Goal: Information Seeking & Learning: Learn about a topic

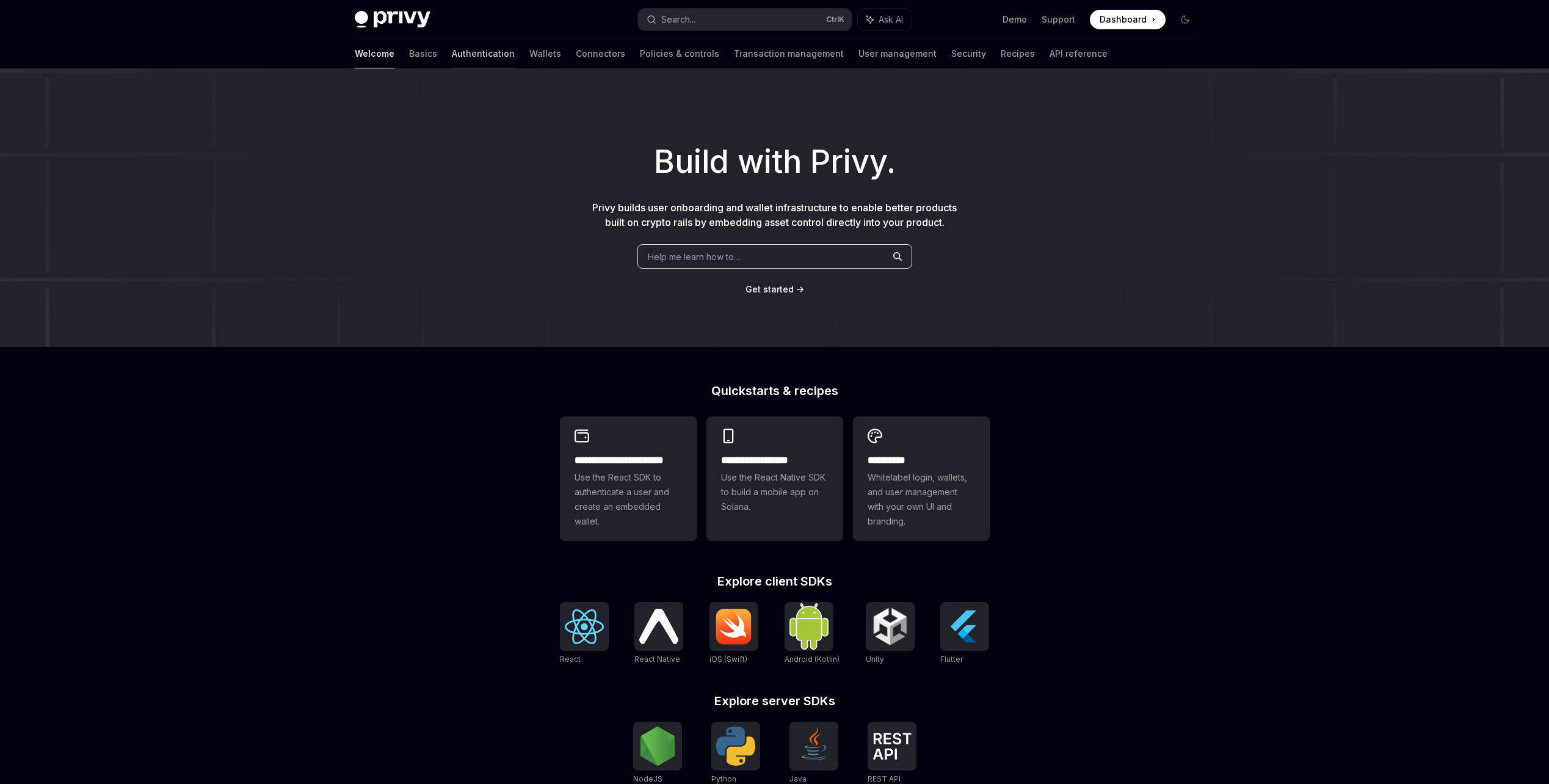
click at [452, 51] on link "Authentication" at bounding box center [483, 53] width 63 height 29
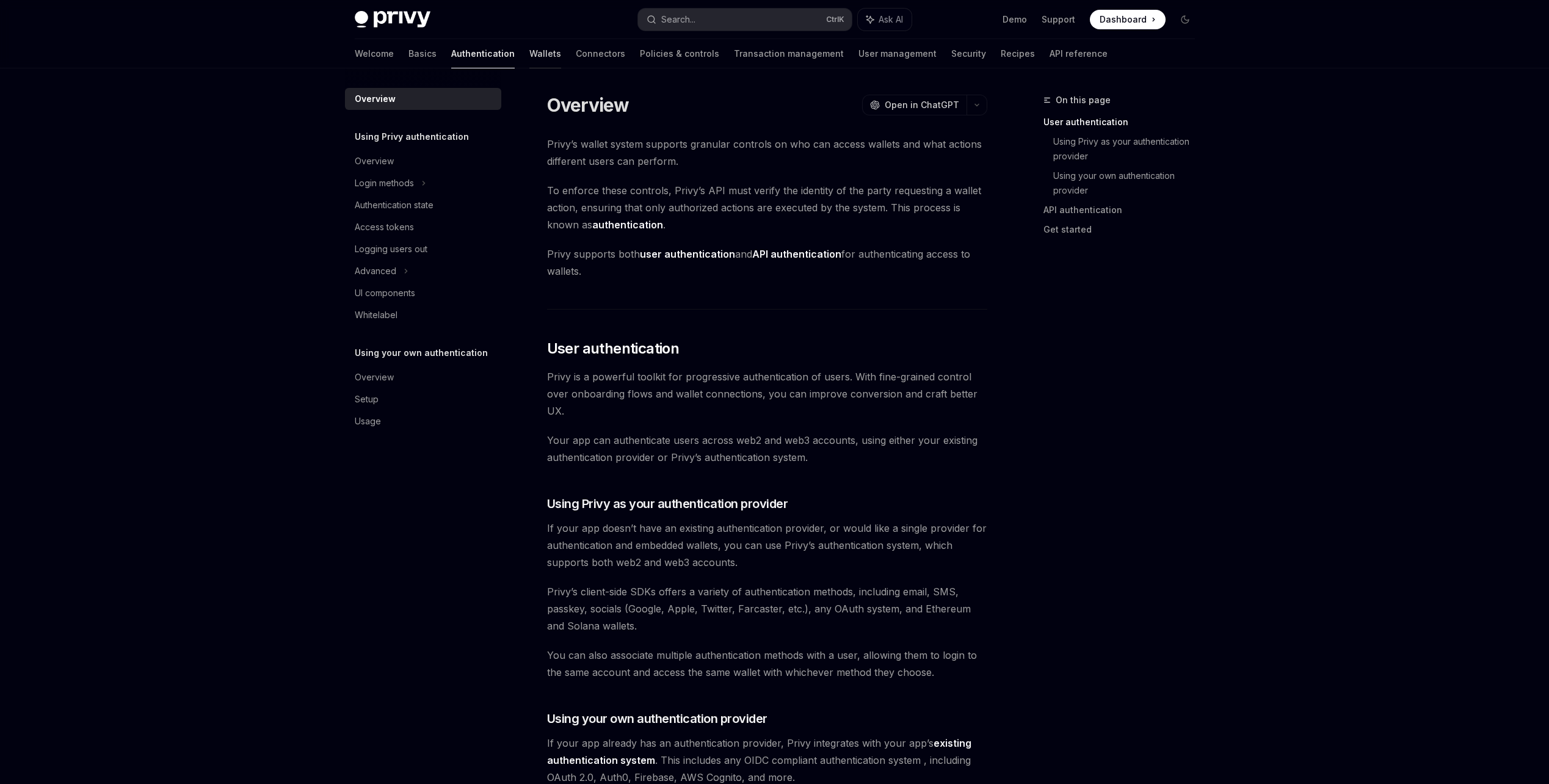
click at [529, 60] on link "Wallets" at bounding box center [545, 53] width 31 height 29
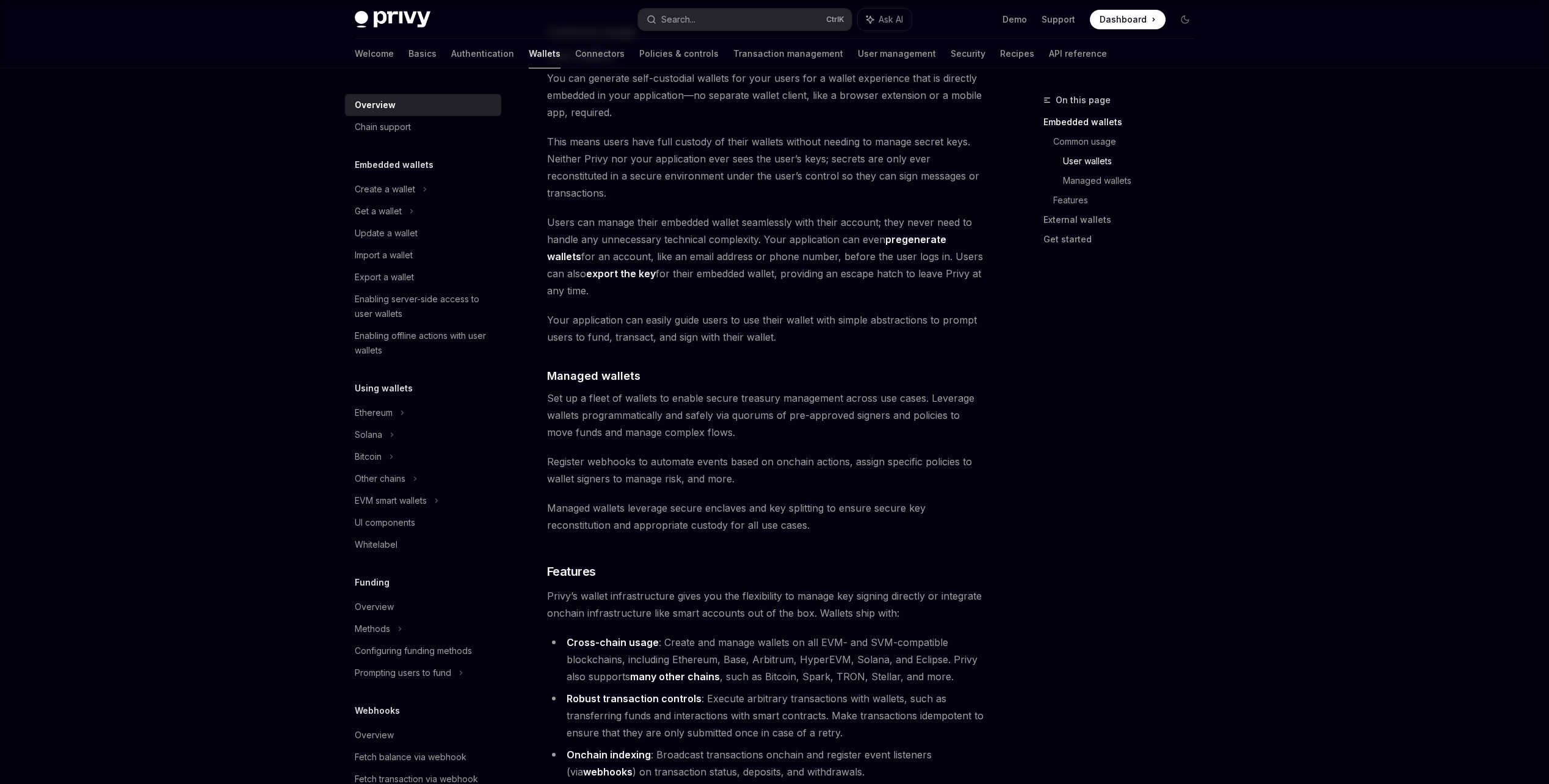
scroll to position [915, 0]
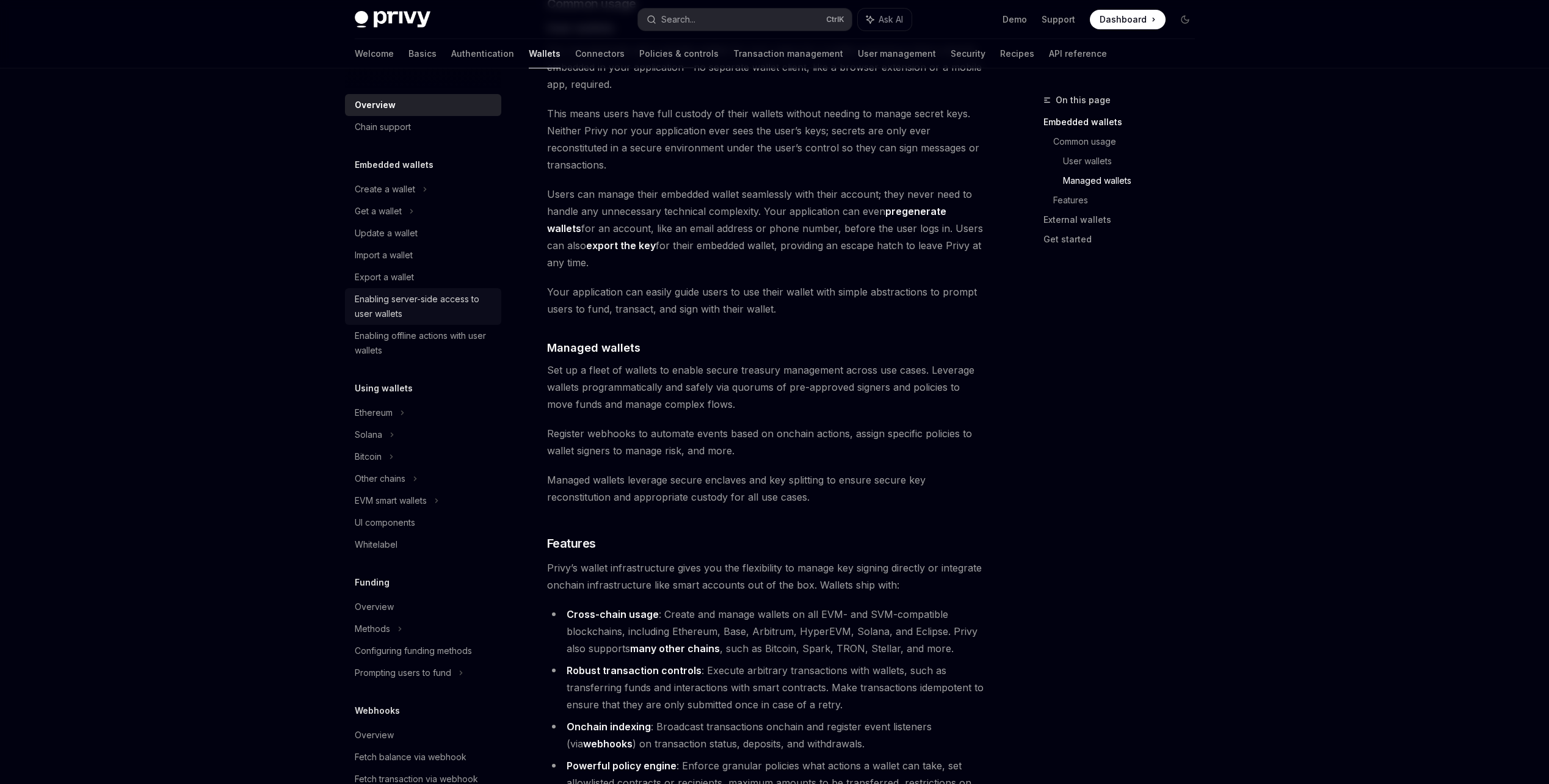
click at [447, 305] on div "Enabling server-side access to user wallets" at bounding box center [424, 306] width 139 height 29
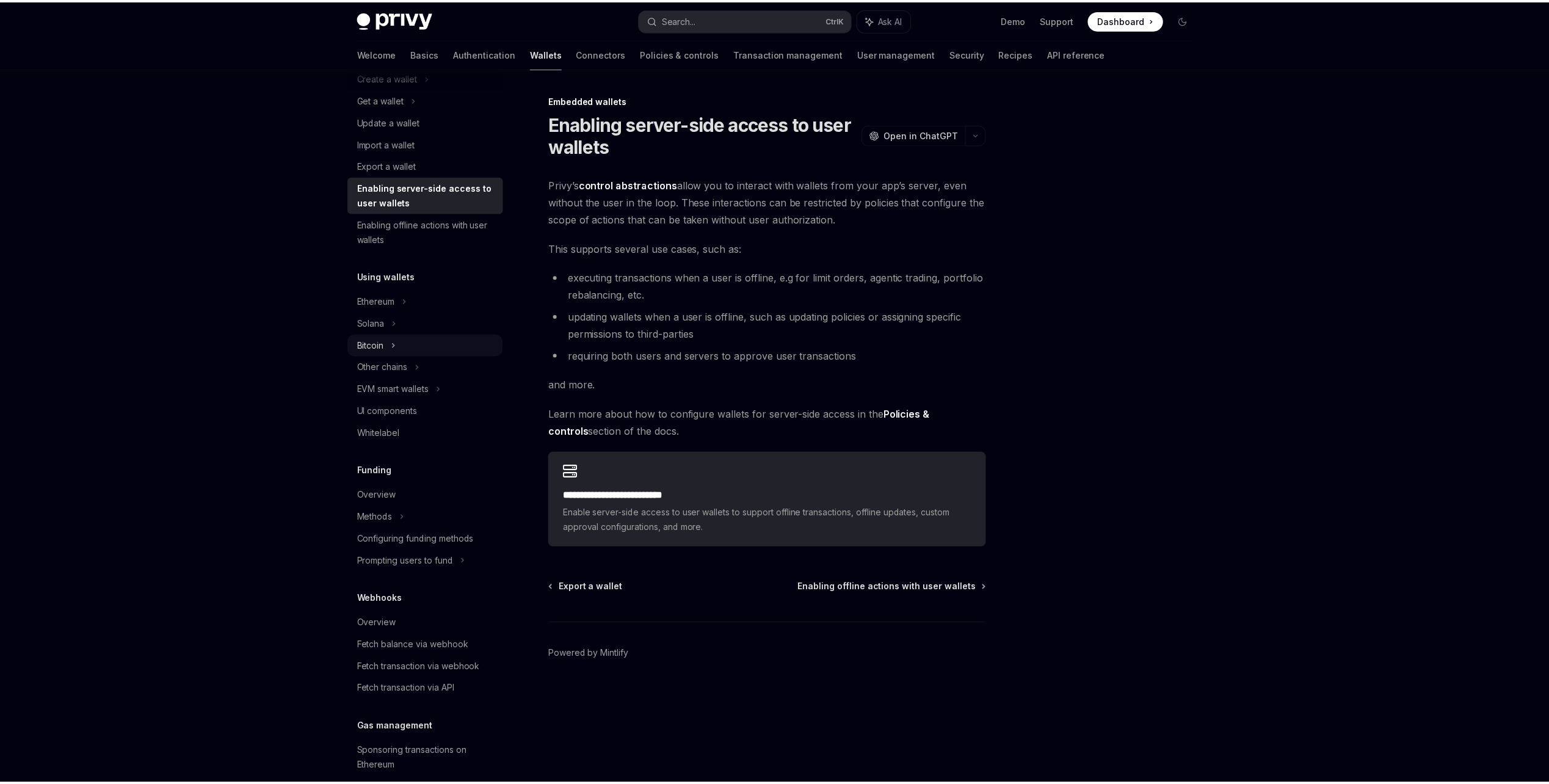
scroll to position [122, 0]
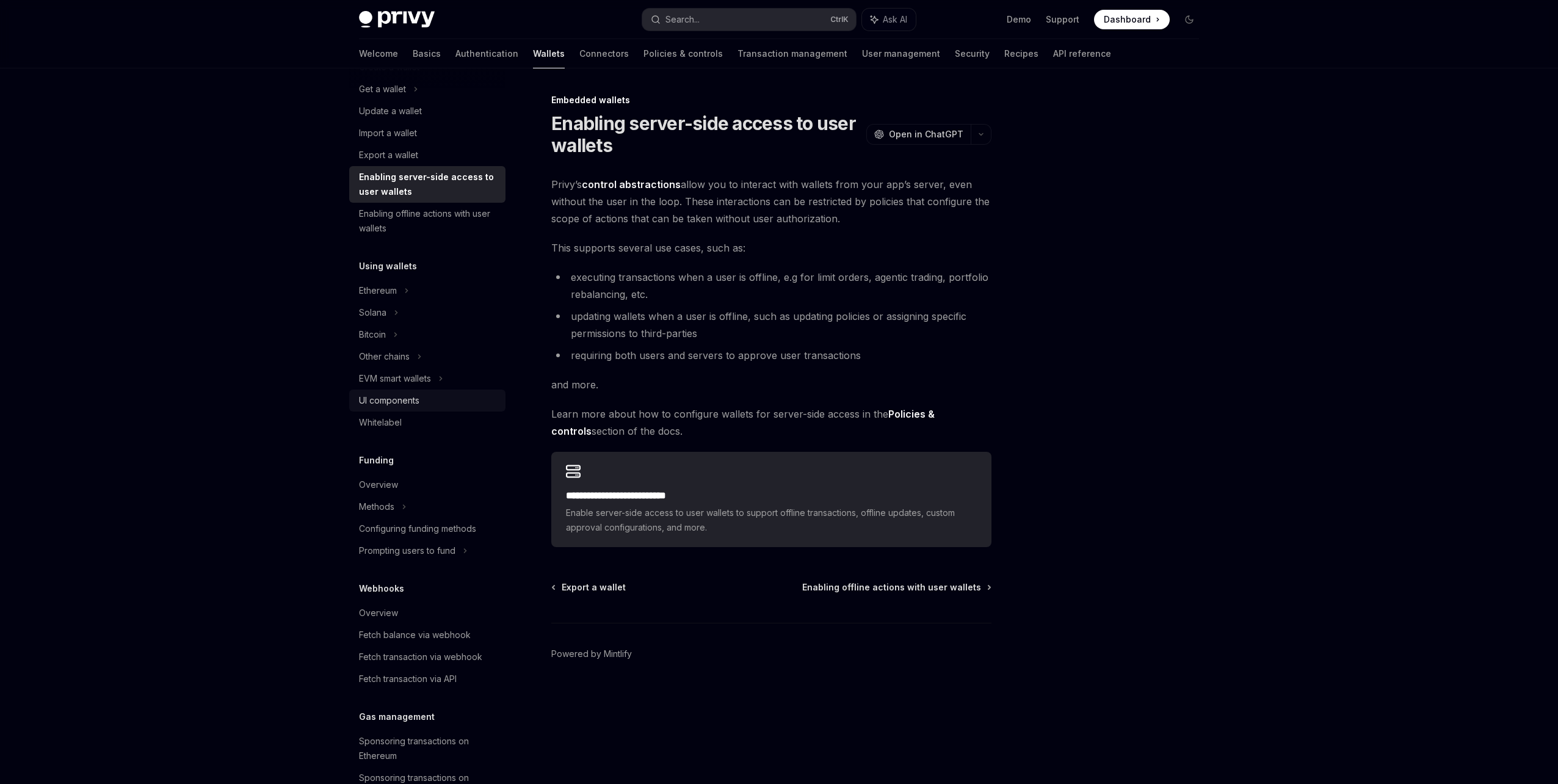
click at [463, 410] on link "UI components" at bounding box center [427, 400] width 156 height 22
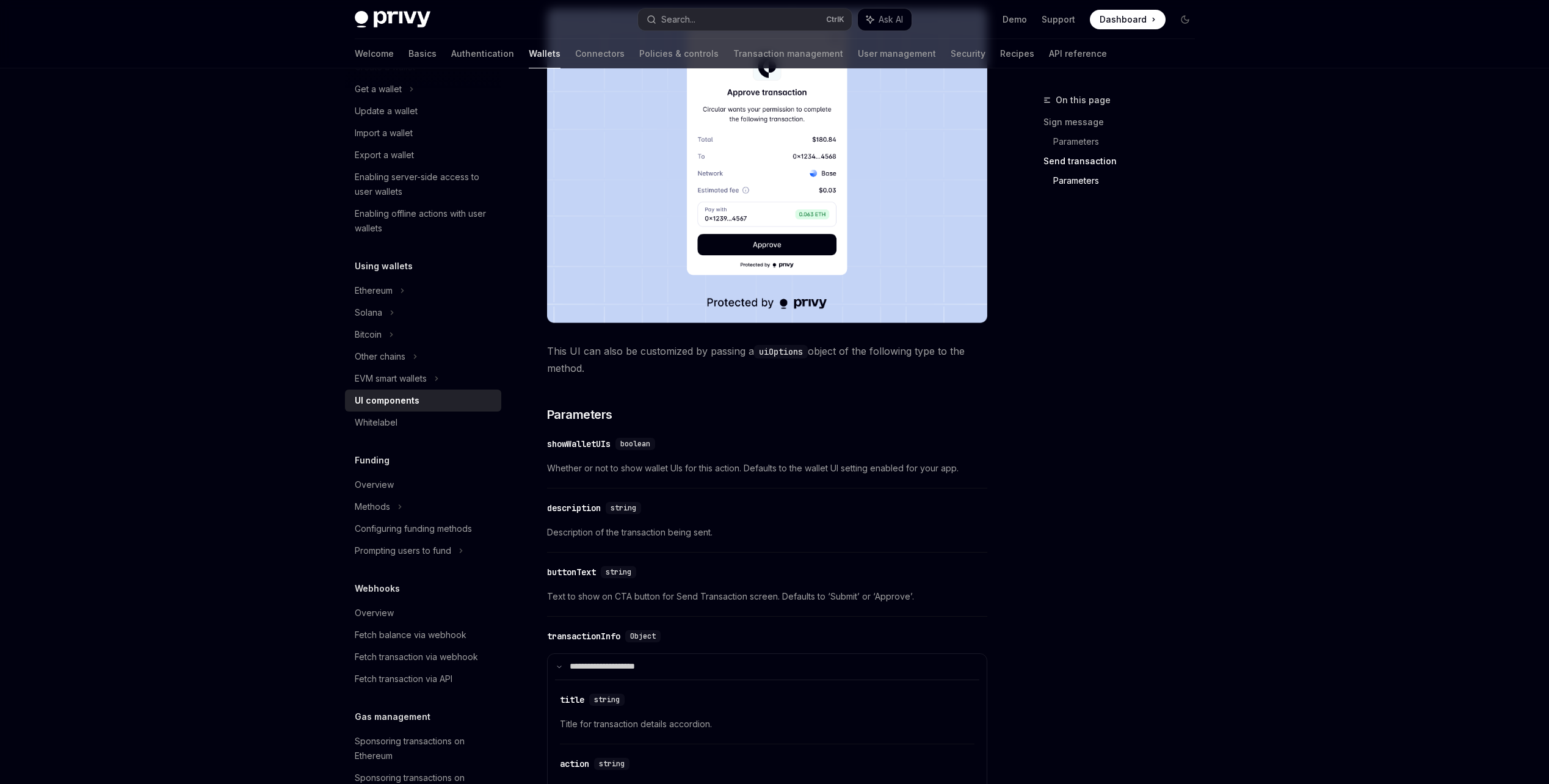
scroll to position [1343, 0]
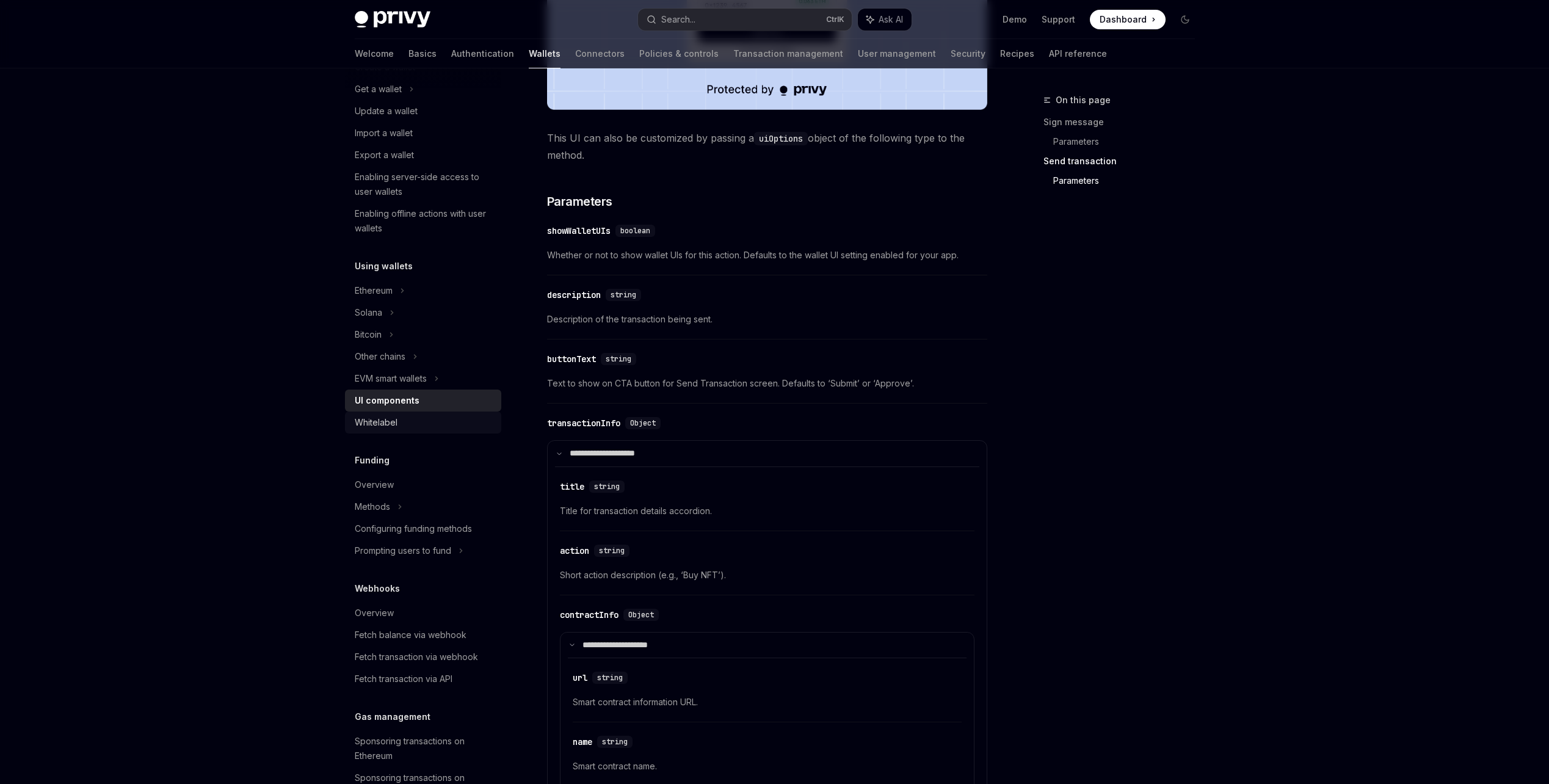
click at [474, 415] on link "Whitelabel" at bounding box center [423, 423] width 156 height 22
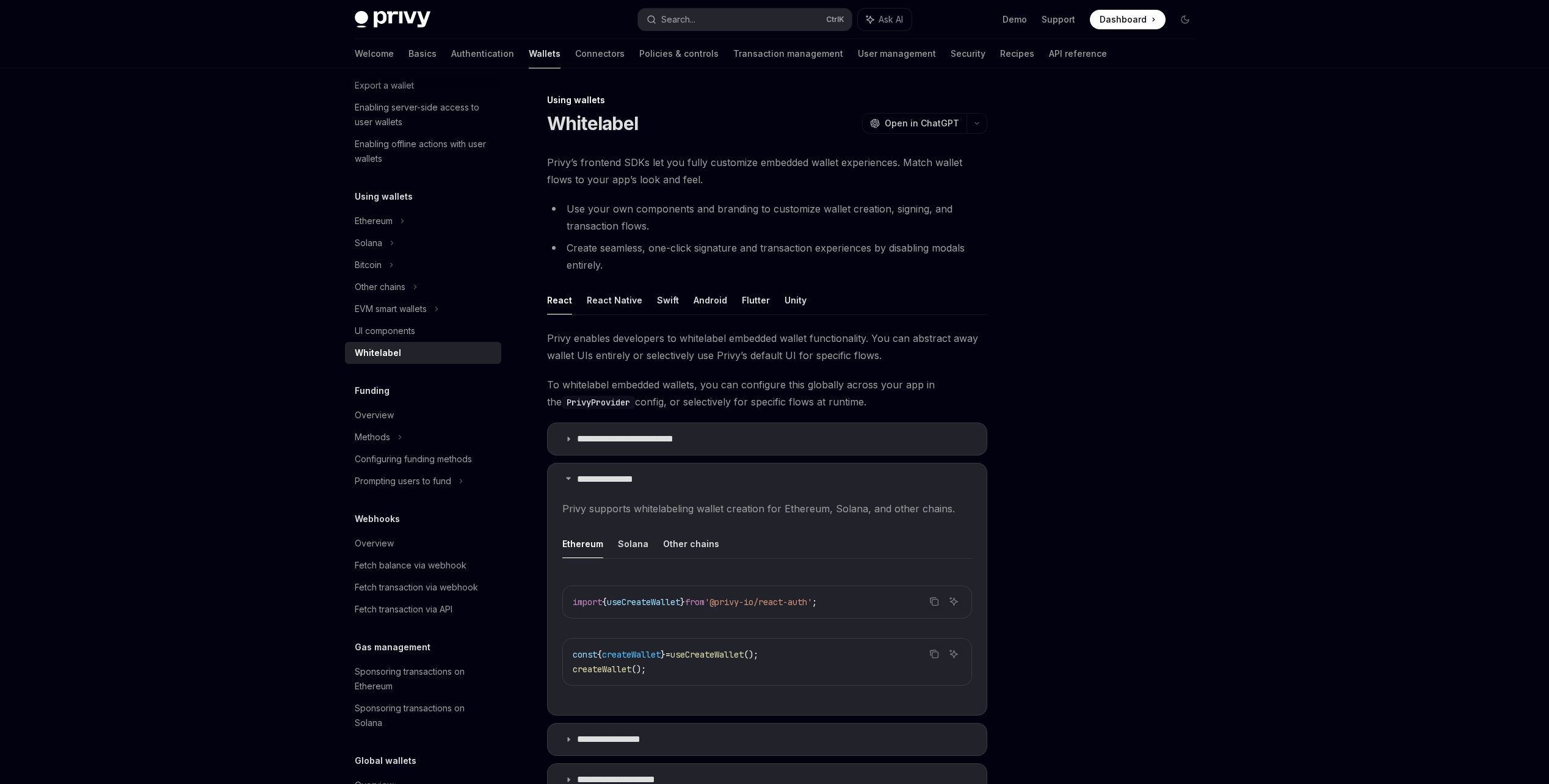
scroll to position [272, 0]
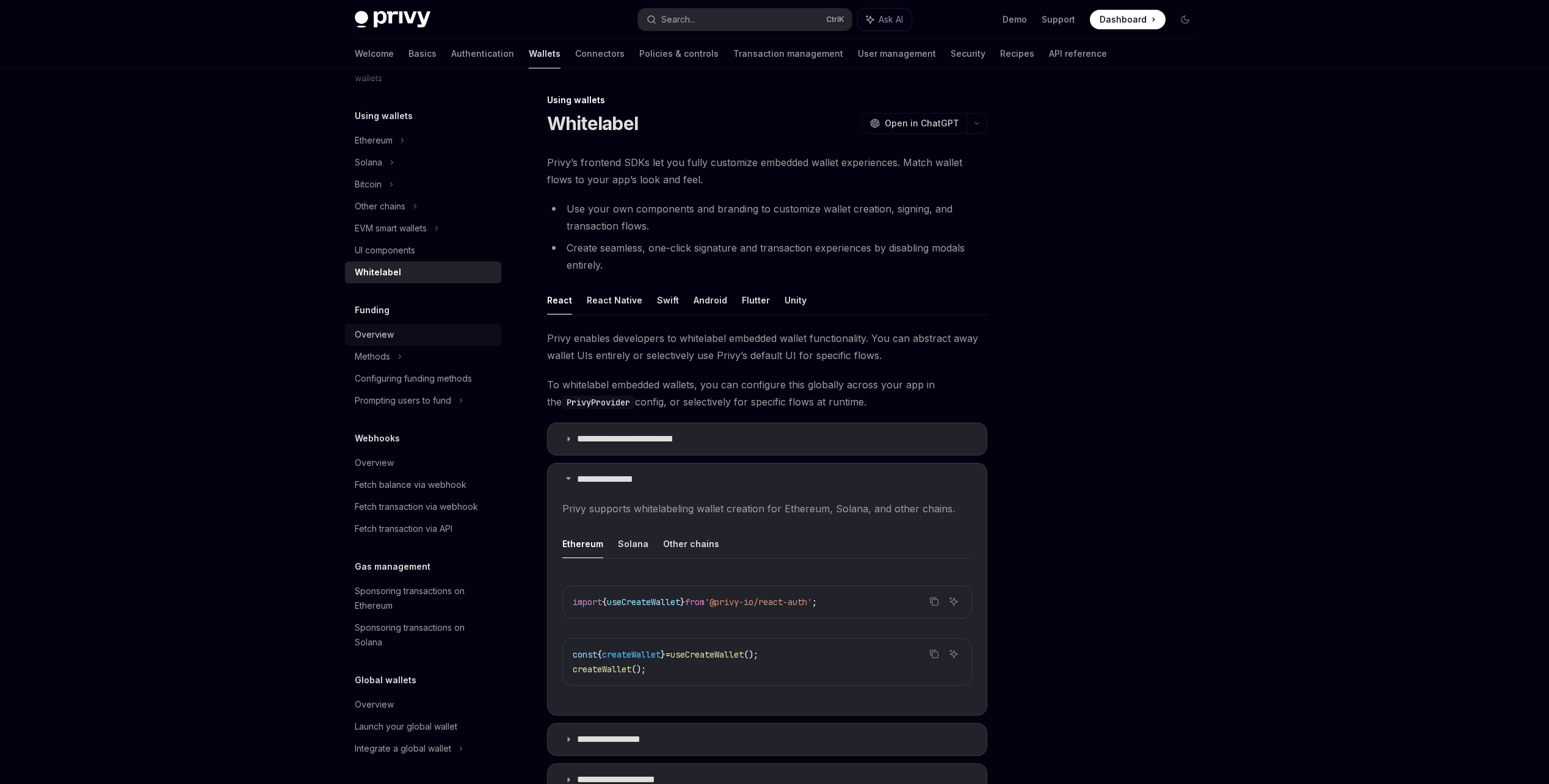
click at [442, 337] on div "Overview" at bounding box center [424, 334] width 139 height 15
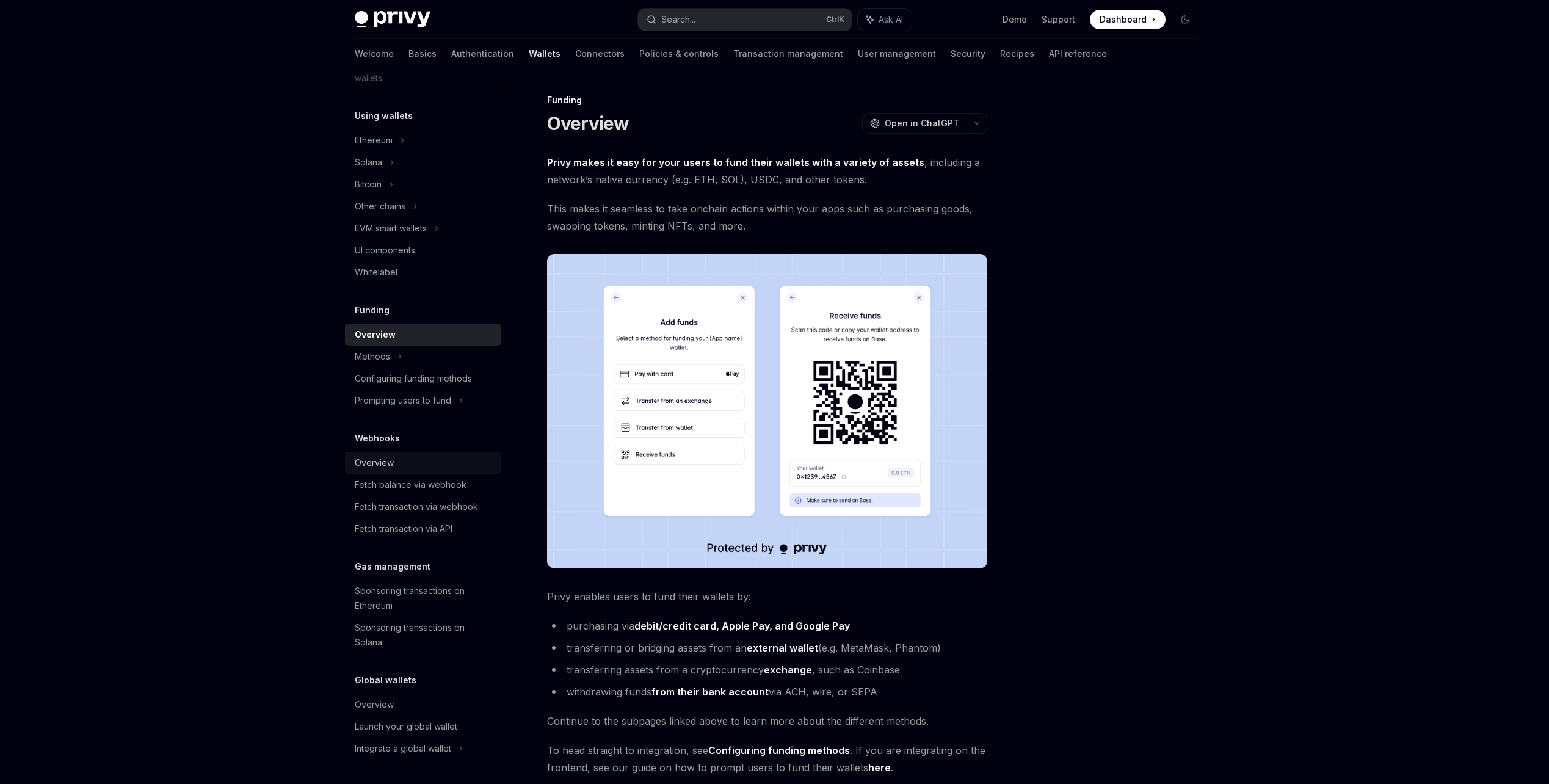
click at [439, 461] on div "Overview" at bounding box center [424, 463] width 139 height 15
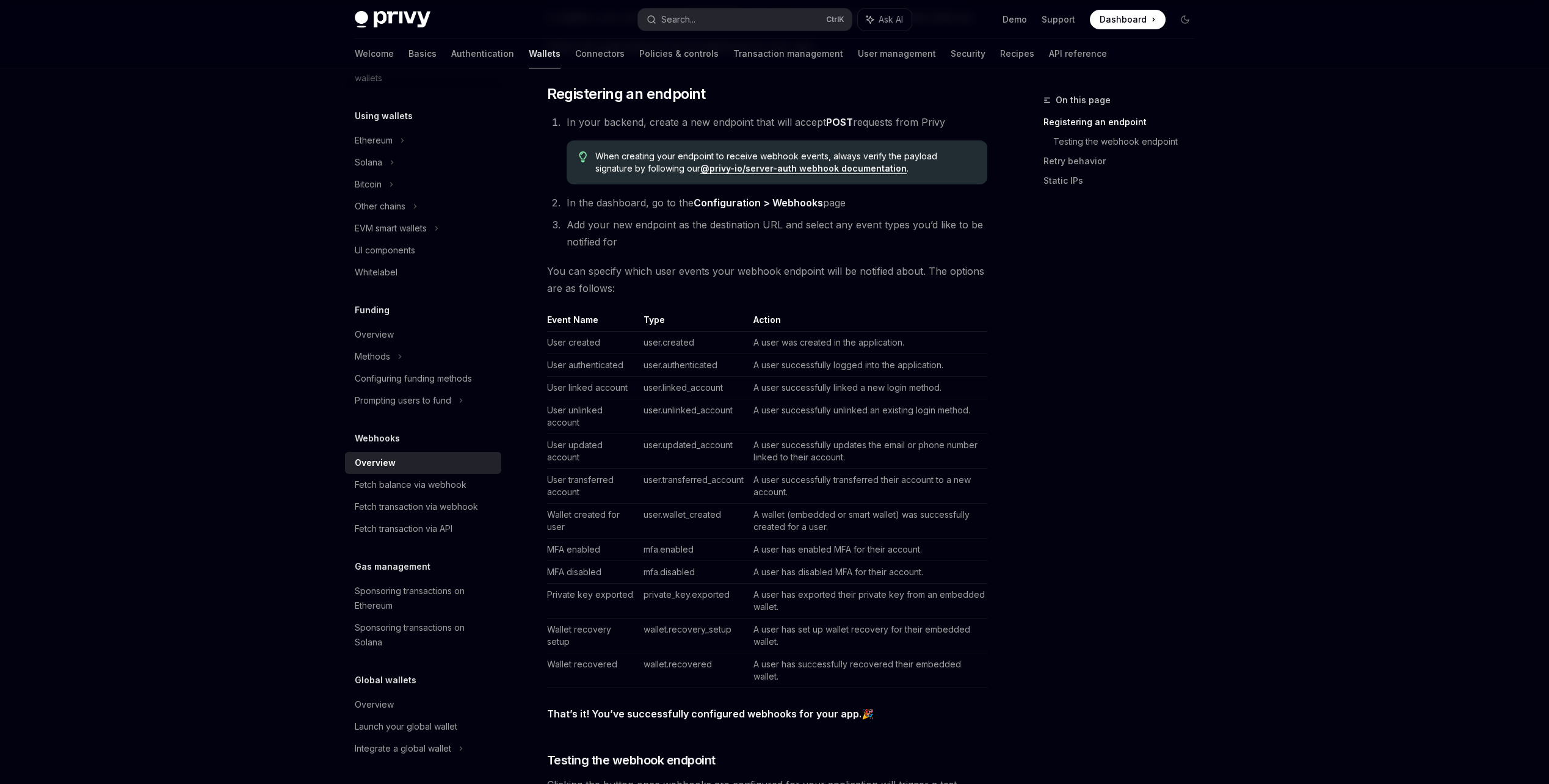
scroll to position [305, 0]
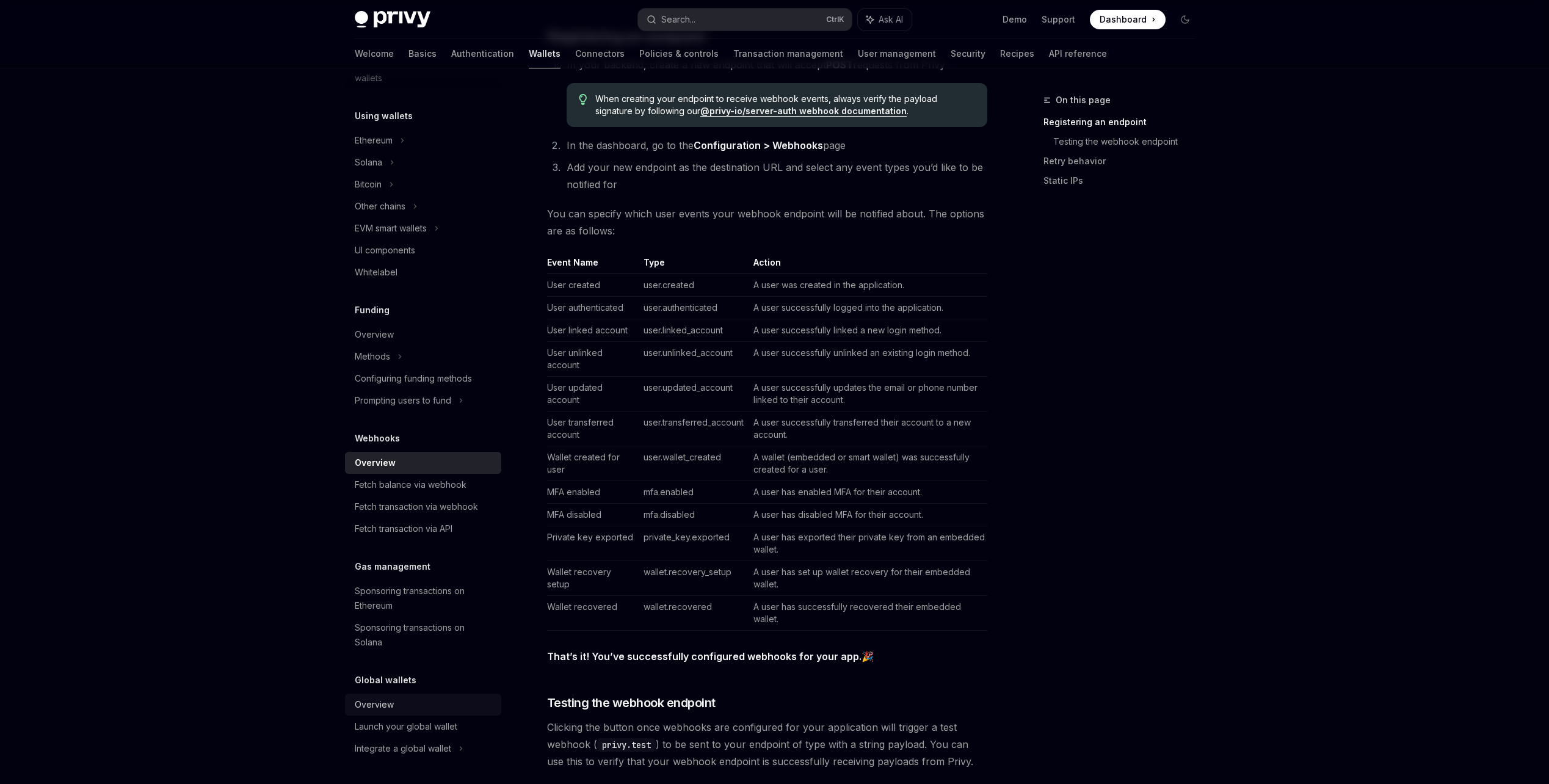
click at [421, 694] on link "Overview" at bounding box center [423, 704] width 156 height 22
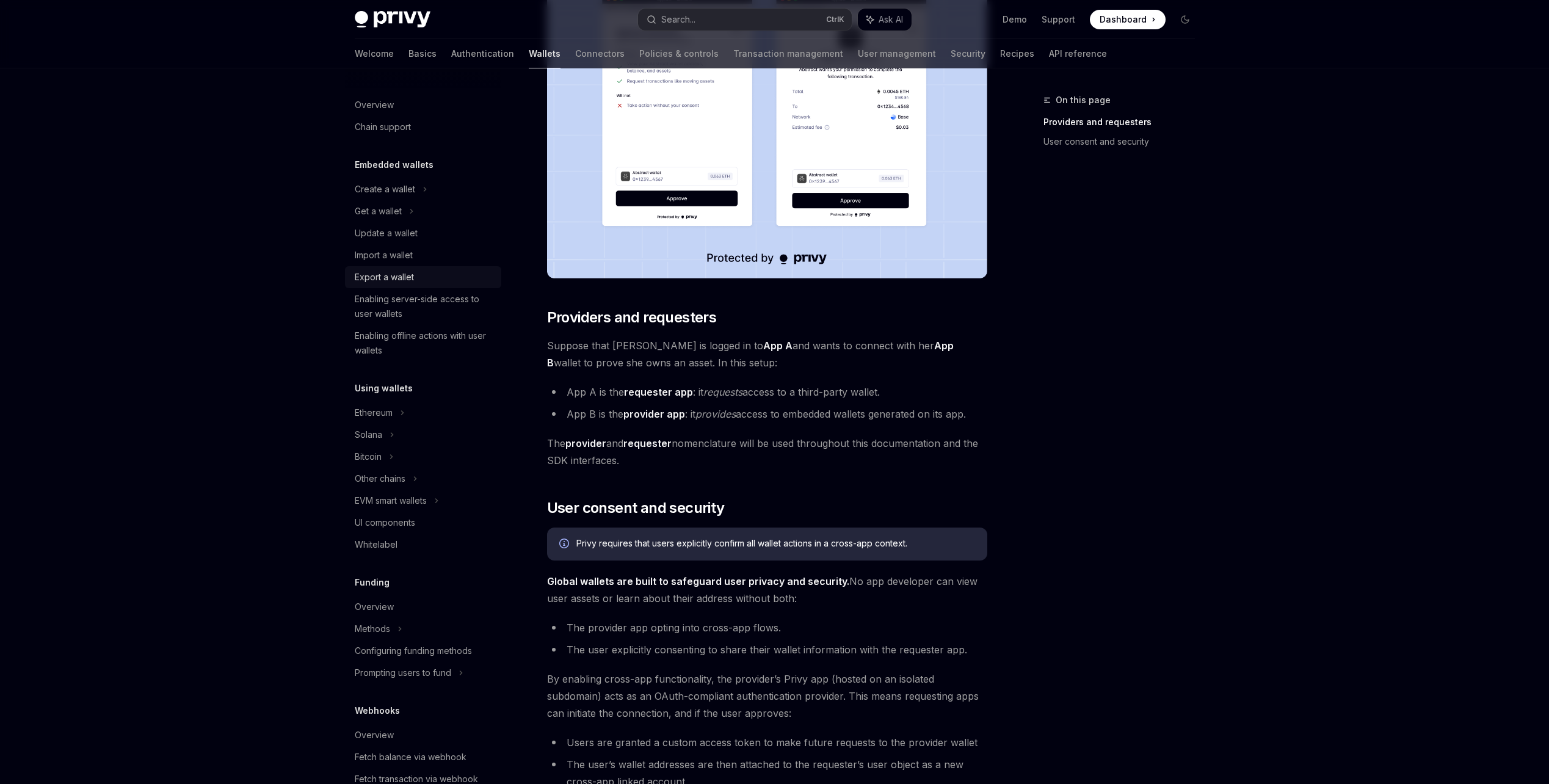
scroll to position [213, 0]
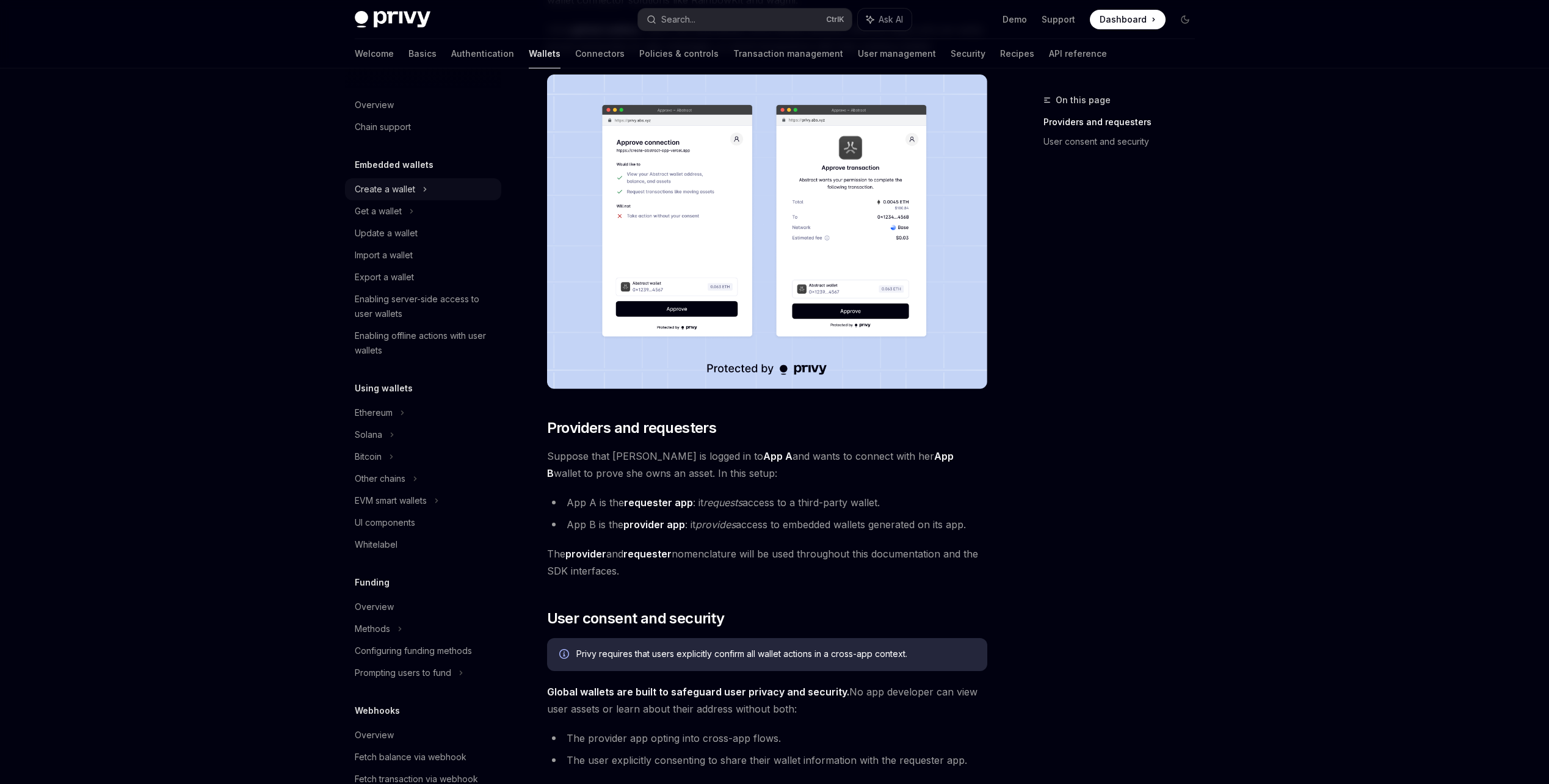
click at [417, 194] on div "Create a wallet" at bounding box center [423, 189] width 156 height 22
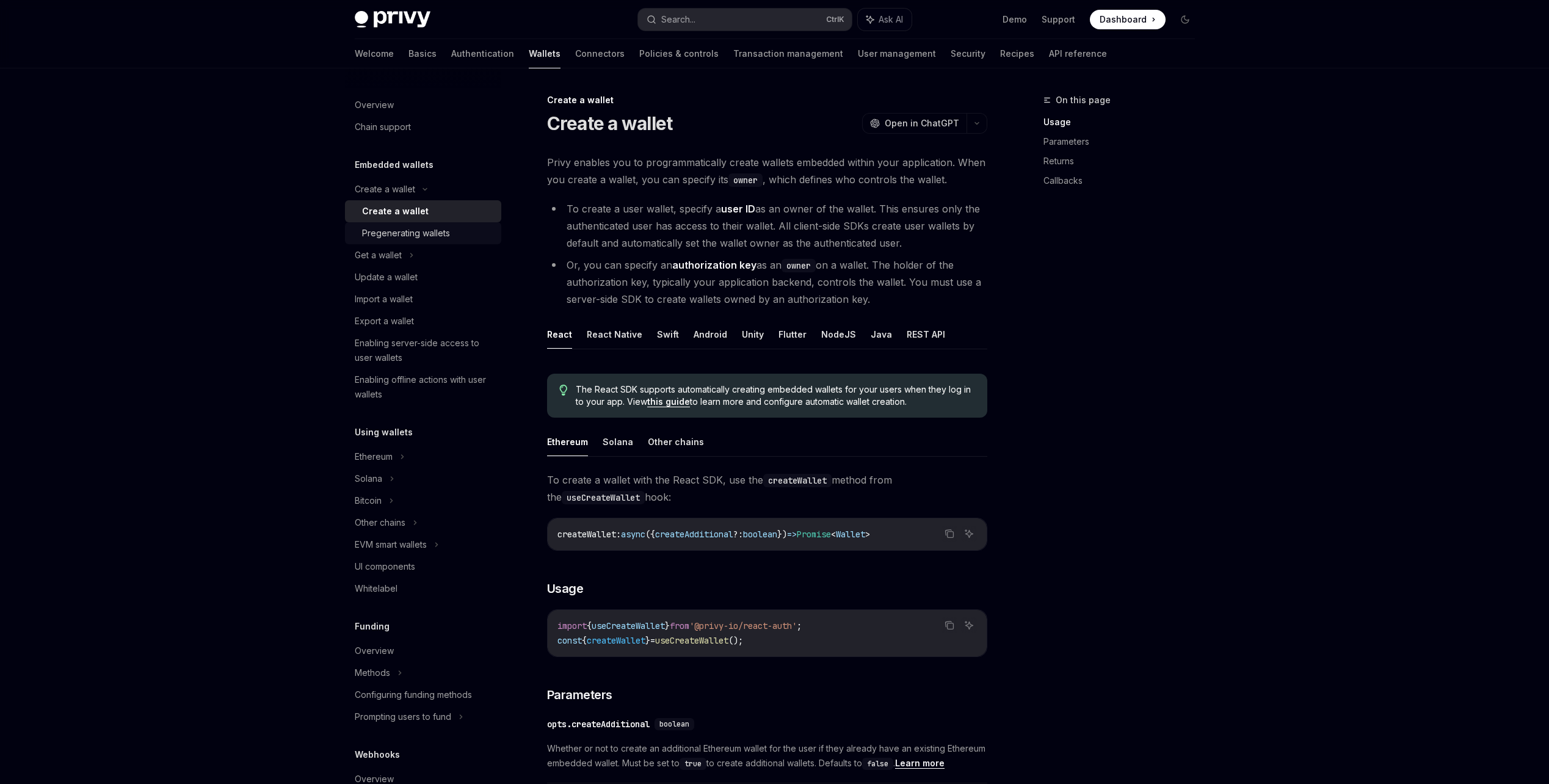
click at [471, 236] on div "Pregenerating wallets" at bounding box center [428, 233] width 132 height 15
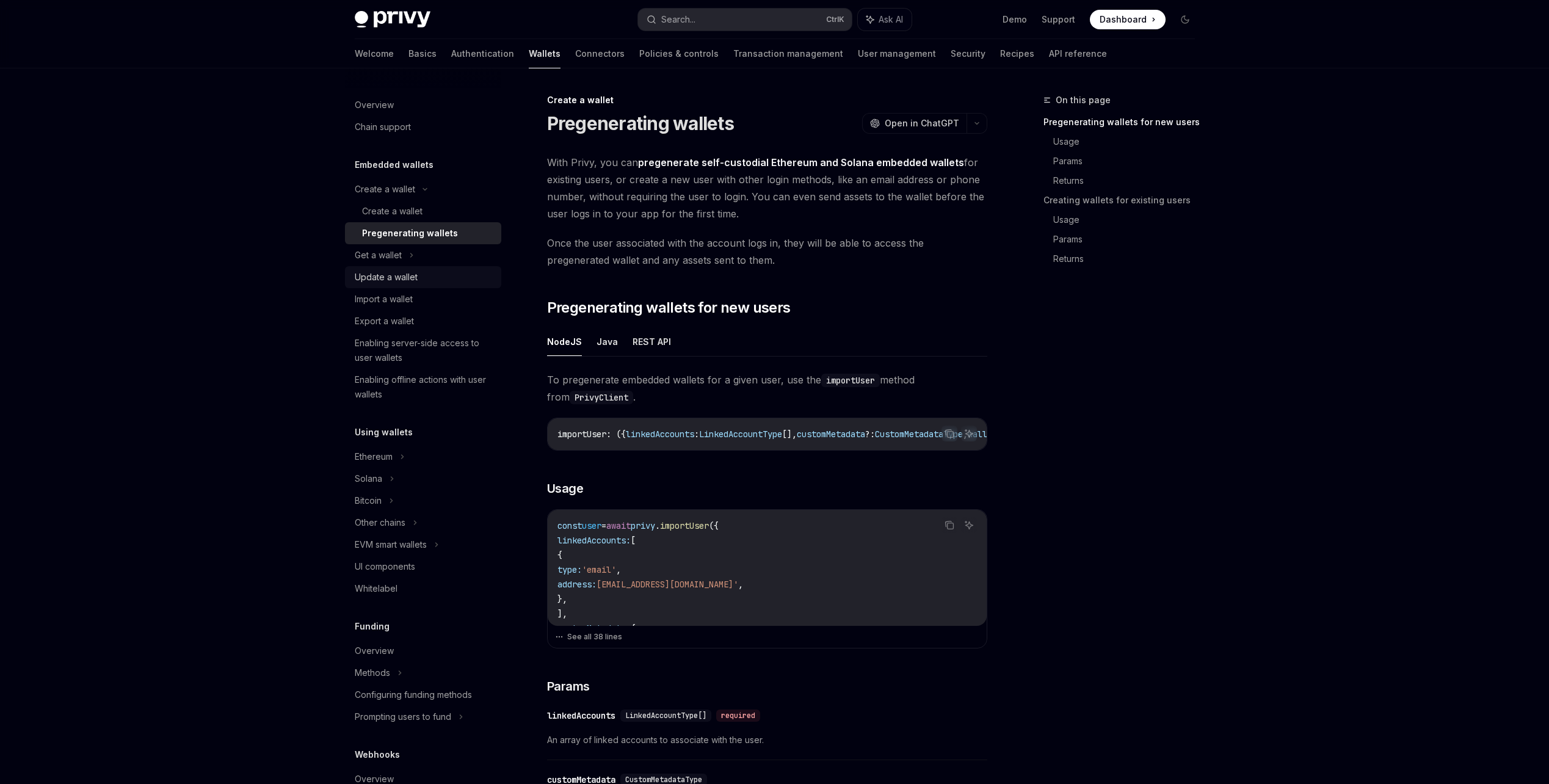
click at [453, 270] on div "Update a wallet" at bounding box center [424, 277] width 139 height 15
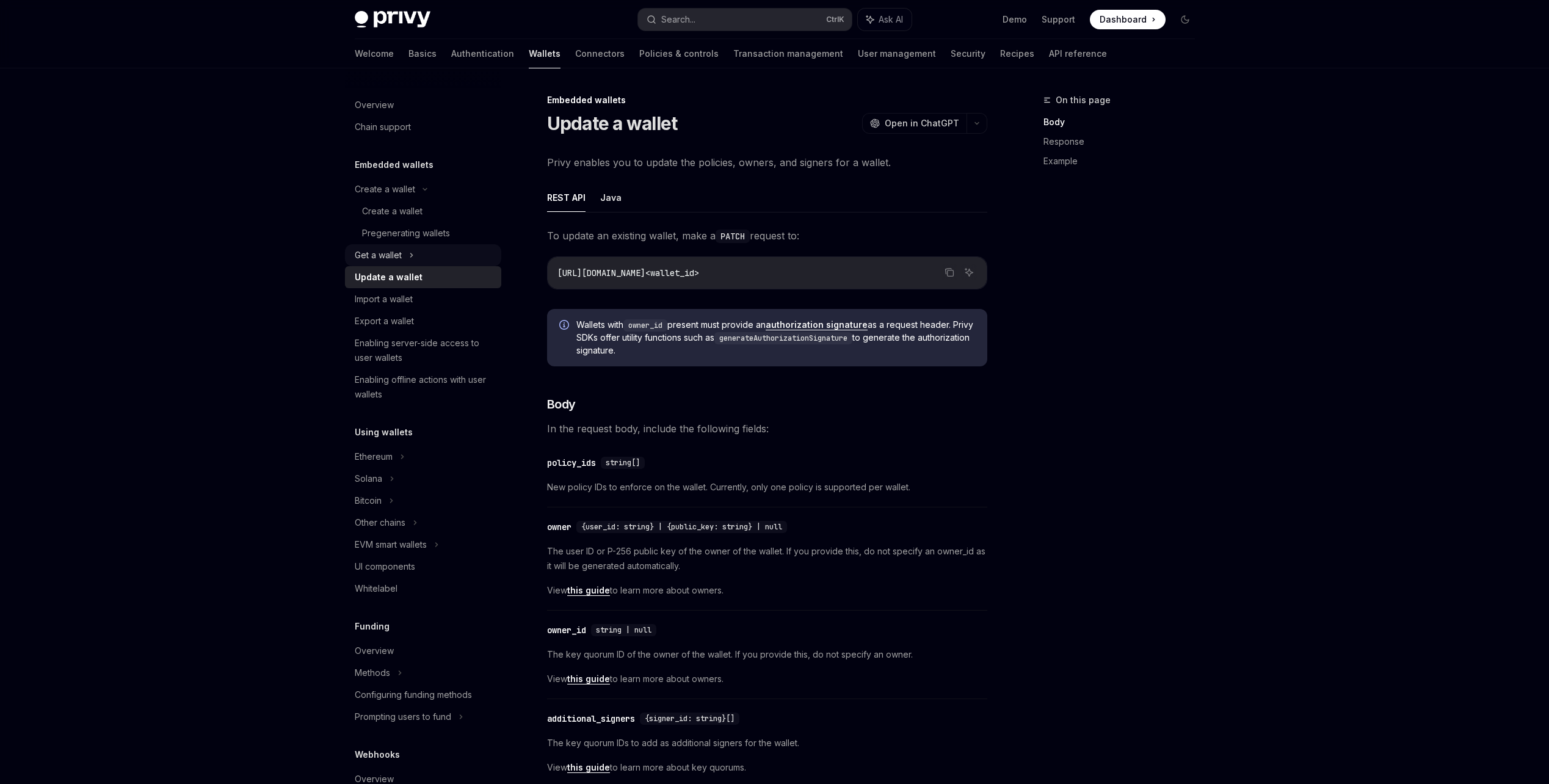
click at [451, 255] on div "Get a wallet" at bounding box center [423, 255] width 156 height 22
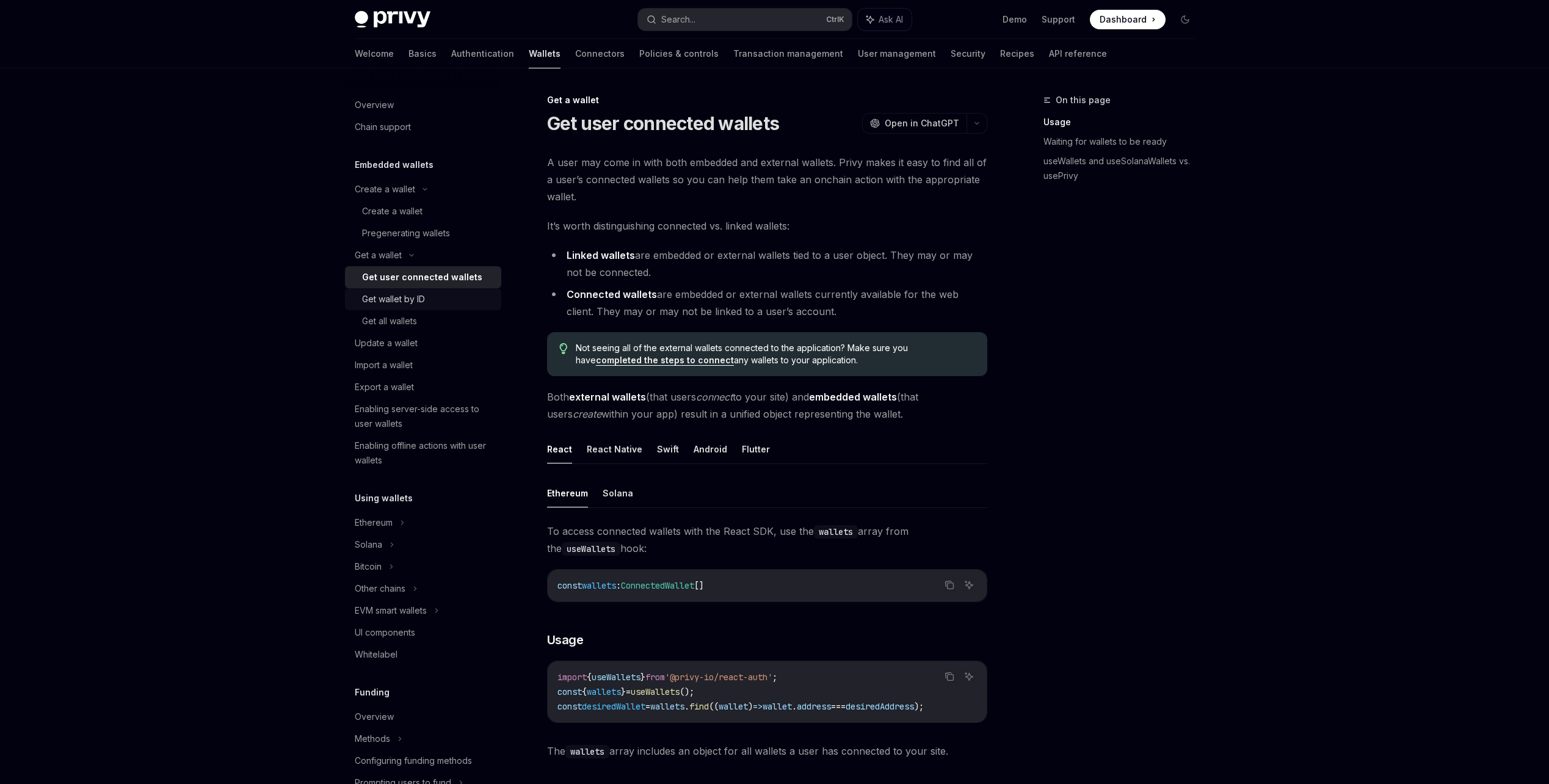
click at [454, 301] on div "Get wallet by ID" at bounding box center [428, 299] width 132 height 15
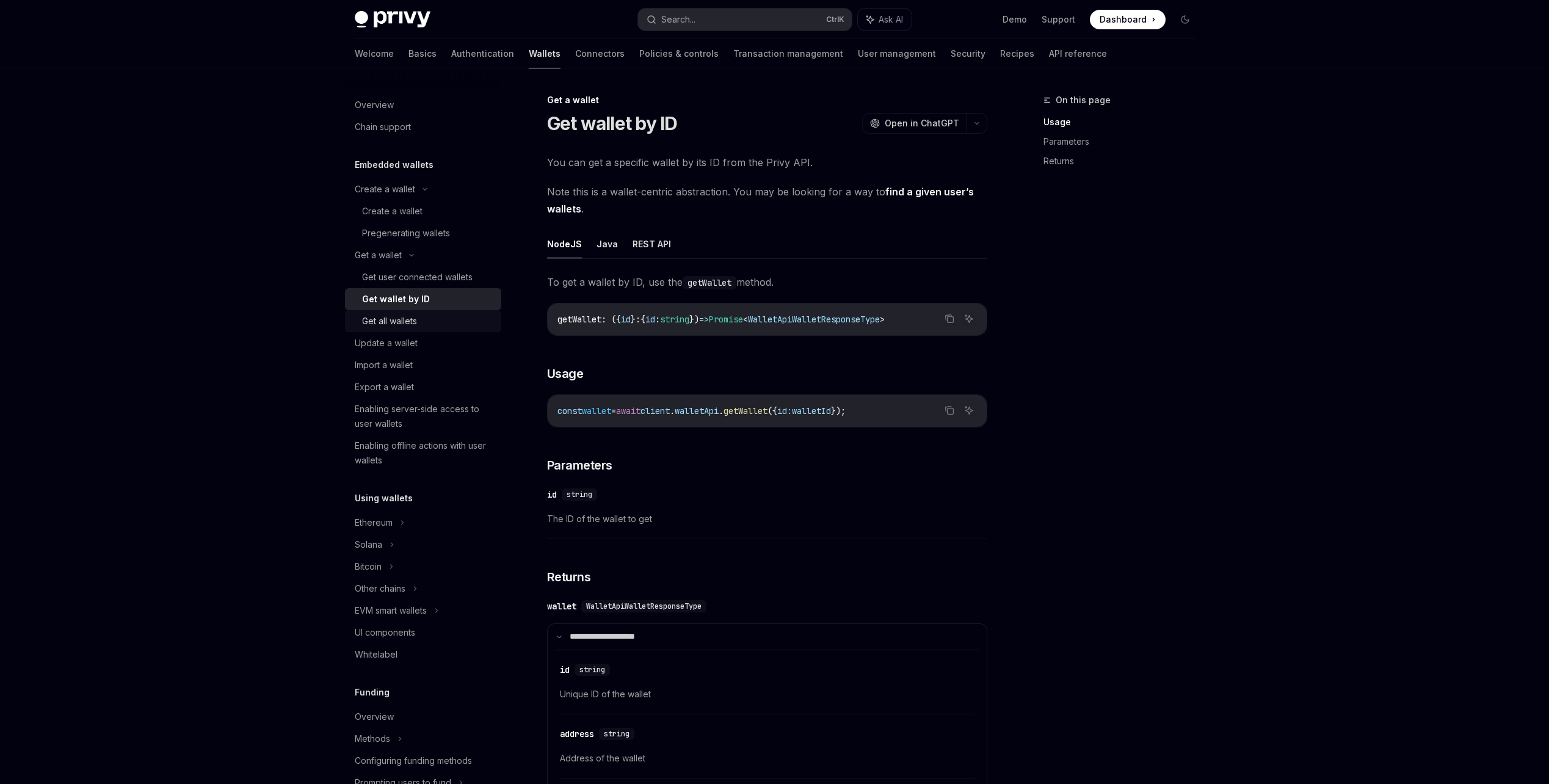
click at [454, 323] on div "Get all wallets" at bounding box center [428, 321] width 132 height 15
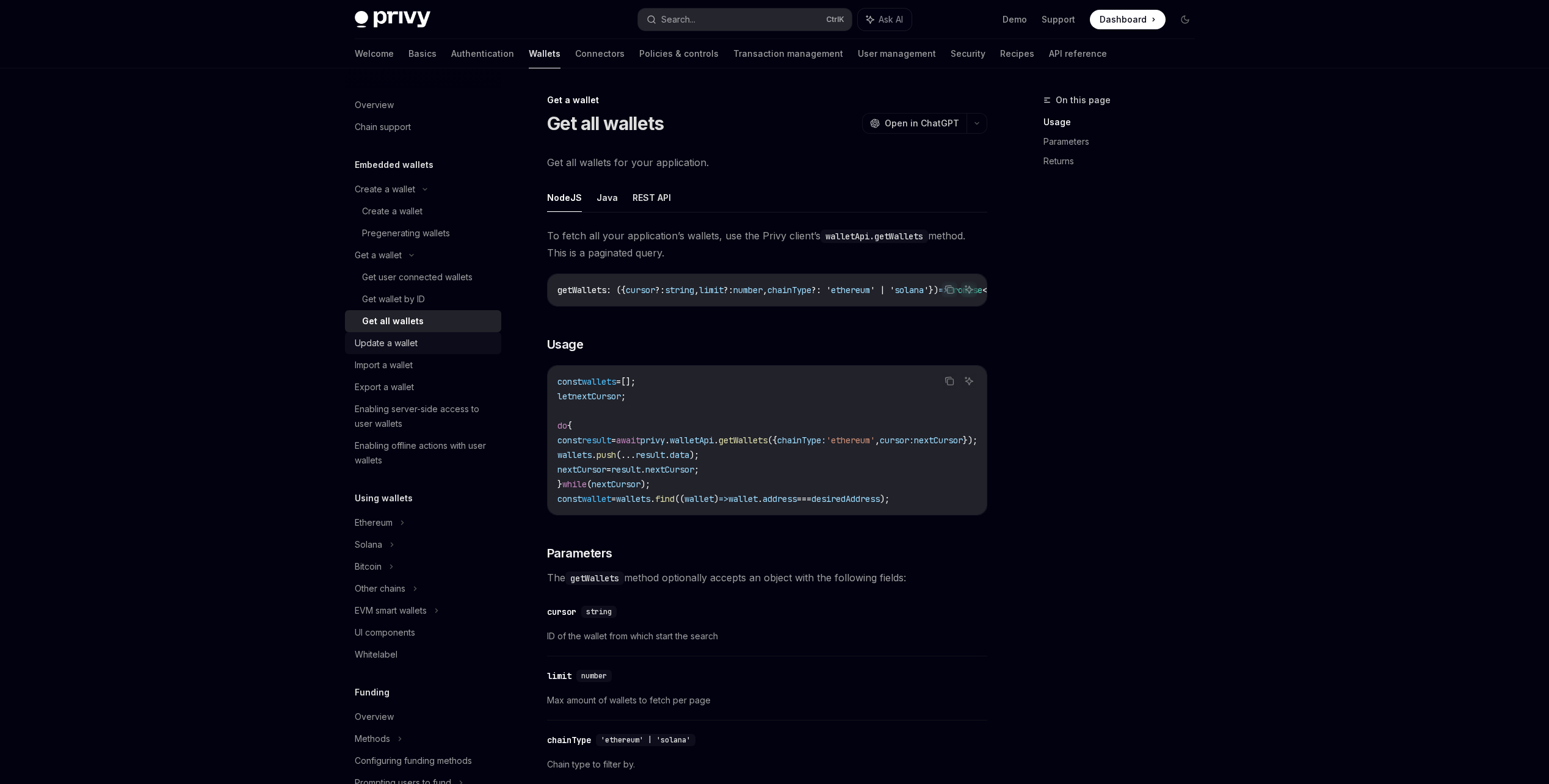
click at [451, 345] on div "Update a wallet" at bounding box center [424, 343] width 139 height 15
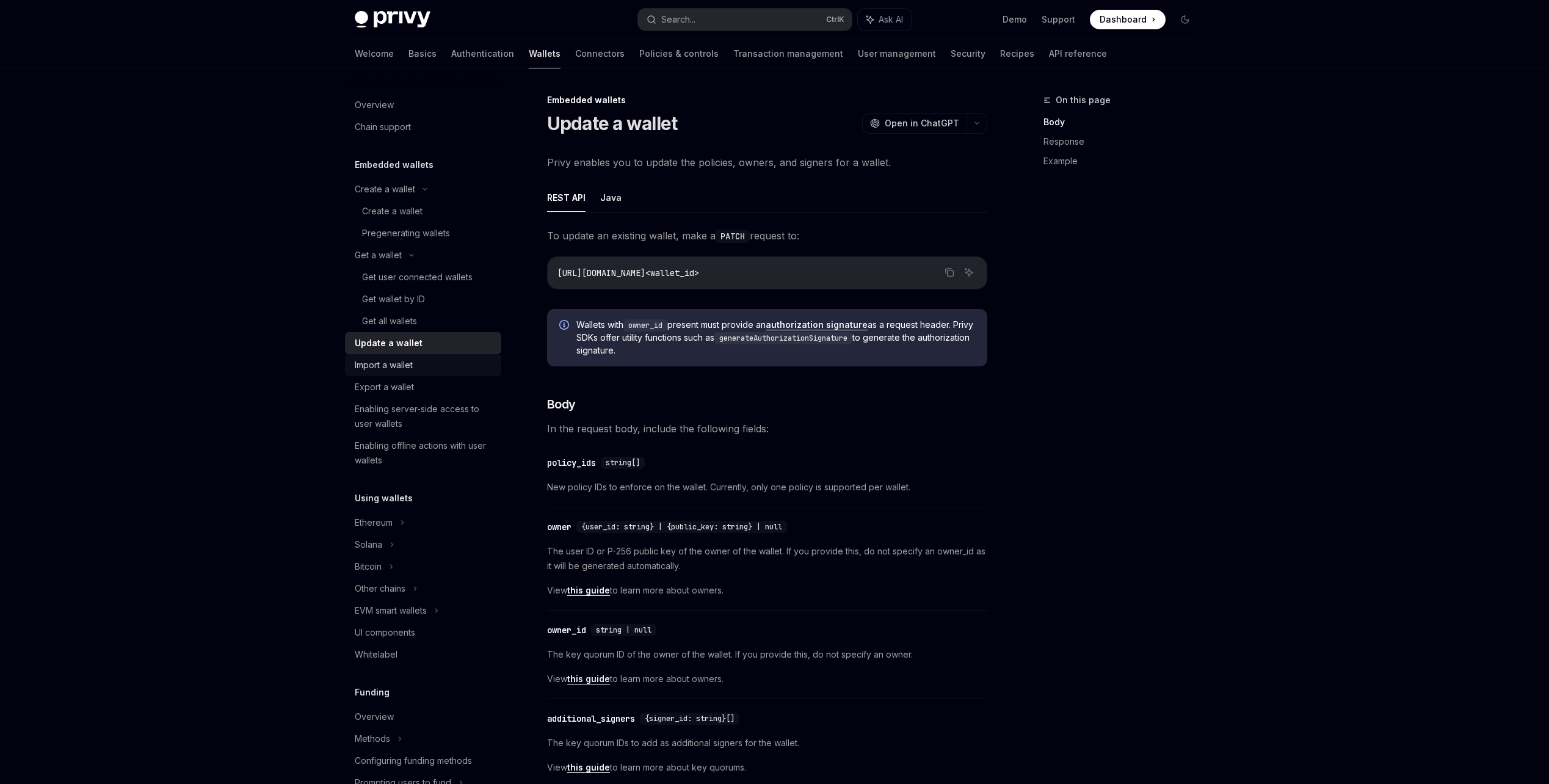
click at [448, 363] on div "Import a wallet" at bounding box center [424, 365] width 139 height 15
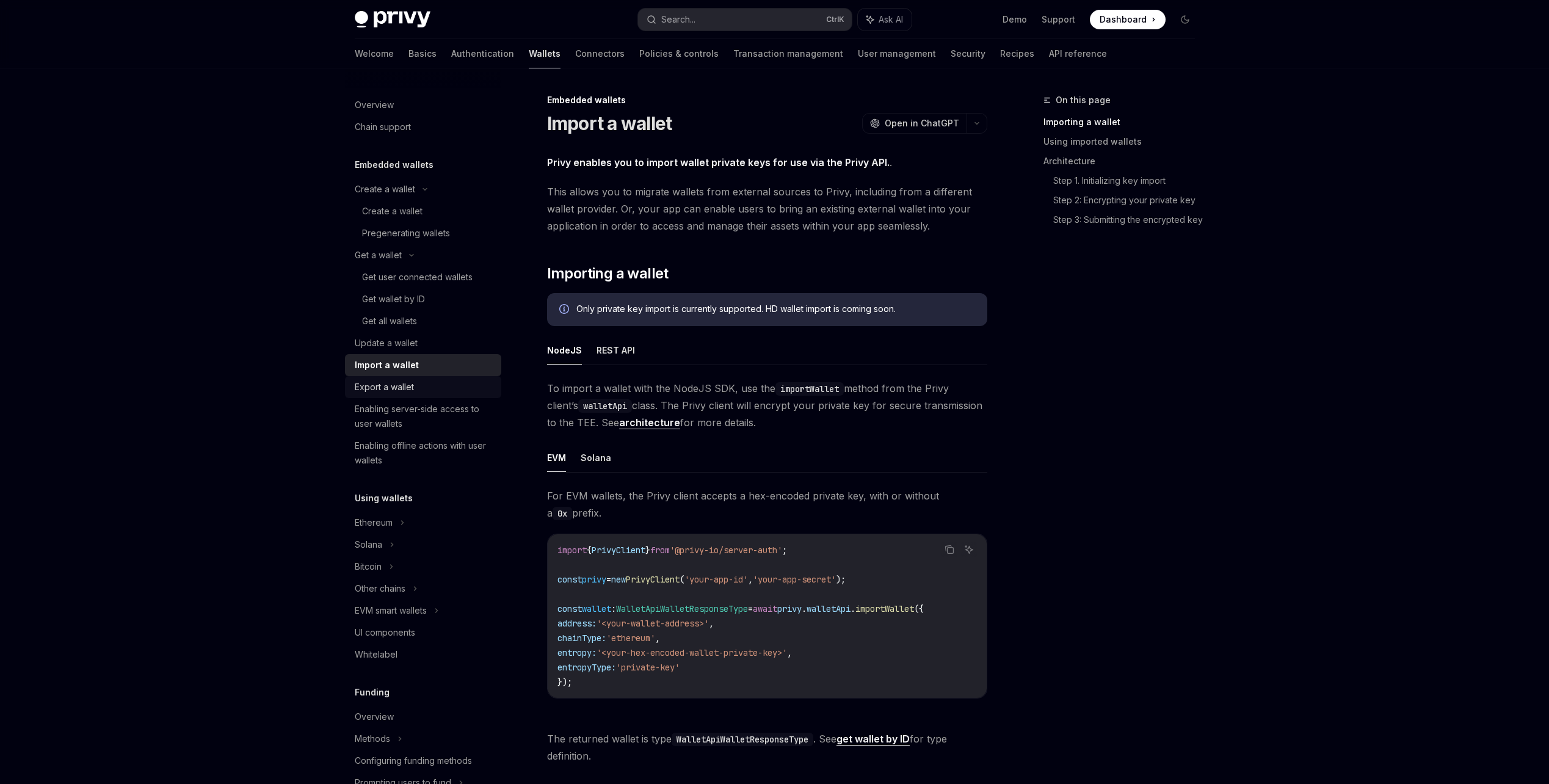
click at [448, 385] on div "Export a wallet" at bounding box center [424, 387] width 139 height 15
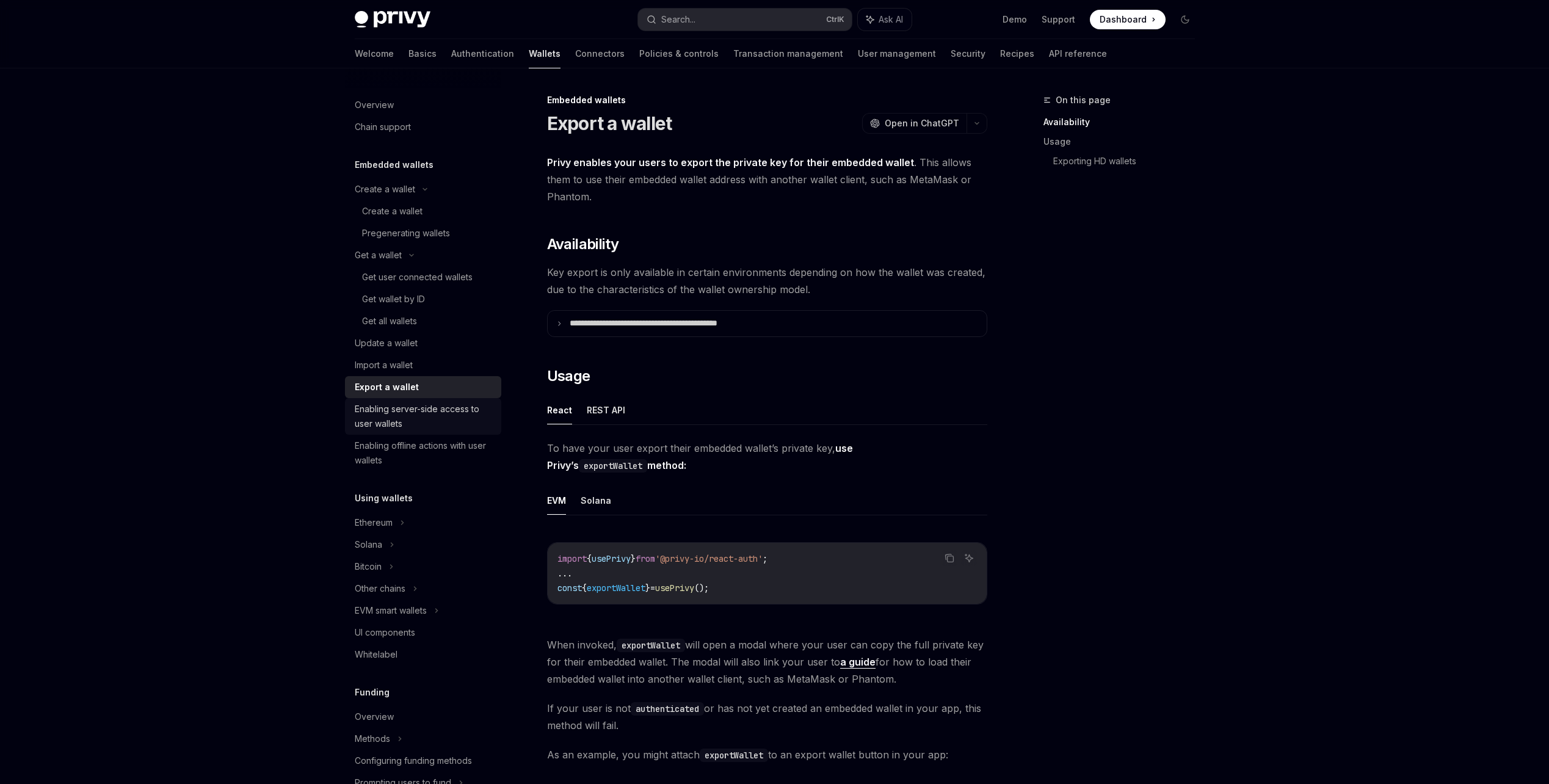
click at [461, 414] on div "Enabling server-side access to user wallets" at bounding box center [424, 416] width 139 height 29
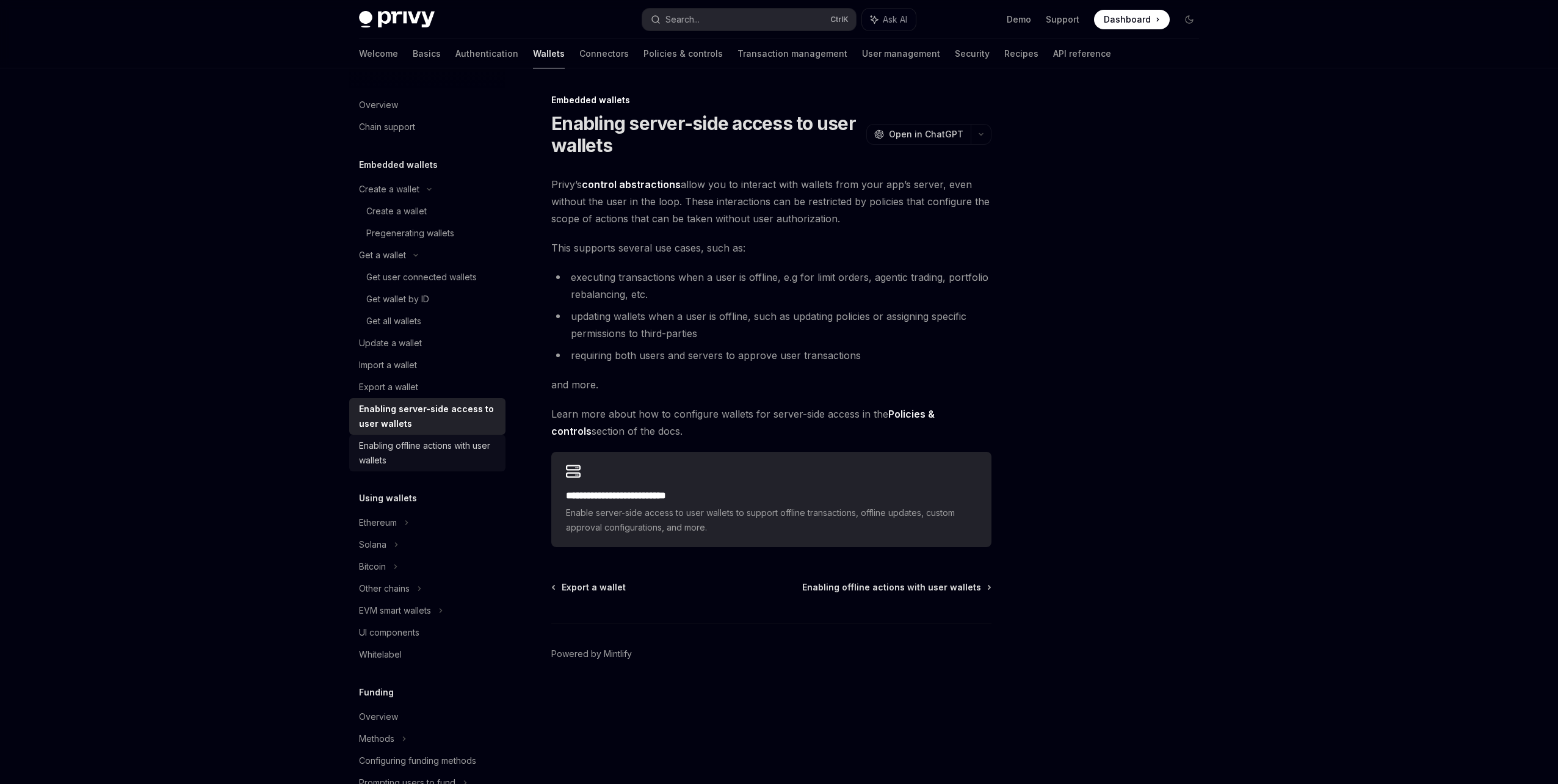
click at [470, 455] on div "Enabling offline actions with user wallets" at bounding box center [429, 453] width 139 height 29
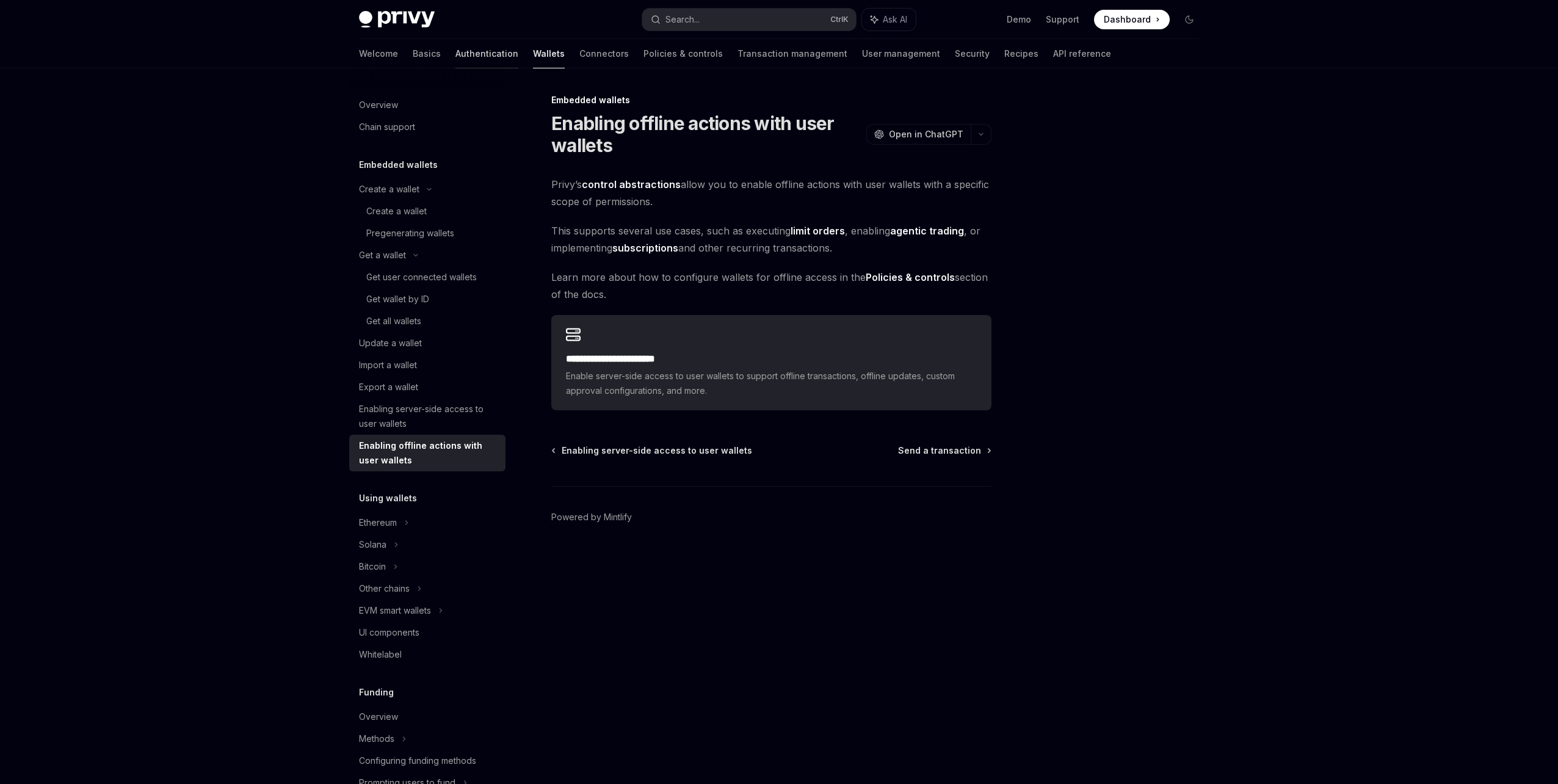
click at [455, 57] on link "Authentication" at bounding box center [487, 53] width 63 height 29
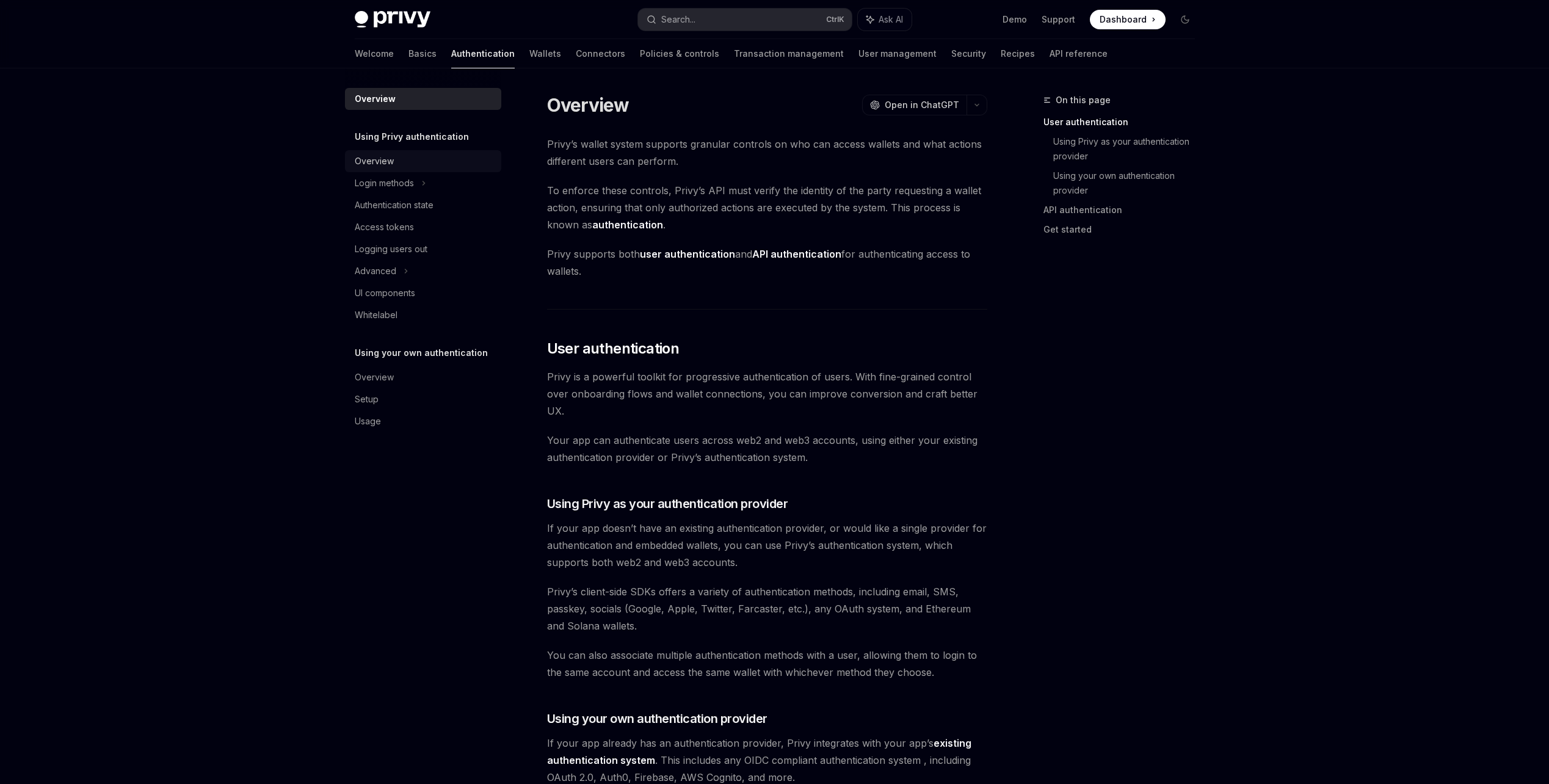
click at [456, 170] on link "Overview" at bounding box center [423, 161] width 156 height 22
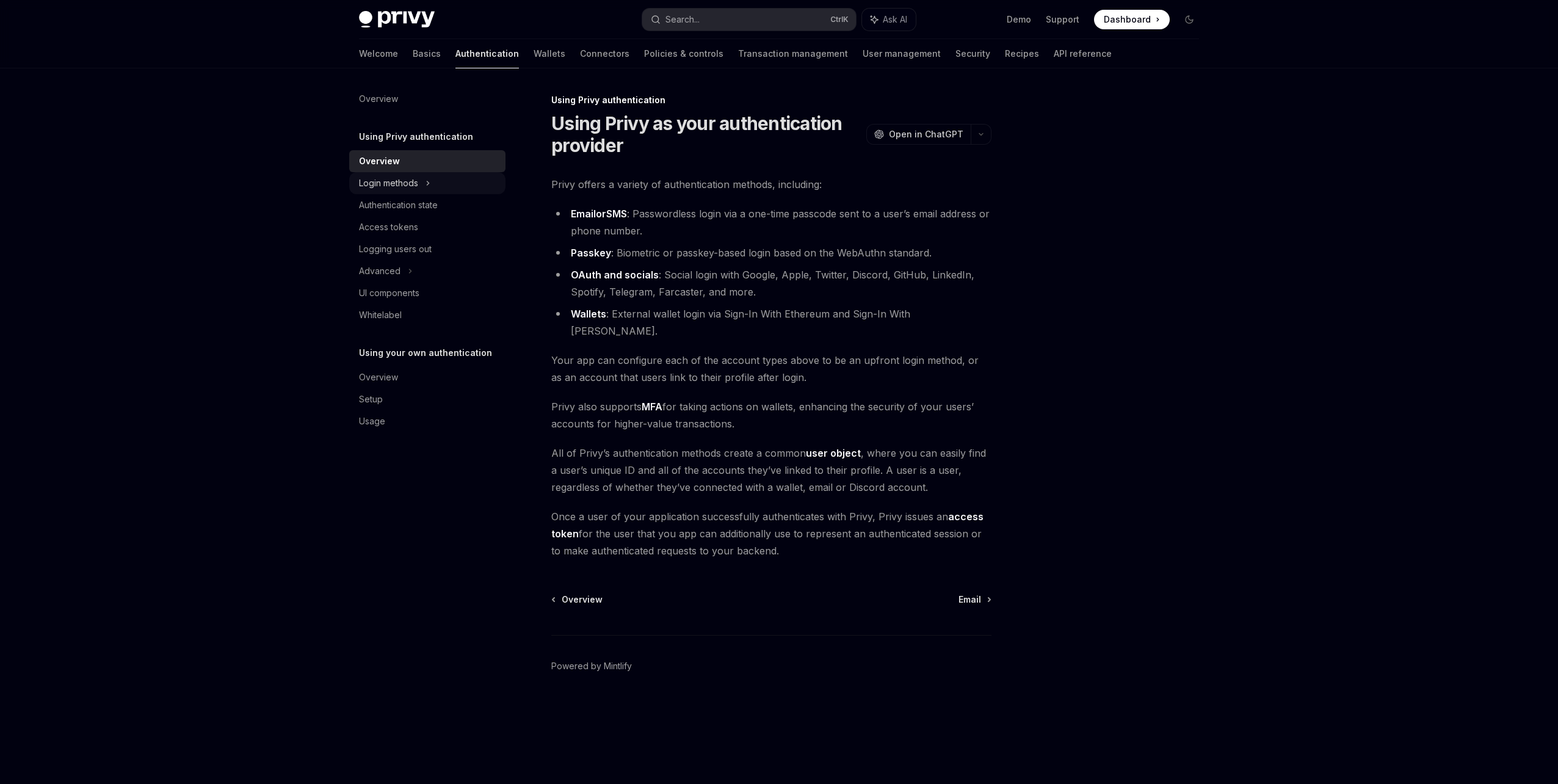
click at [463, 184] on div "Login methods" at bounding box center [427, 183] width 156 height 22
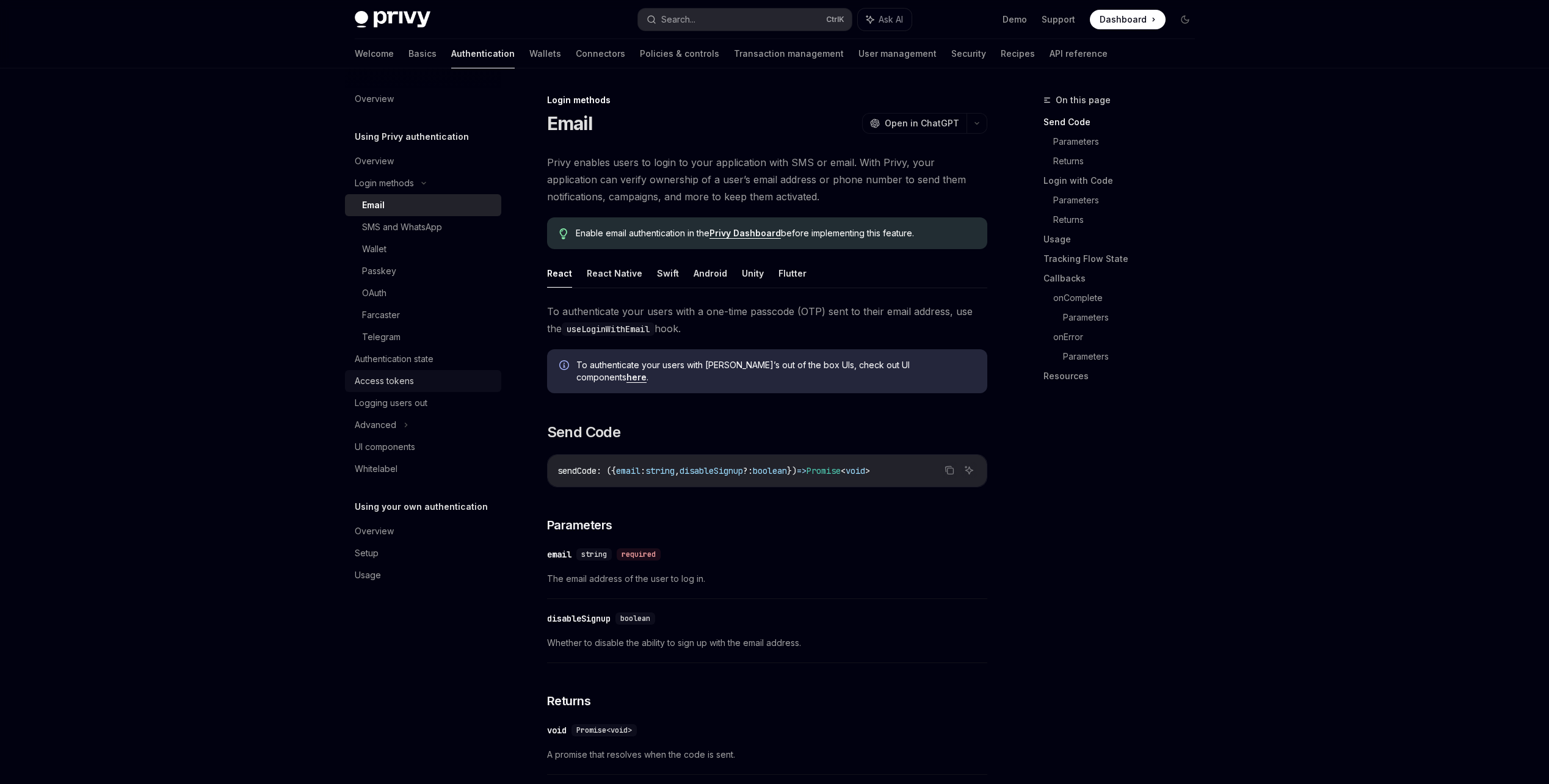
click at [462, 373] on link "Access tokens" at bounding box center [423, 381] width 156 height 22
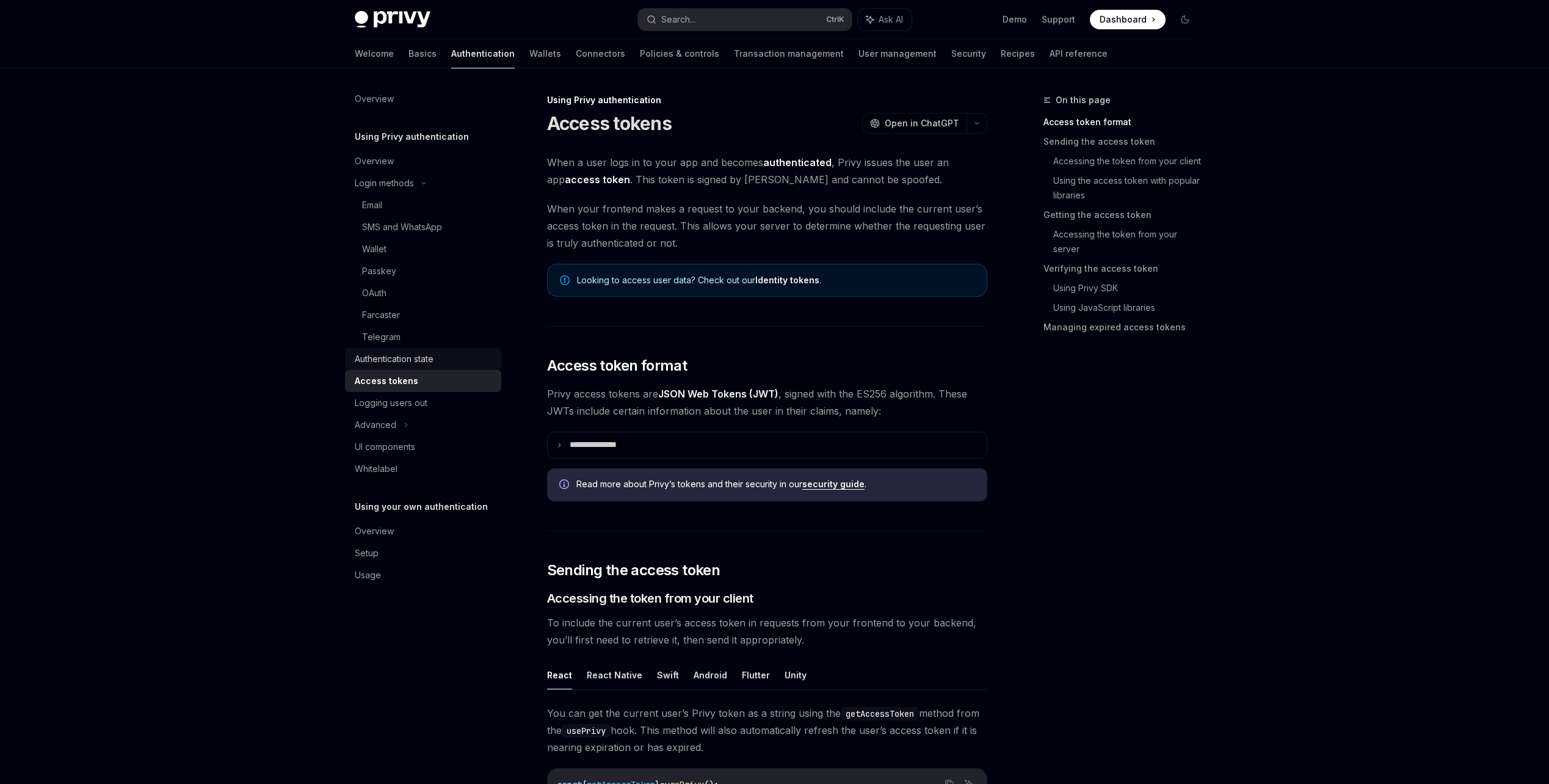
click at [463, 368] on link "Authentication state" at bounding box center [423, 359] width 156 height 22
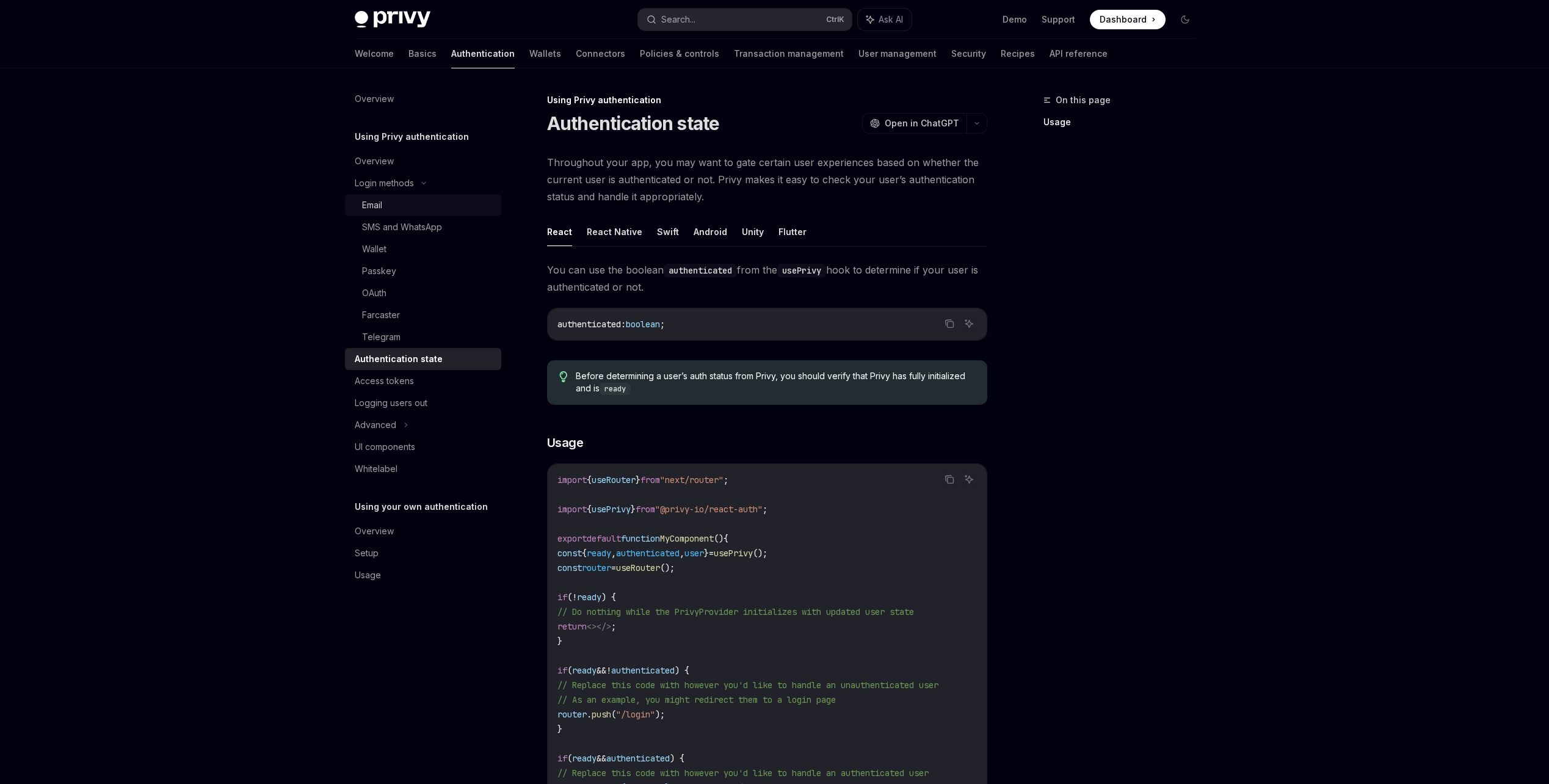
click at [419, 199] on div "Email" at bounding box center [428, 205] width 132 height 15
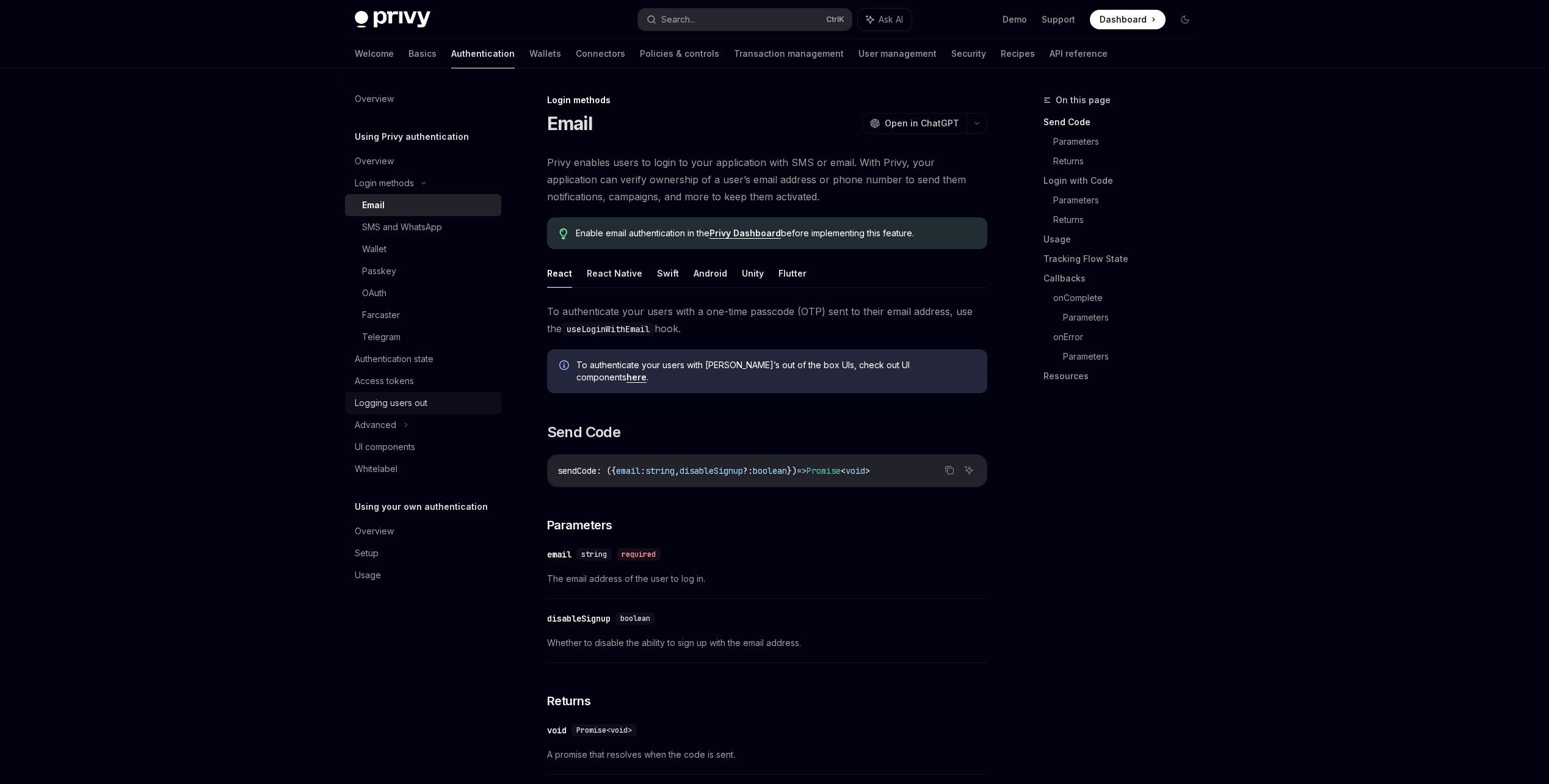
click at [405, 409] on div "Logging users out" at bounding box center [391, 403] width 73 height 15
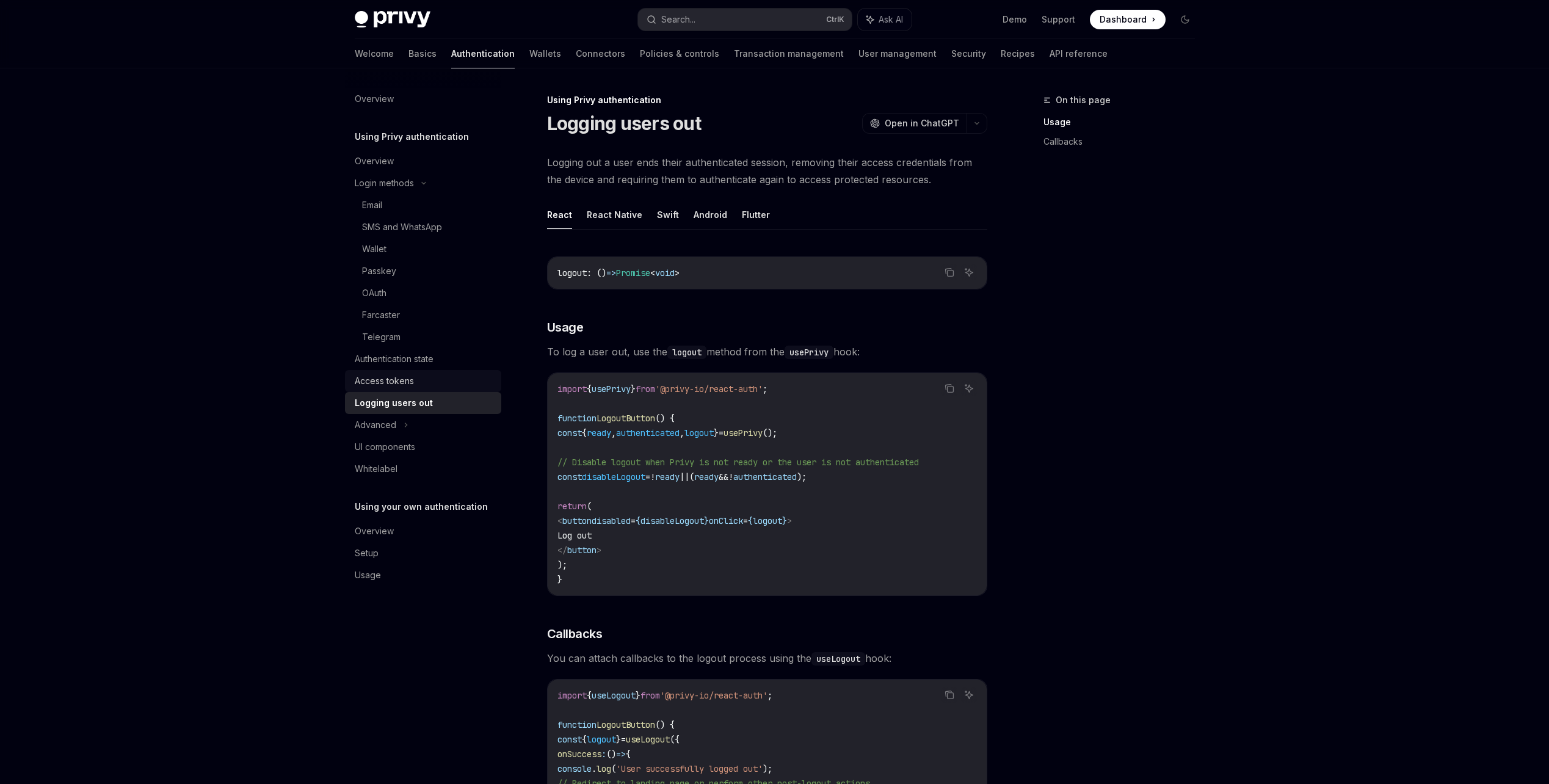
click at [415, 387] on div "Access tokens" at bounding box center [424, 381] width 139 height 15
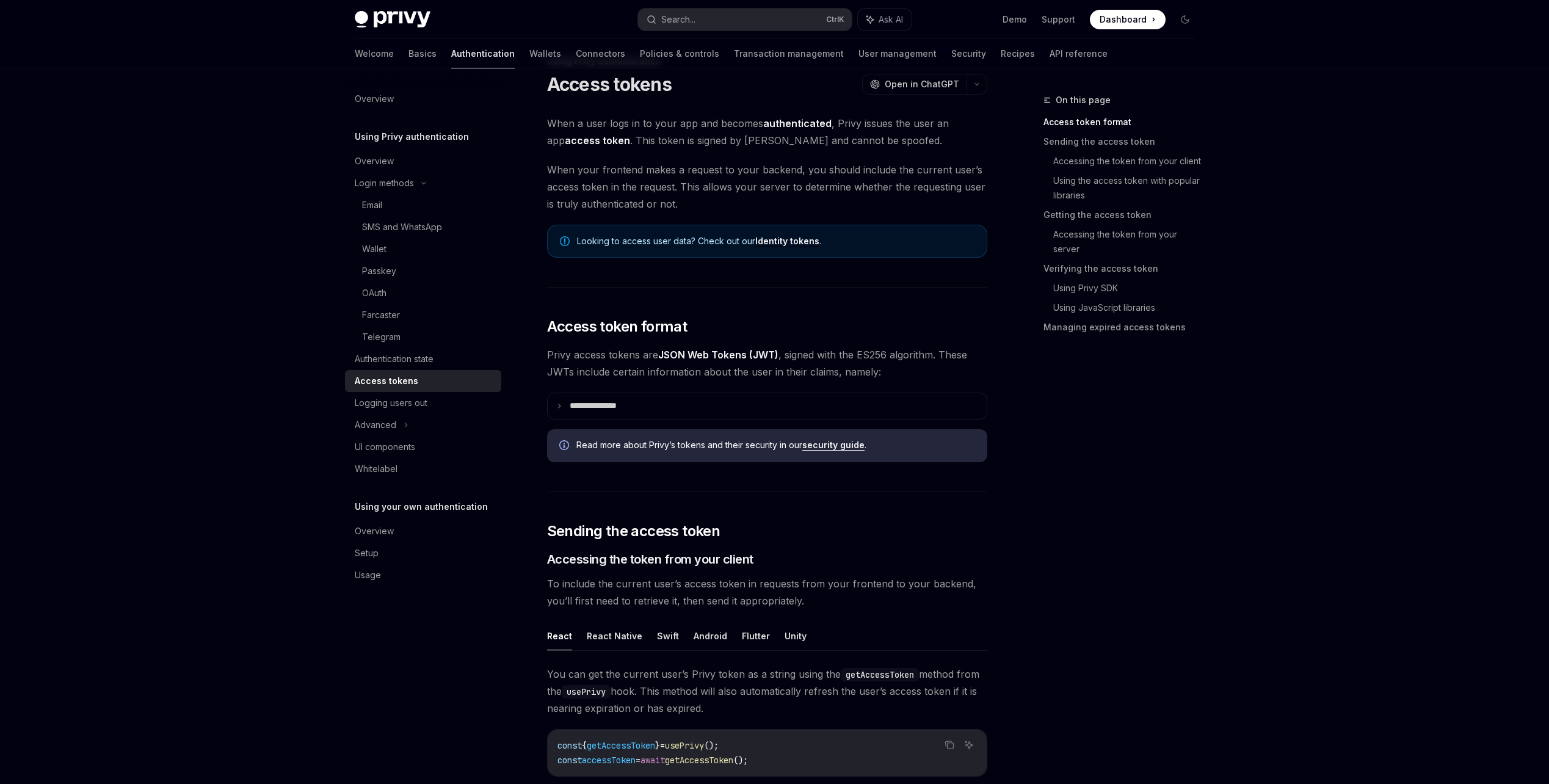
scroll to position [61, 0]
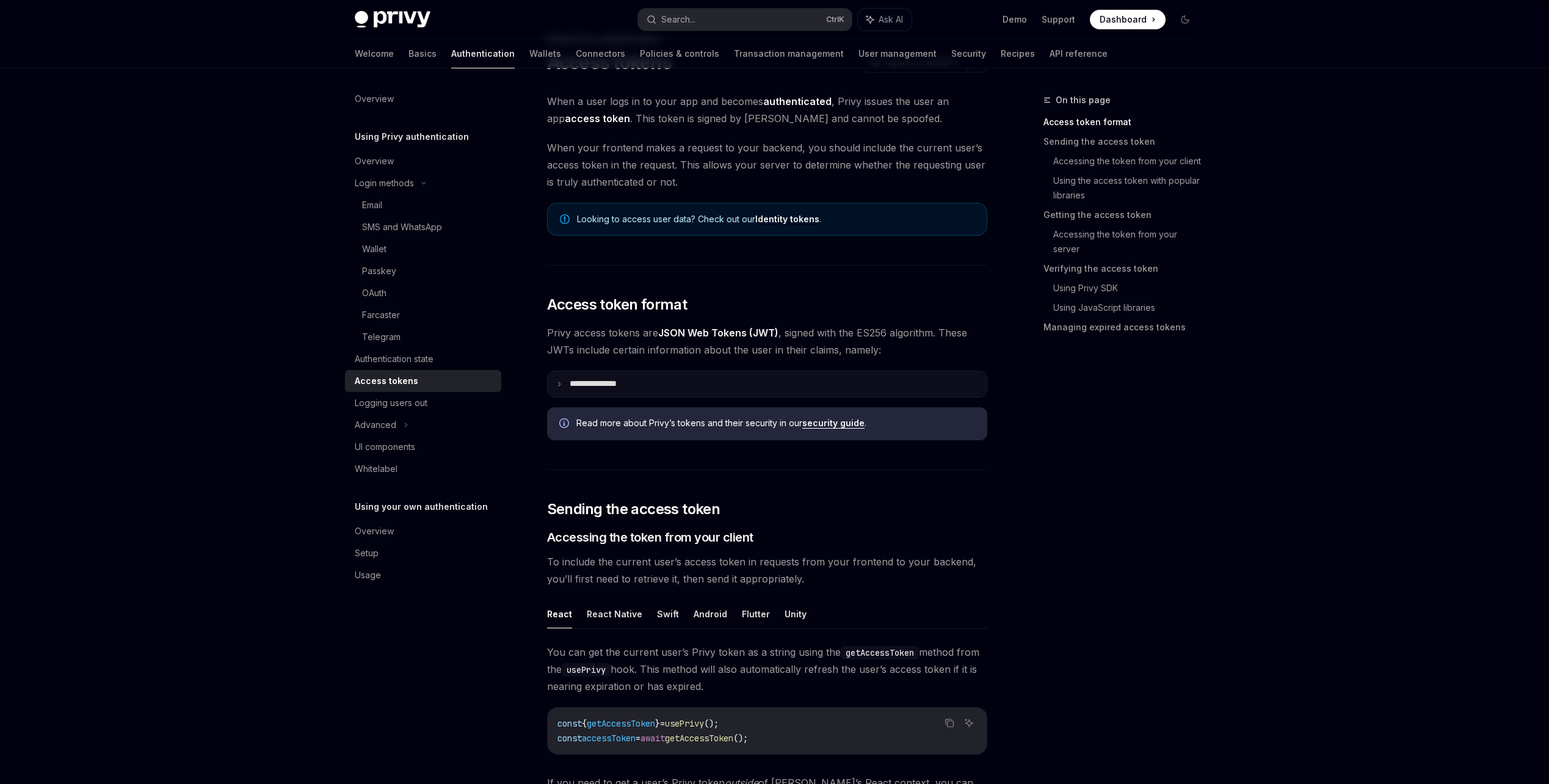
click at [704, 394] on summary "**********" at bounding box center [767, 384] width 439 height 26
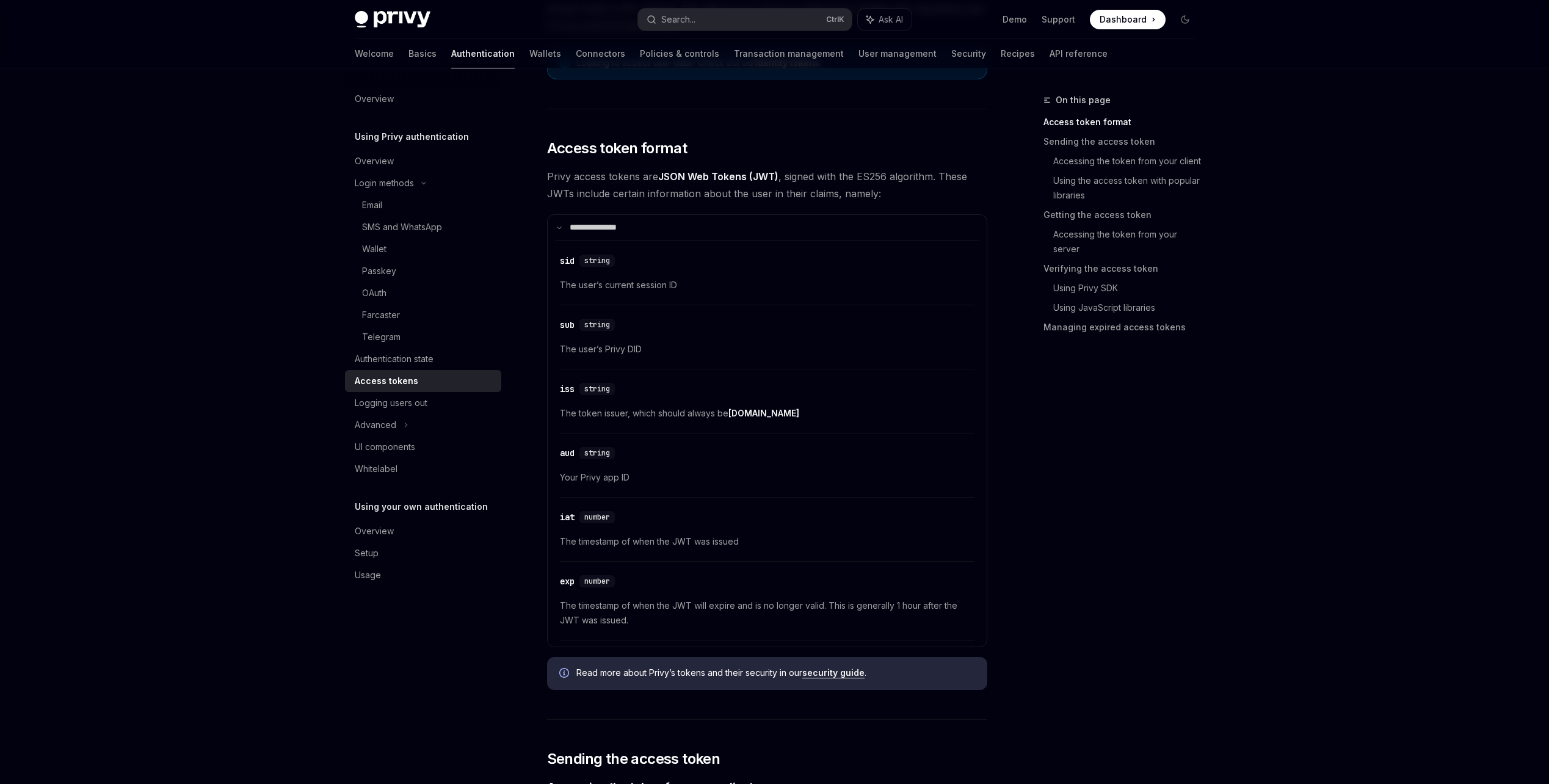
scroll to position [244, 0]
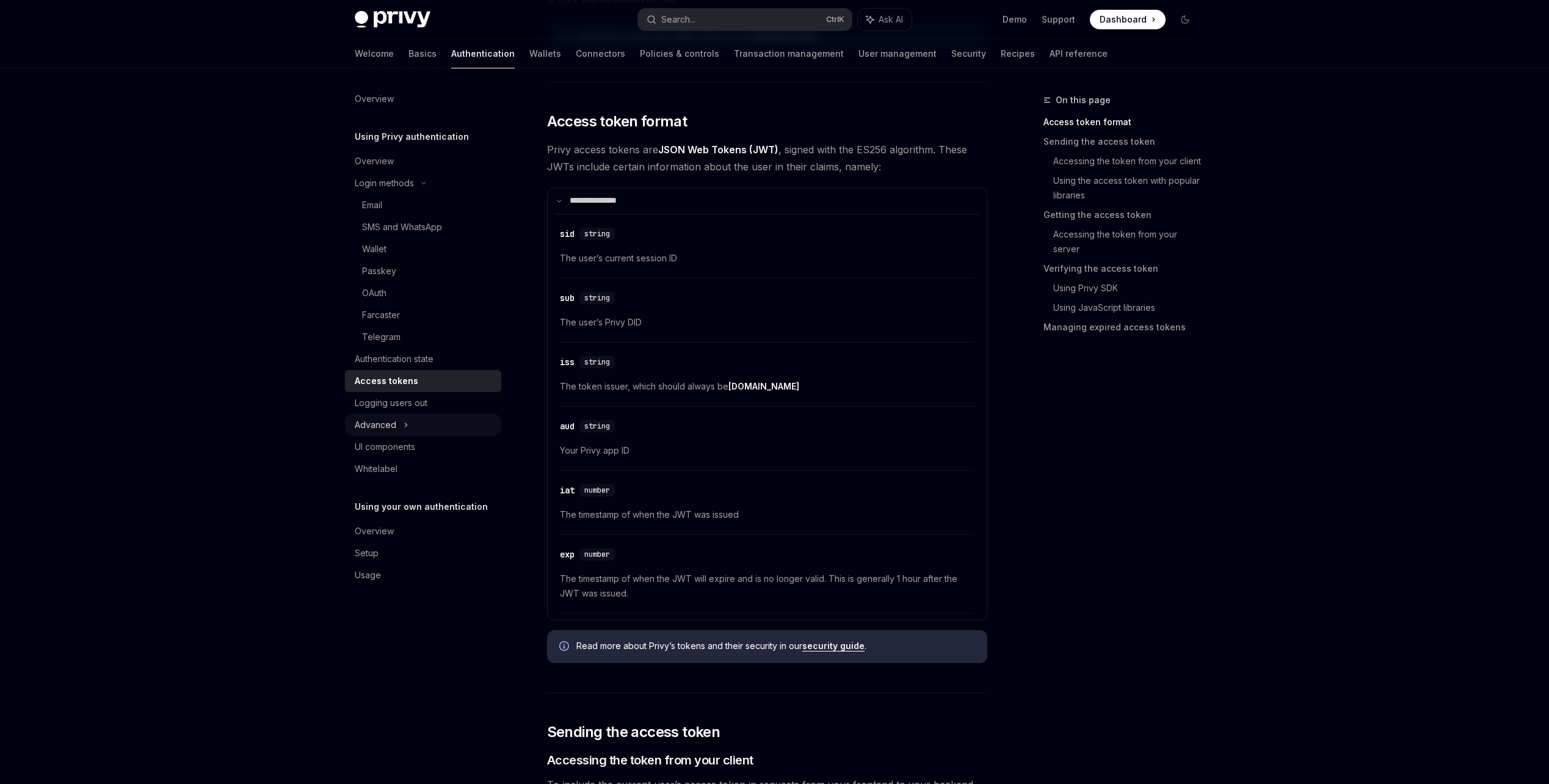
click at [432, 422] on div "Advanced" at bounding box center [423, 425] width 156 height 22
click at [448, 506] on div "UI components" at bounding box center [424, 513] width 139 height 15
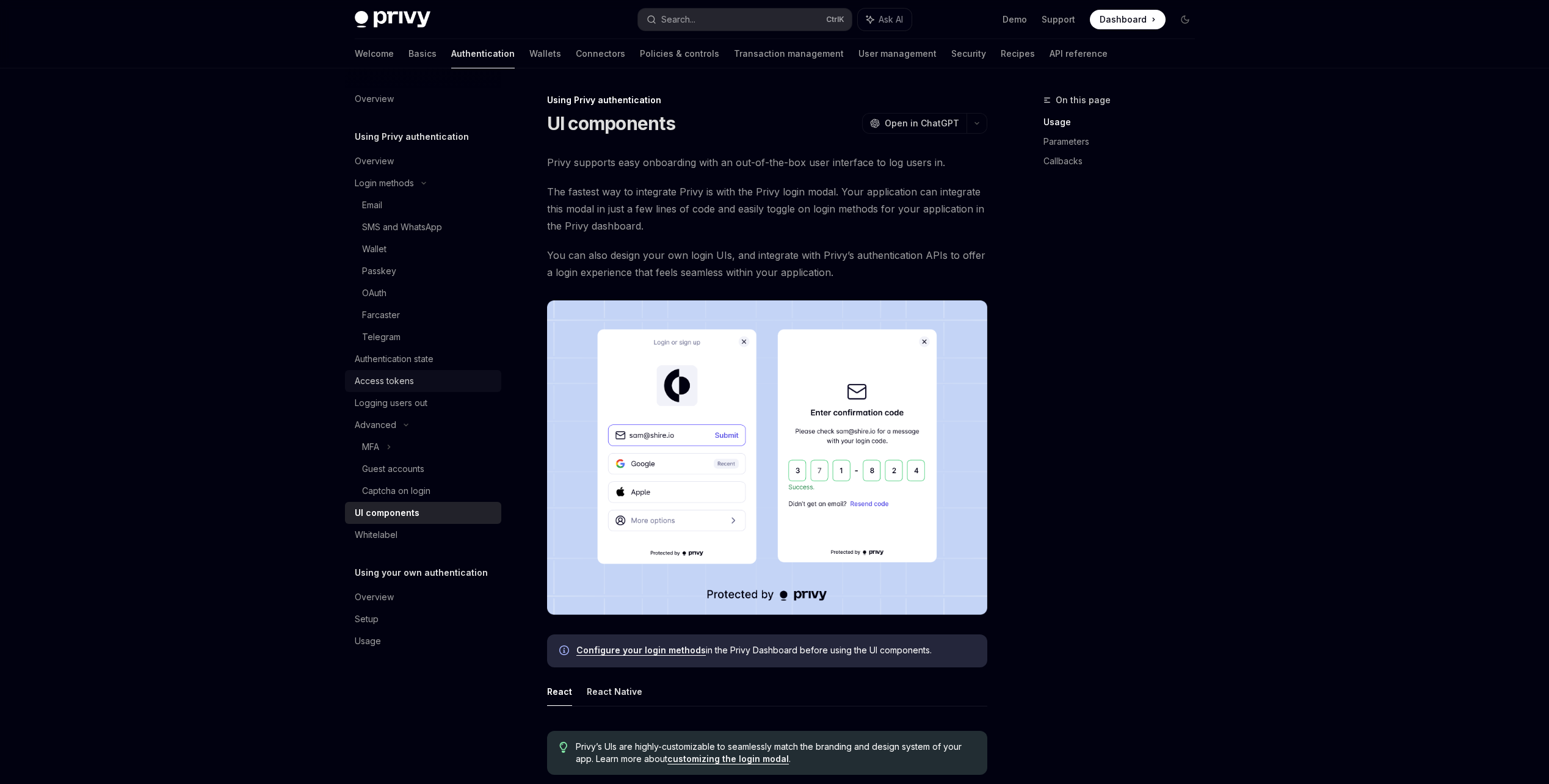
click at [448, 382] on div "Access tokens" at bounding box center [424, 381] width 139 height 15
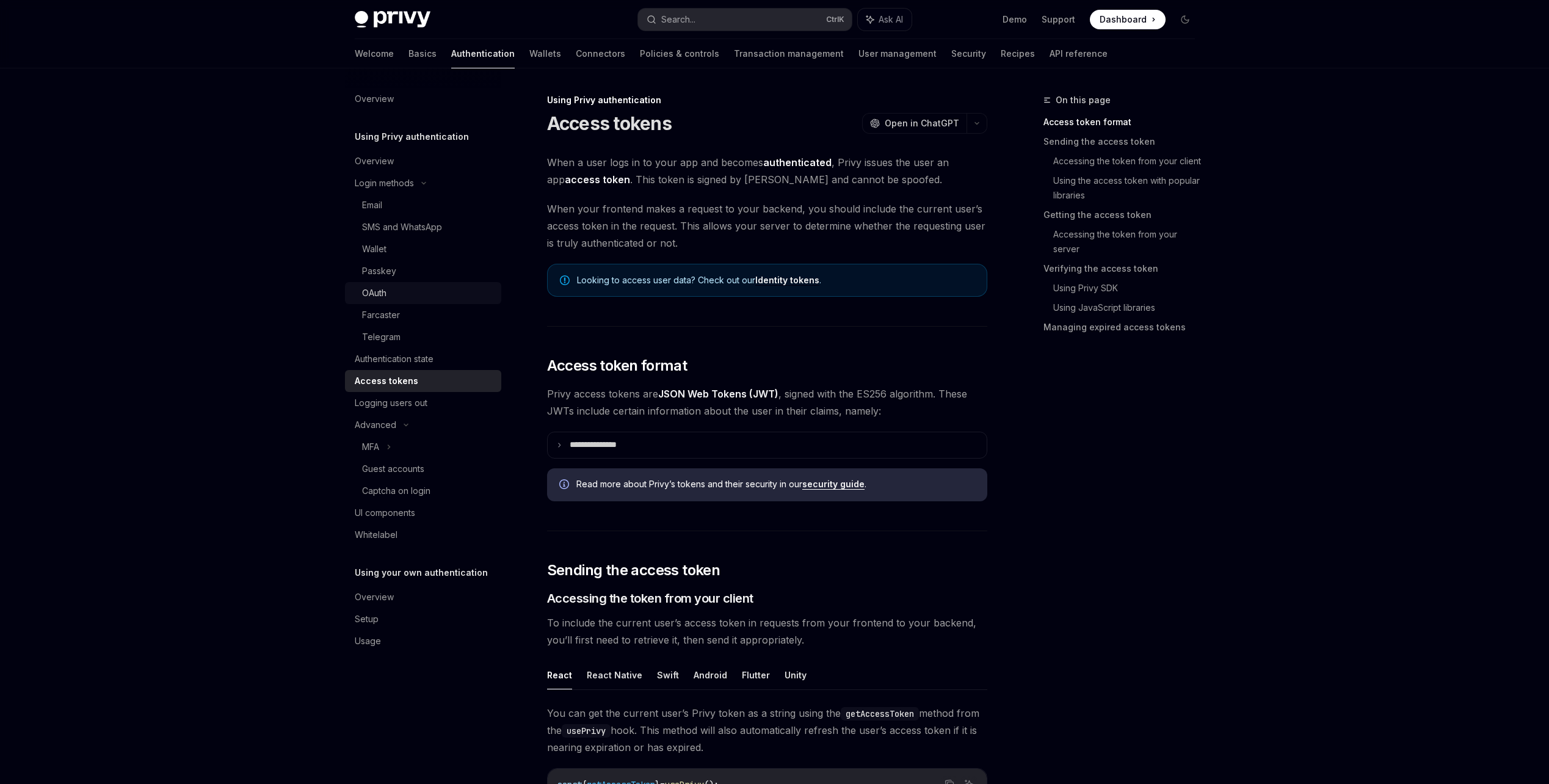
click at [421, 298] on div "OAuth" at bounding box center [428, 293] width 132 height 15
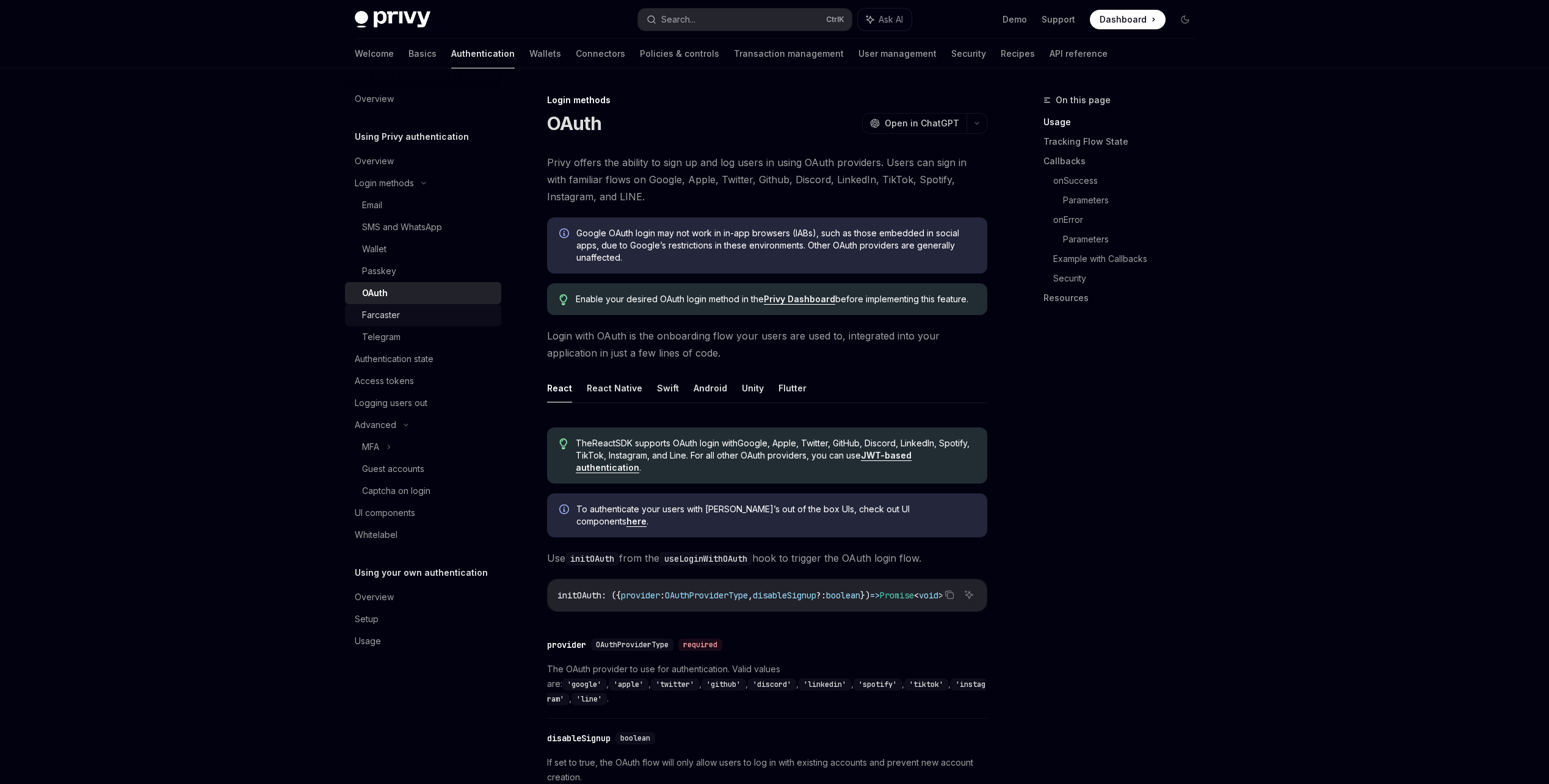
click at [431, 320] on div "Farcaster" at bounding box center [428, 315] width 132 height 15
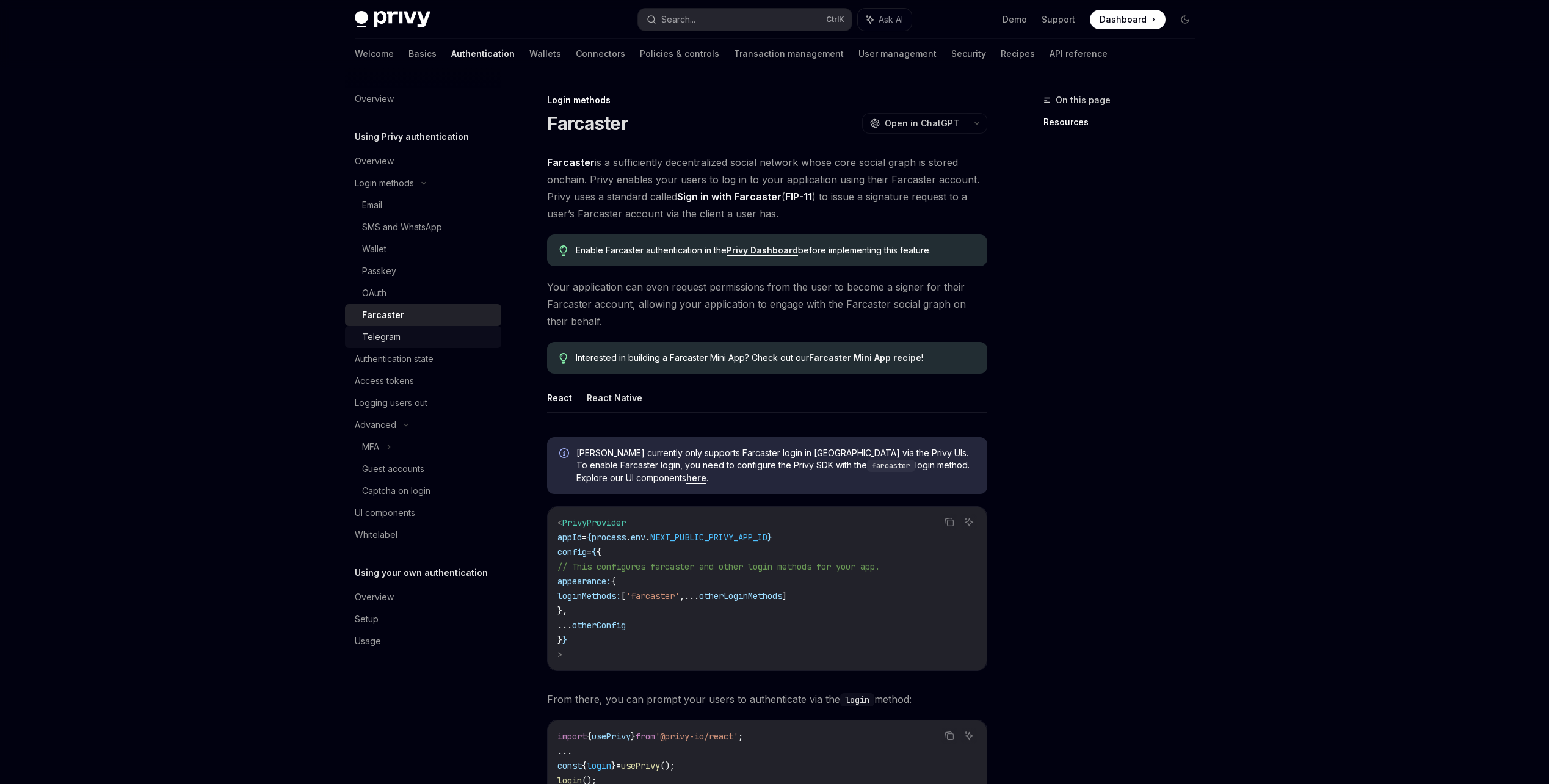
click at [438, 342] on div "Telegram" at bounding box center [428, 337] width 132 height 15
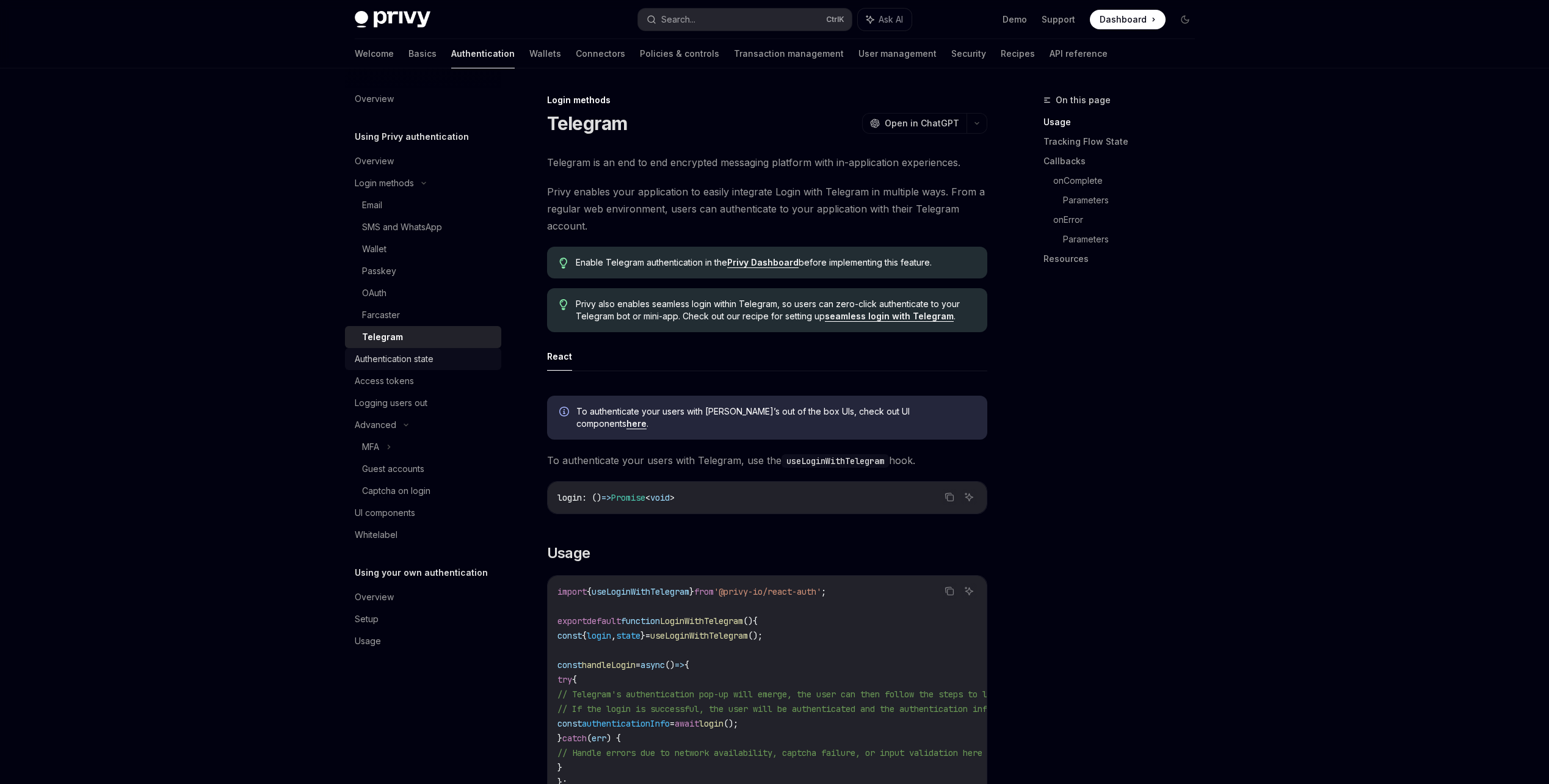
click at [444, 360] on div "Authentication state" at bounding box center [424, 359] width 139 height 15
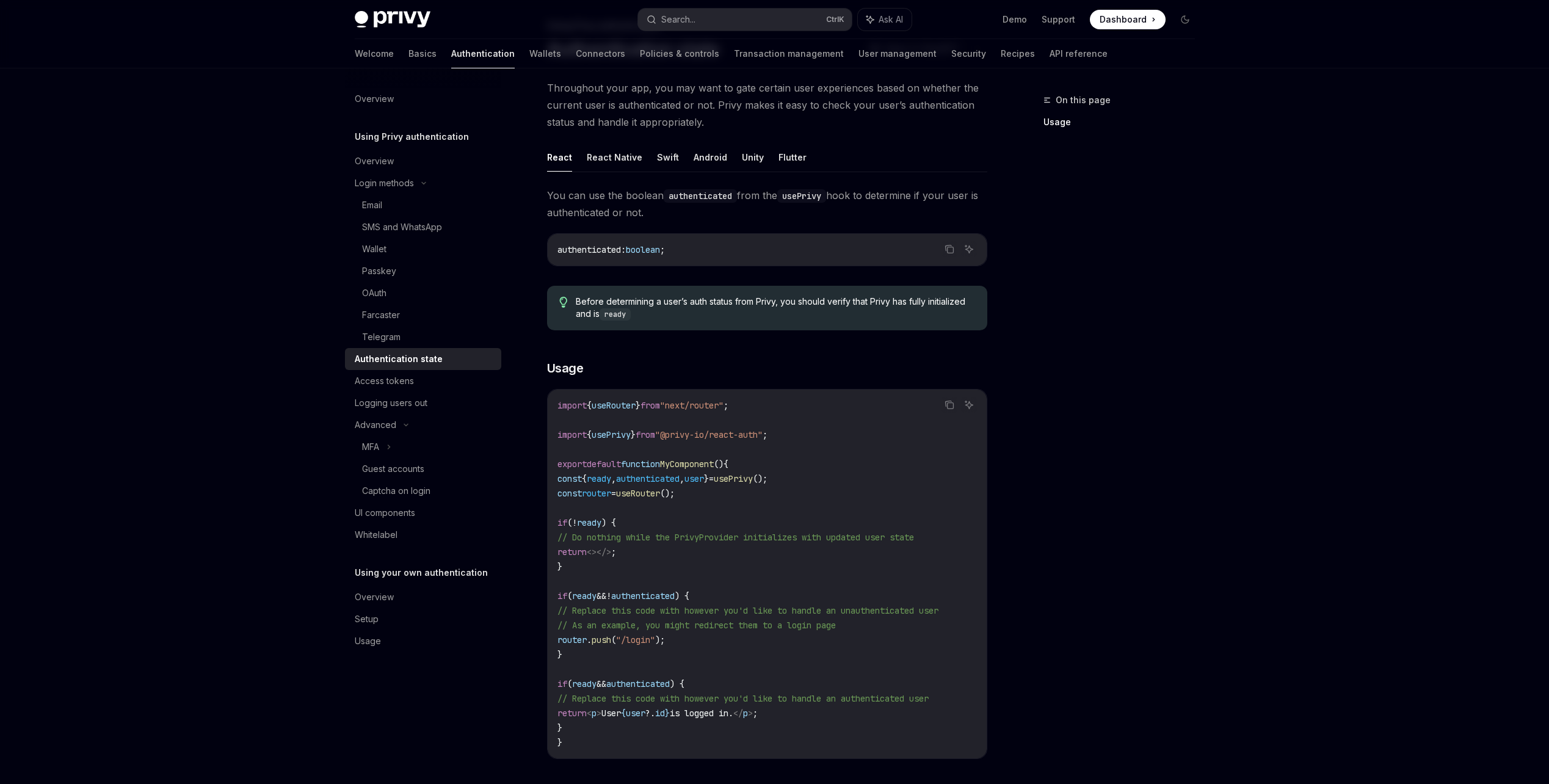
scroll to position [183, 0]
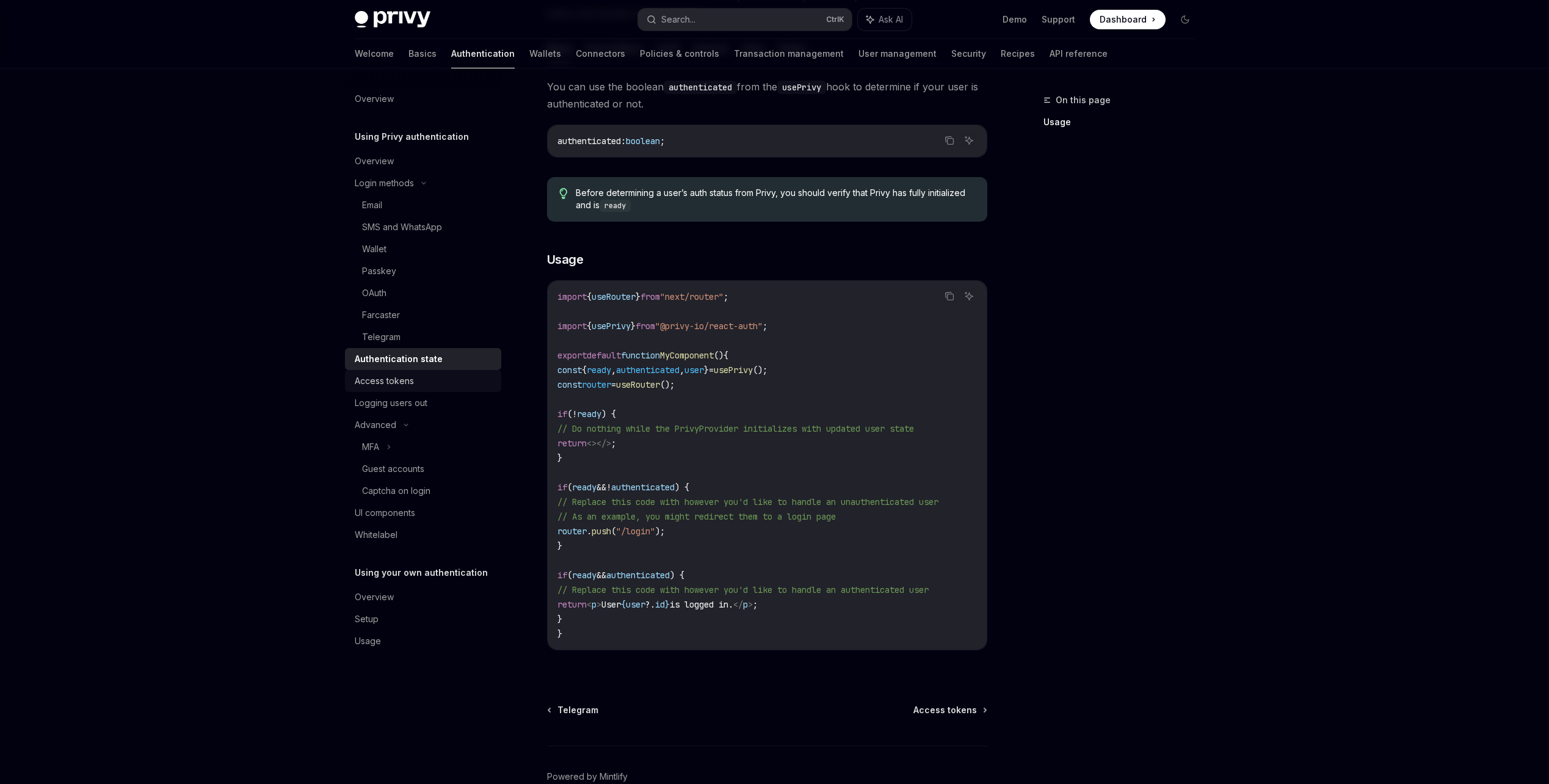
click at [445, 381] on div "Access tokens" at bounding box center [424, 381] width 139 height 15
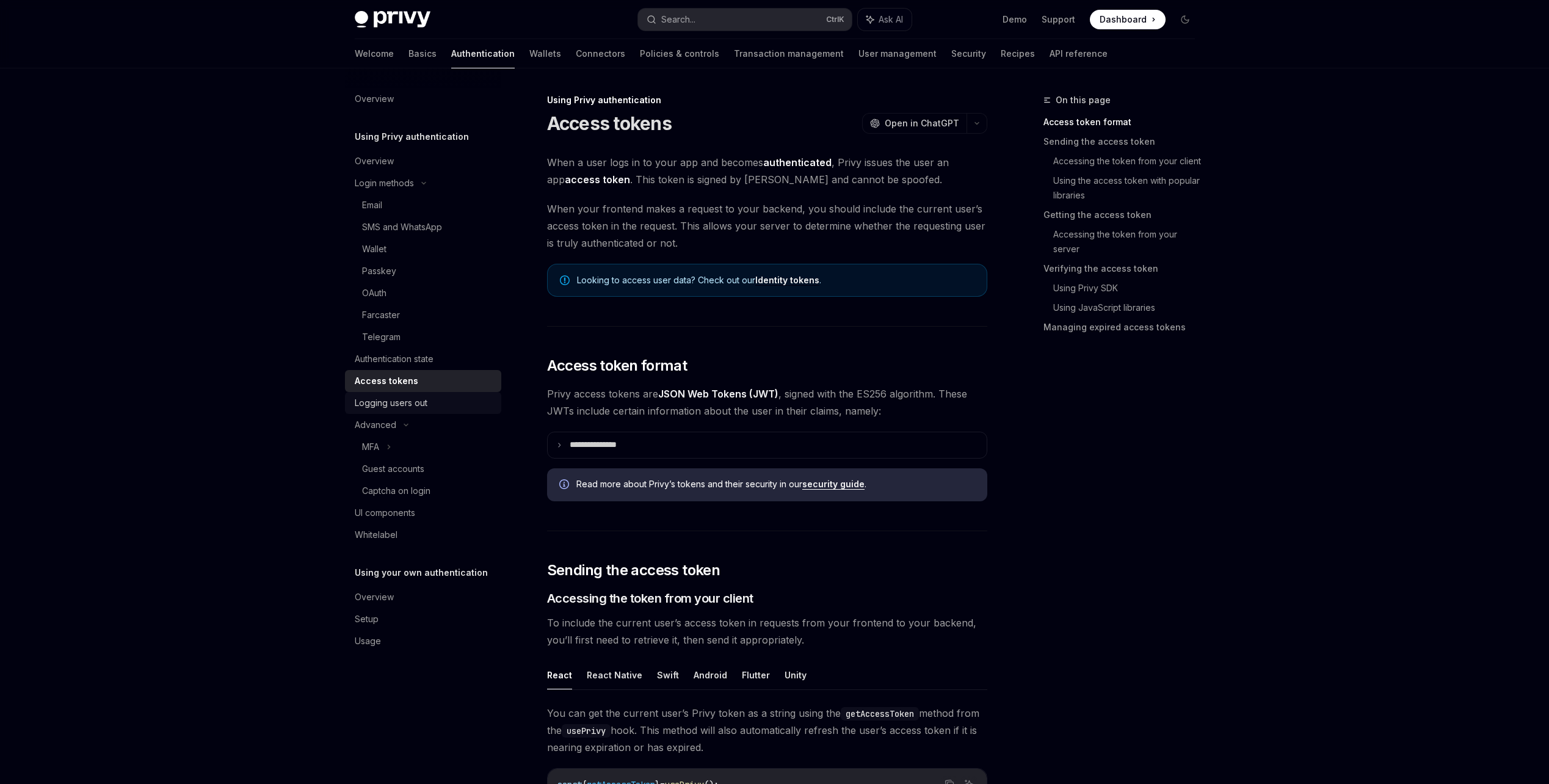
click at [433, 406] on div "Logging users out" at bounding box center [424, 403] width 139 height 15
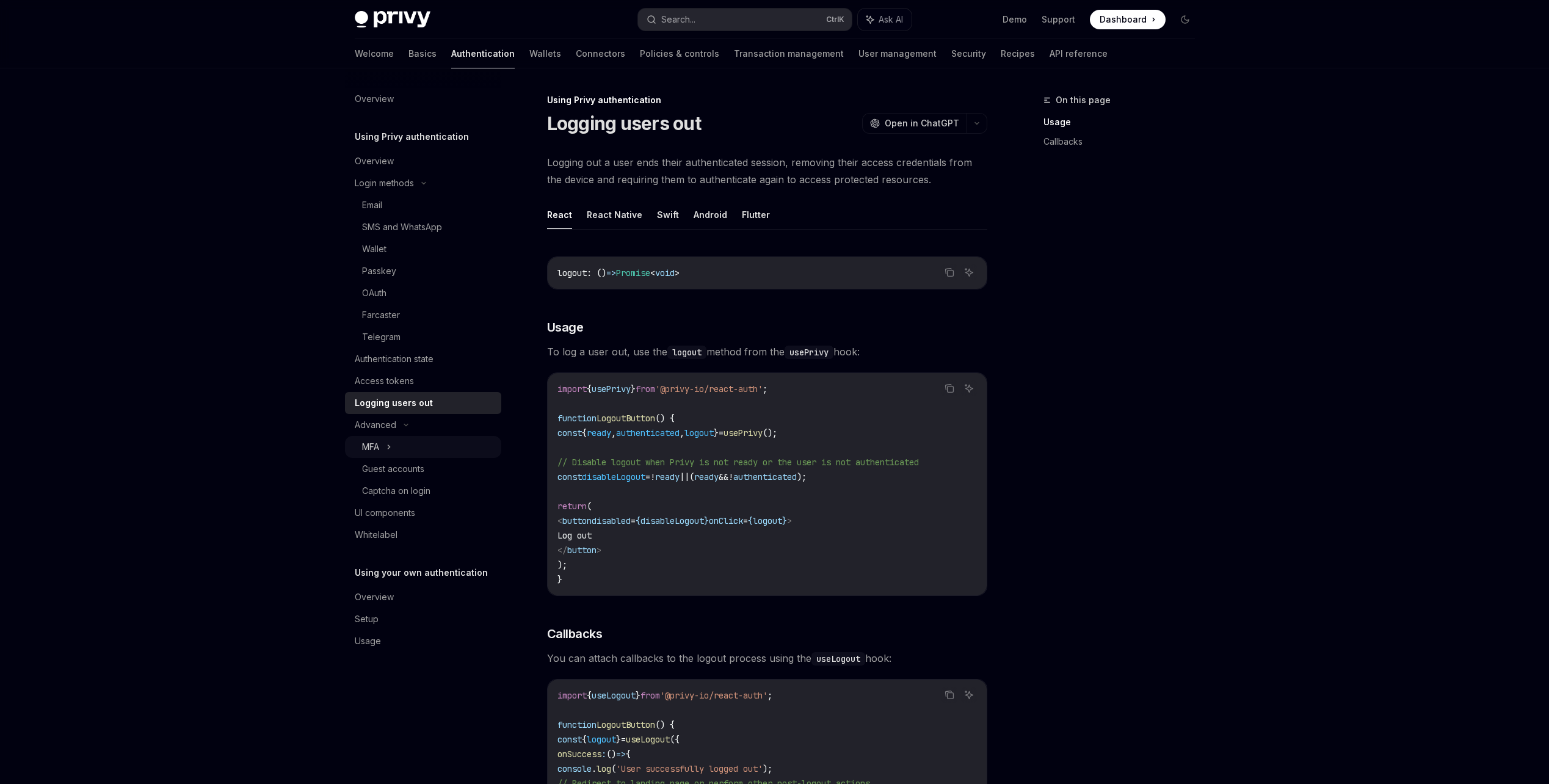
click at [434, 439] on div "MFA" at bounding box center [423, 447] width 156 height 22
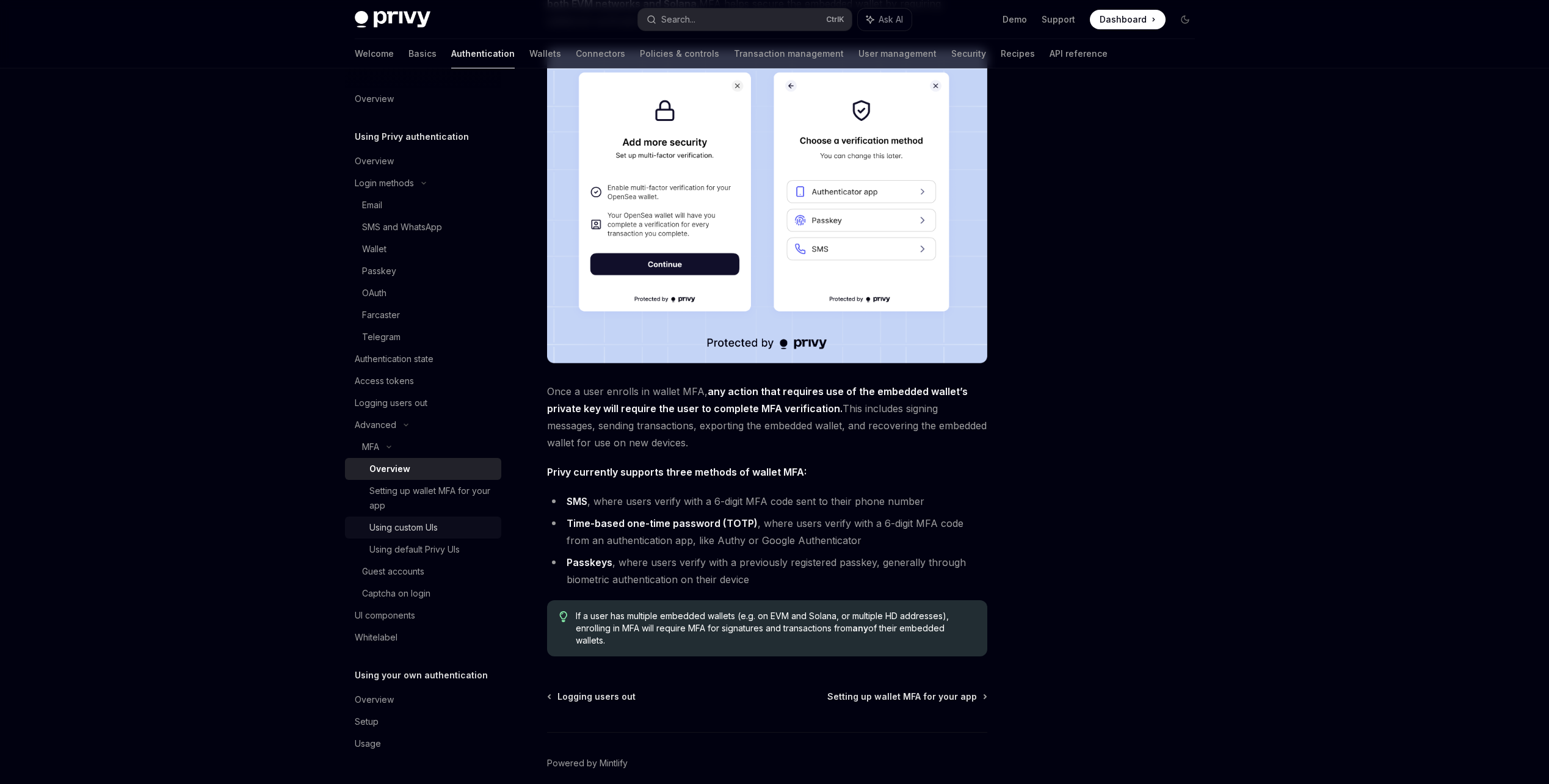
scroll to position [183, 0]
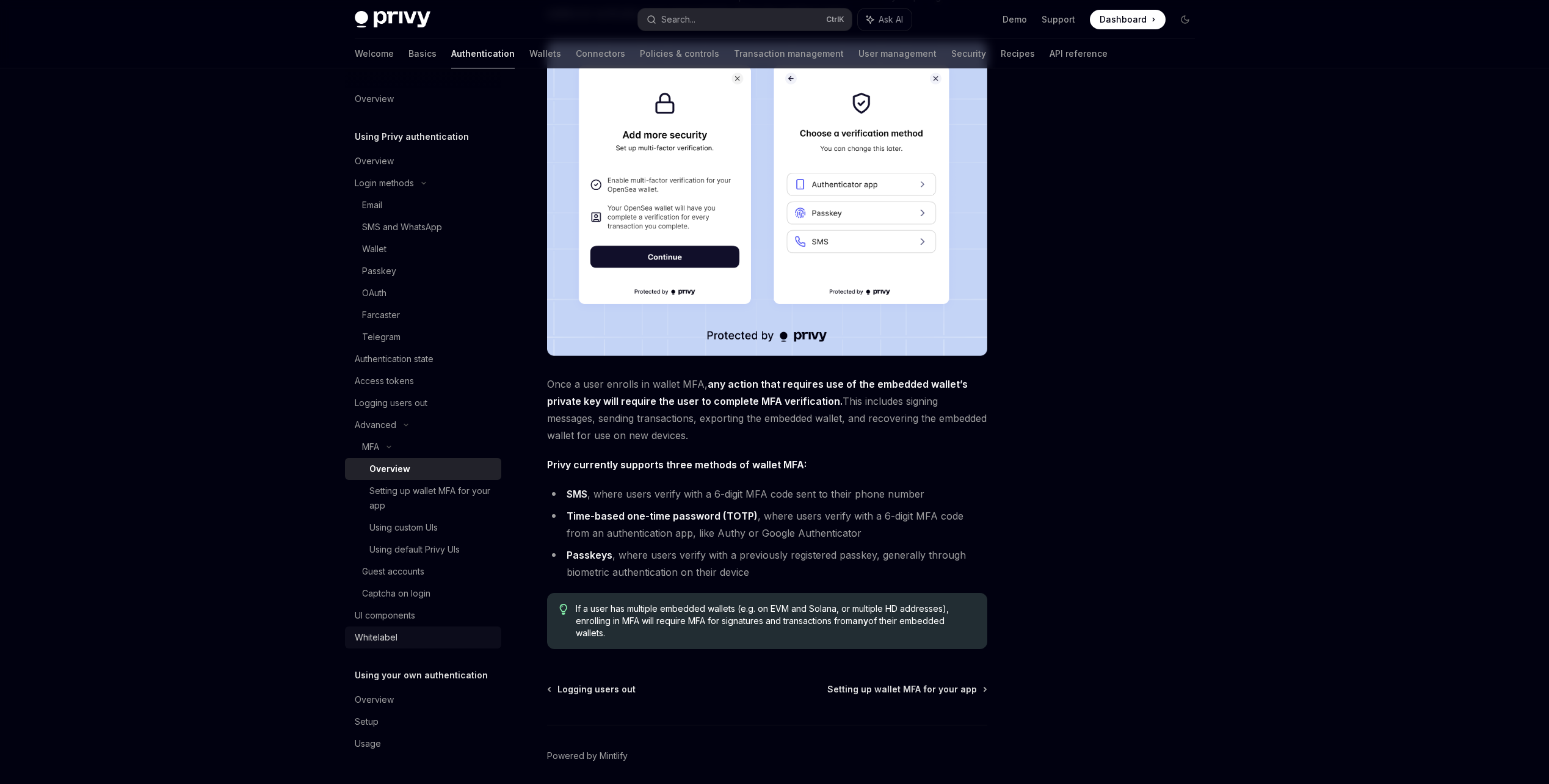
click at [459, 638] on div "Whitelabel" at bounding box center [424, 637] width 139 height 15
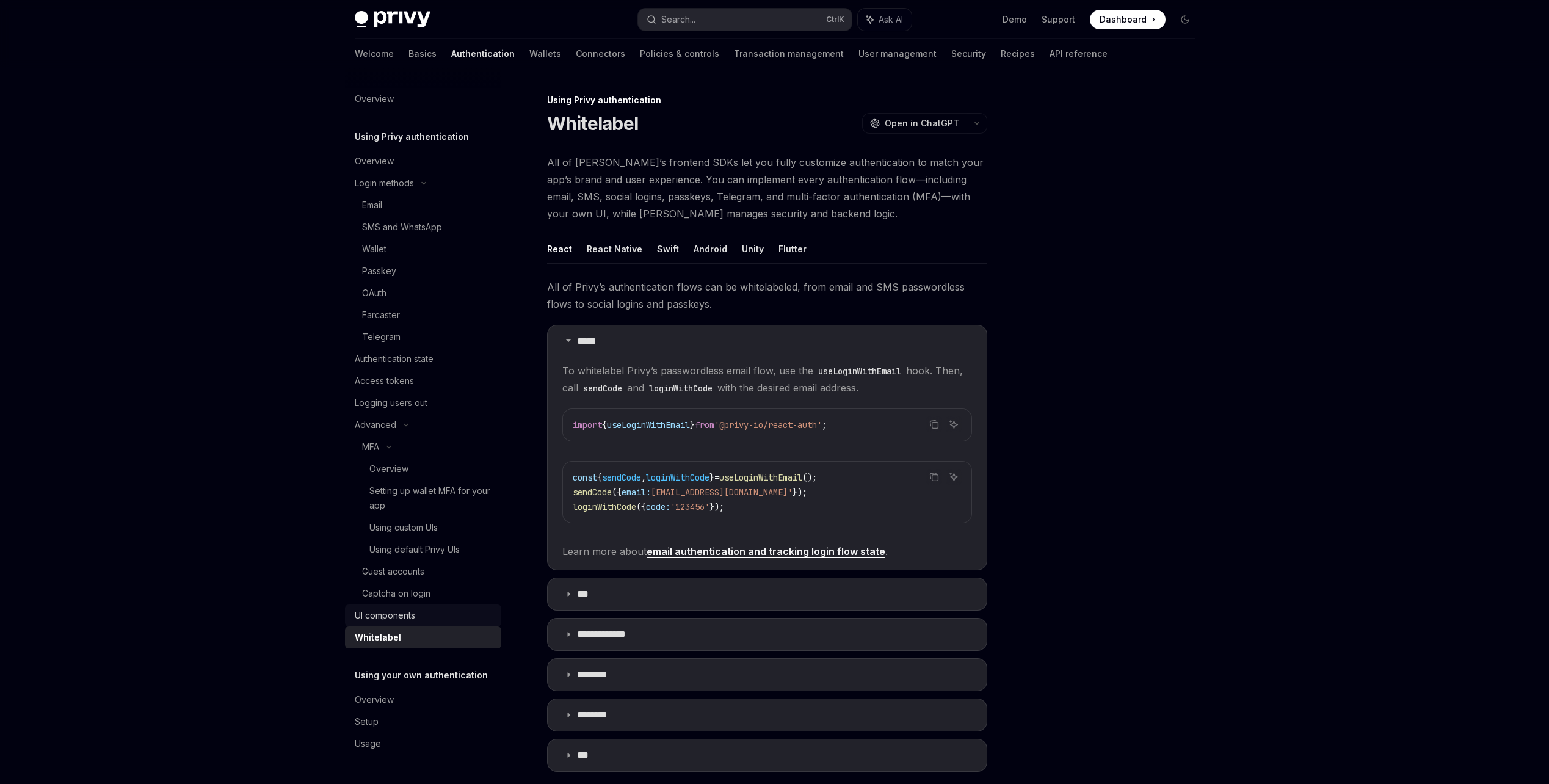
click at [450, 622] on link "UI components" at bounding box center [423, 616] width 156 height 22
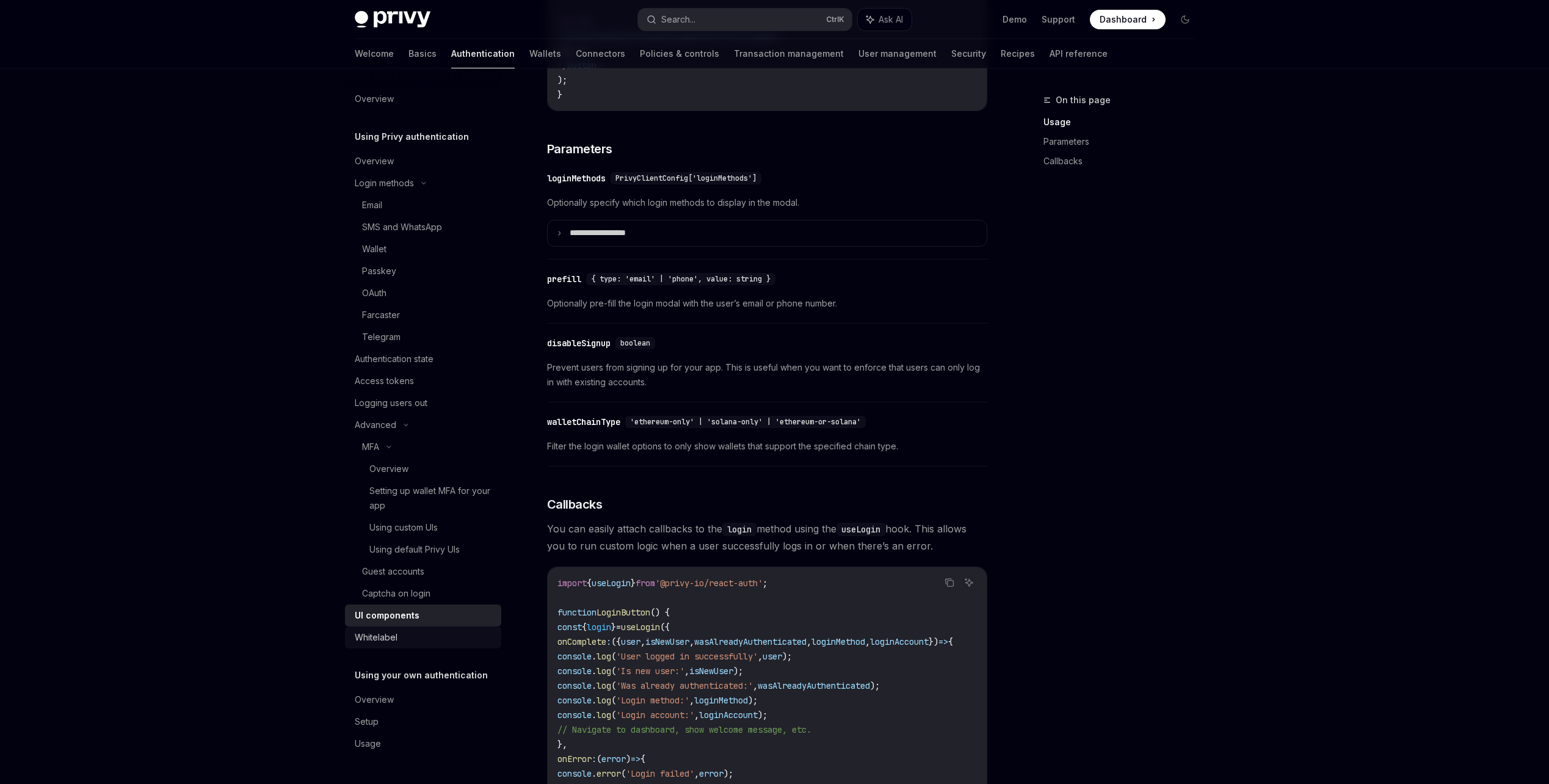
scroll to position [1038, 0]
click at [379, 641] on div "Whitelabel" at bounding box center [376, 637] width 43 height 15
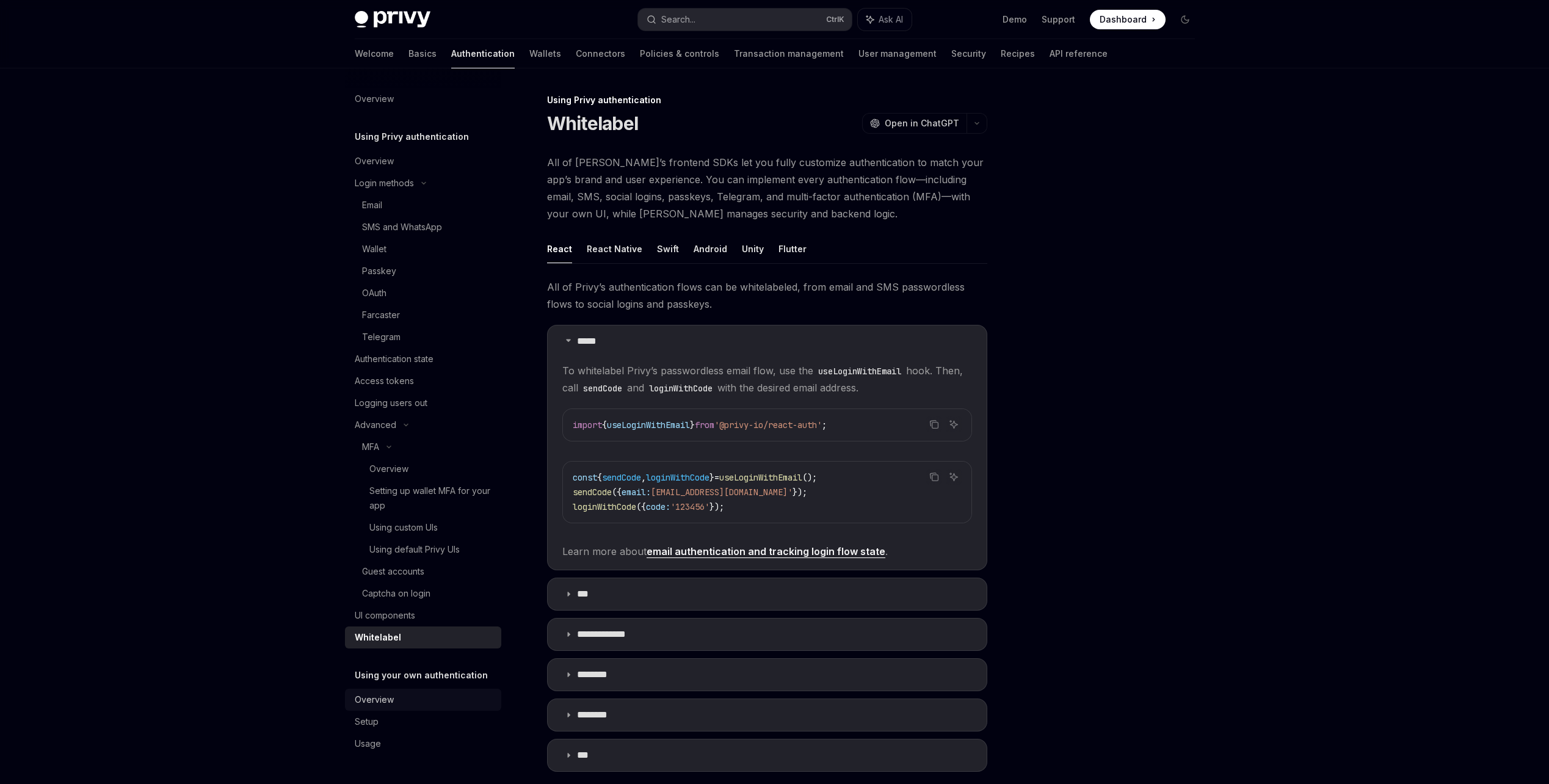
click at [381, 690] on link "Overview" at bounding box center [423, 699] width 156 height 22
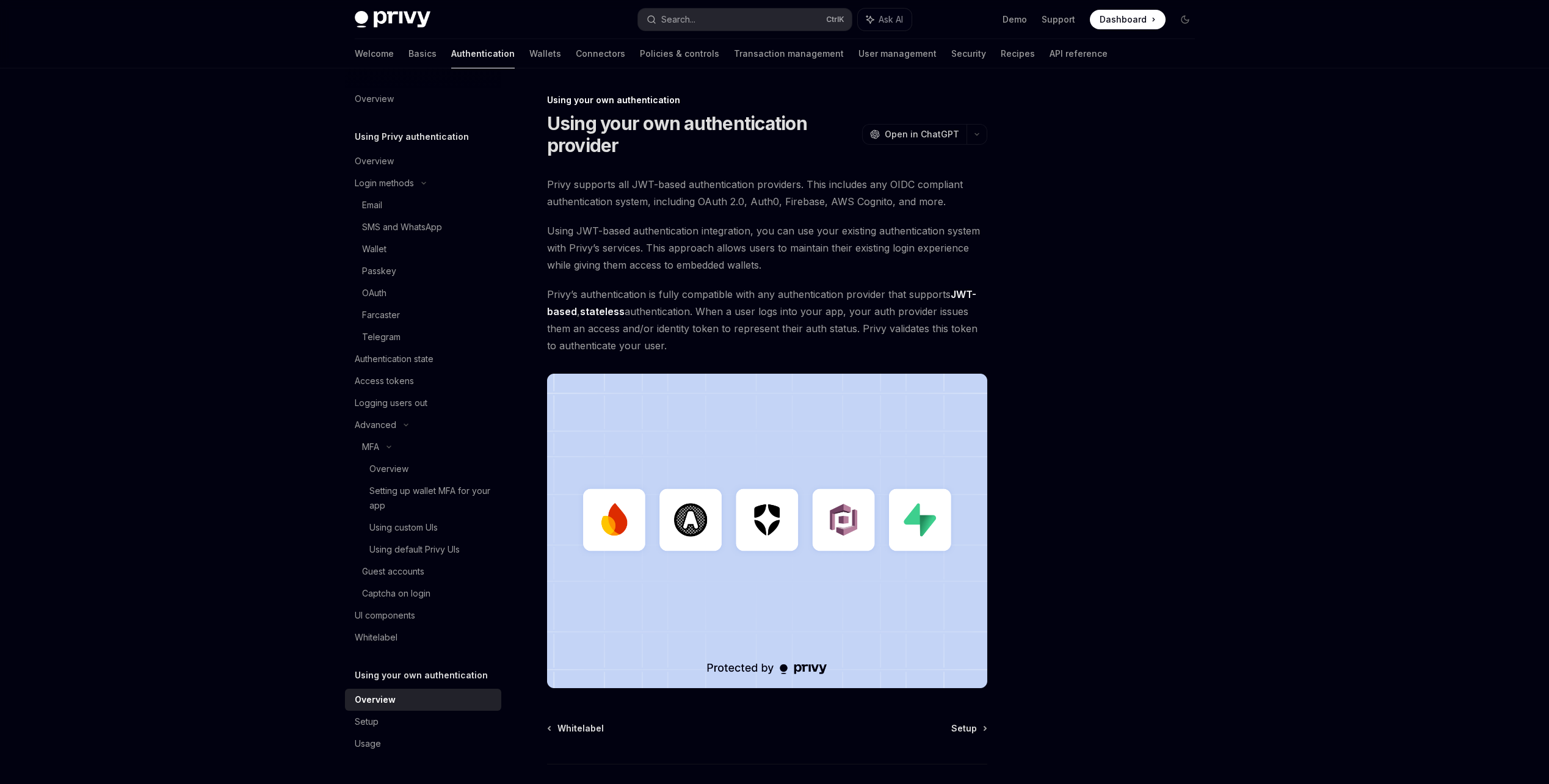
click at [392, 701] on div "Overview" at bounding box center [375, 699] width 41 height 15
click at [394, 715] on div "Setup" at bounding box center [424, 722] width 139 height 15
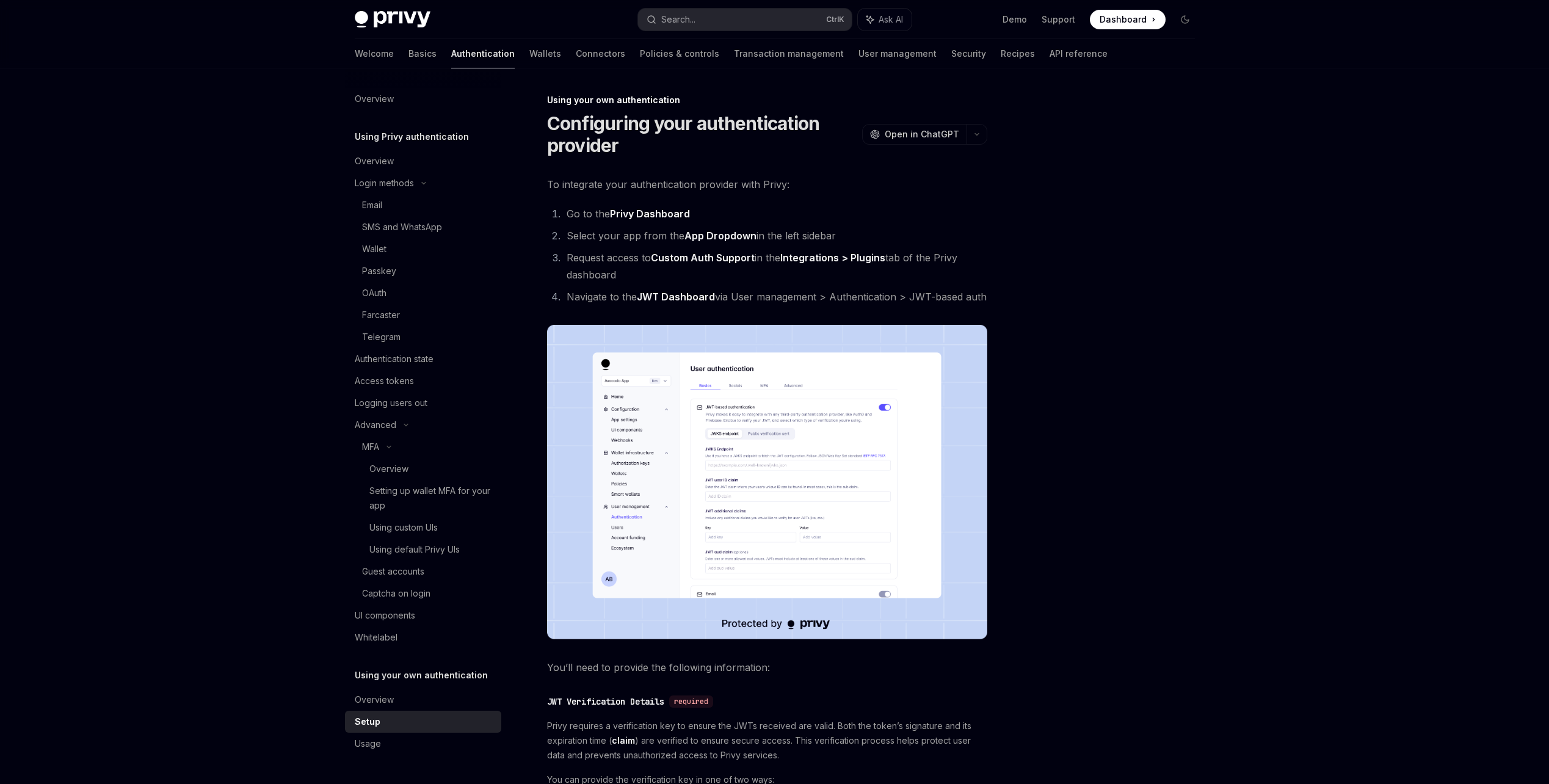
click at [407, 728] on div "Setup" at bounding box center [424, 722] width 139 height 15
click at [564, 62] on div "Welcome Basics Authentication Wallets Connectors Policies & controls Transactio…" at bounding box center [731, 53] width 753 height 29
click at [576, 62] on link "Connectors" at bounding box center [600, 53] width 49 height 29
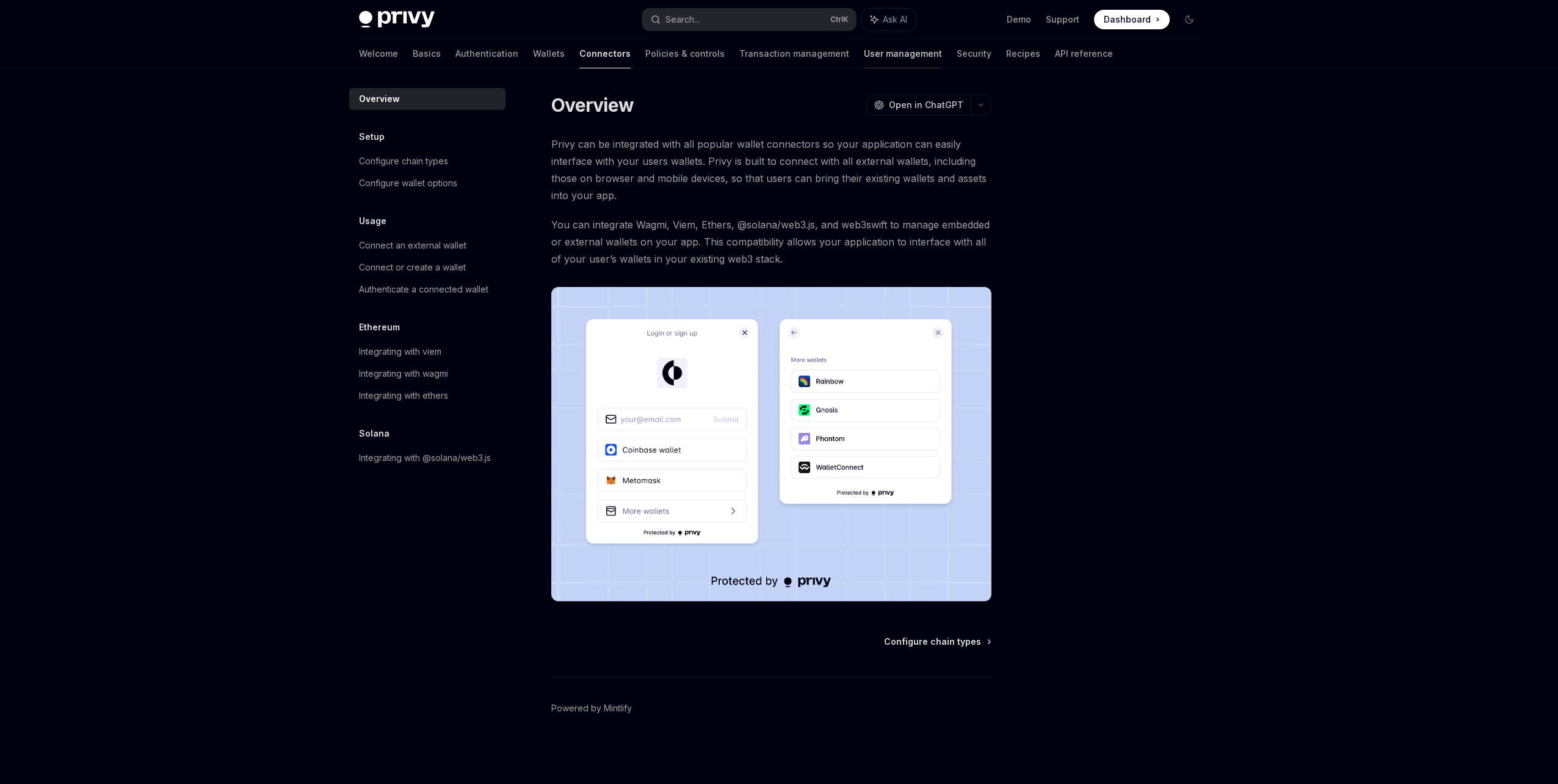
click at [864, 47] on link "User management" at bounding box center [903, 53] width 78 height 29
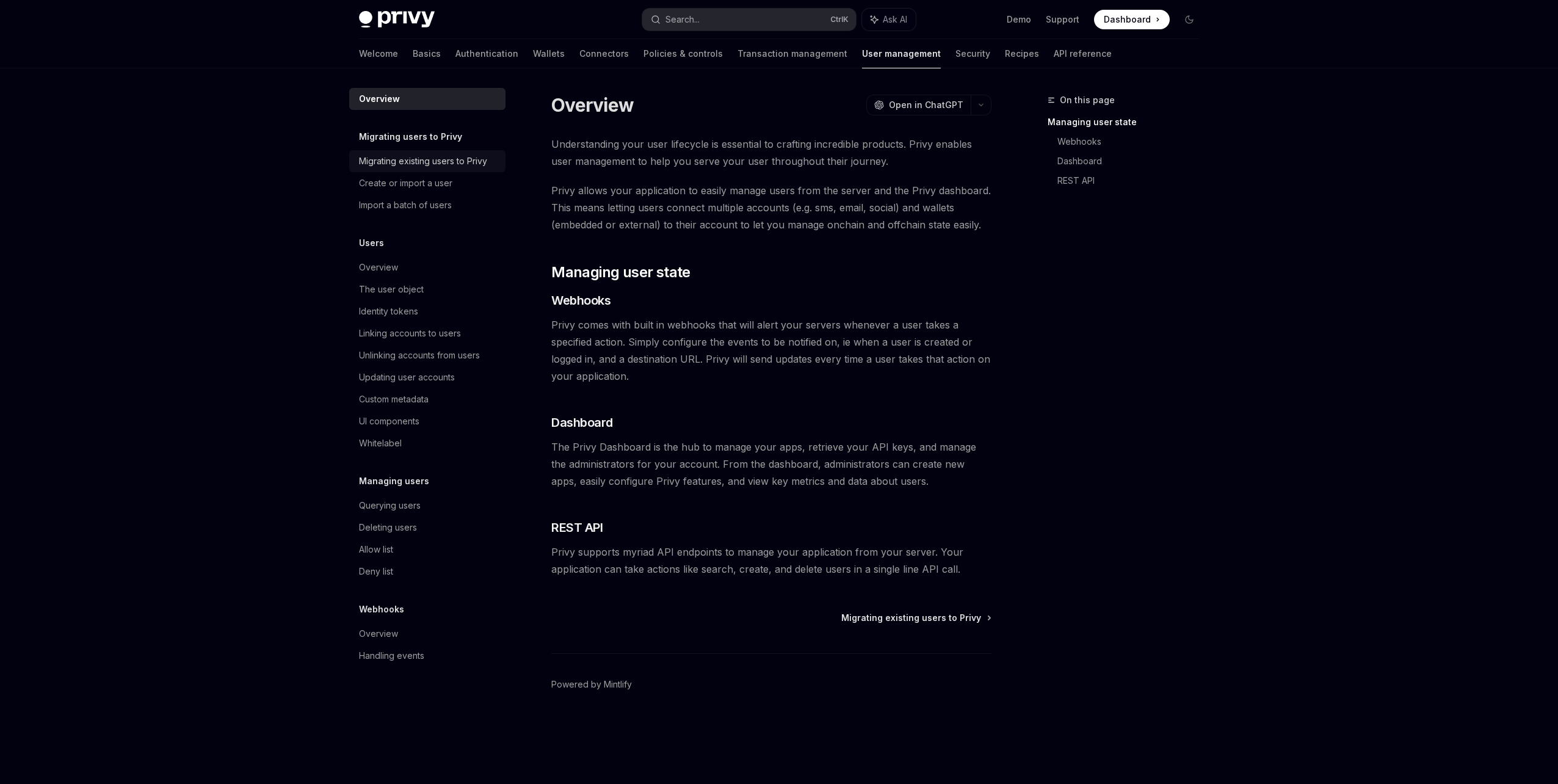
click at [468, 163] on div "Migrating existing users to Privy" at bounding box center [423, 161] width 128 height 15
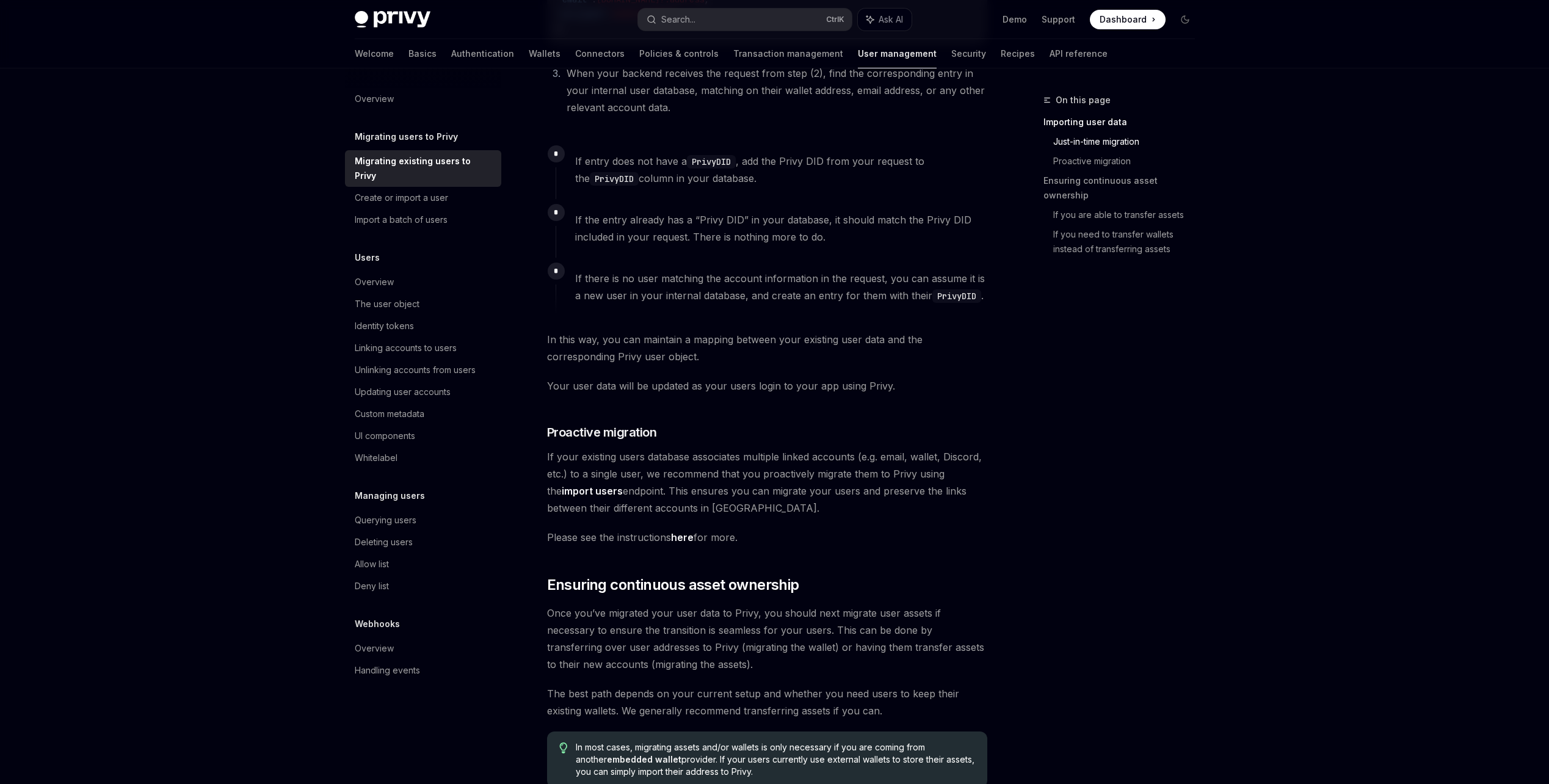
scroll to position [793, 0]
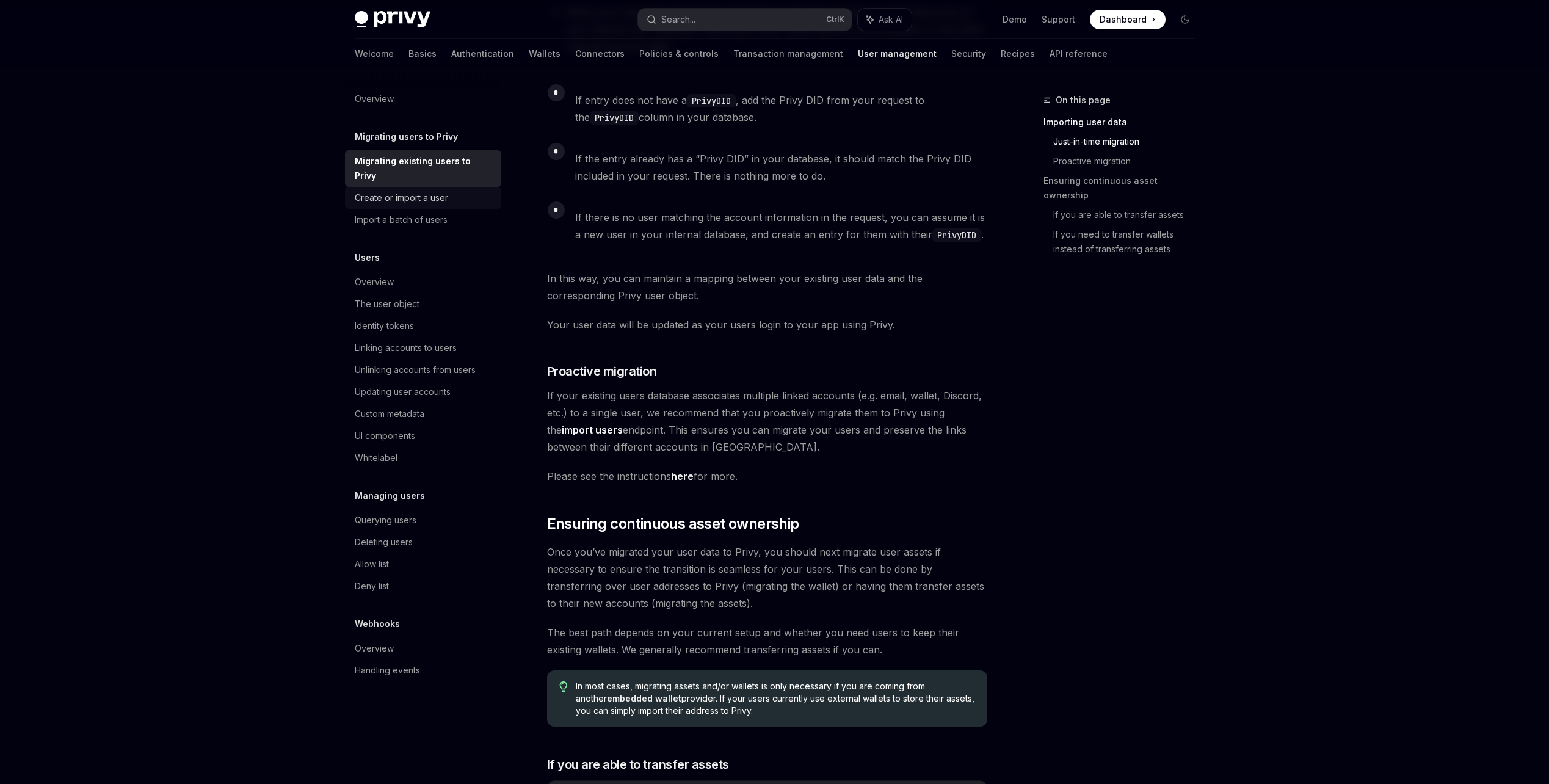
click at [419, 191] on div "Create or import a user" at bounding box center [401, 198] width 93 height 15
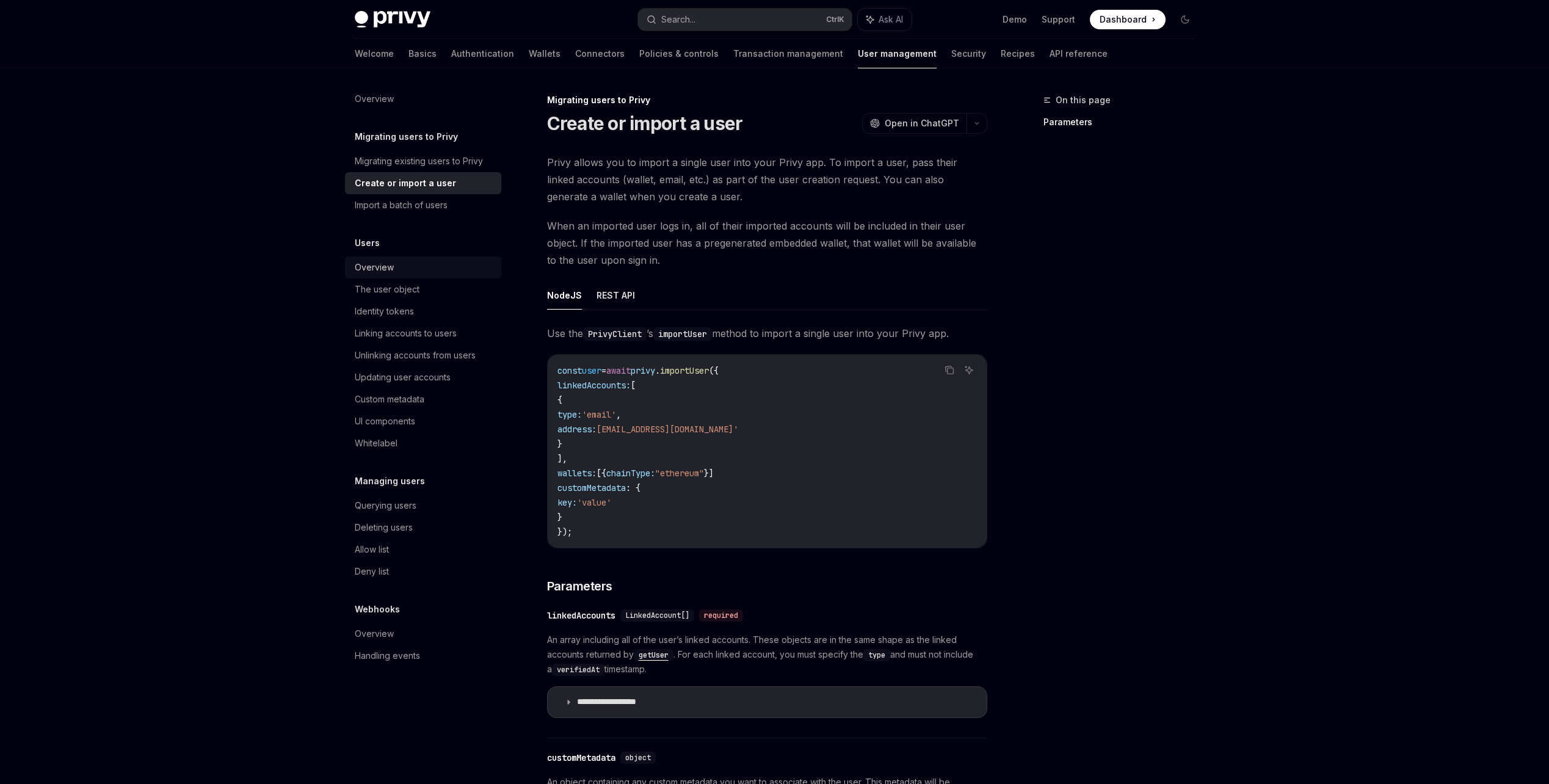
click at [458, 265] on div "Overview" at bounding box center [424, 268] width 139 height 15
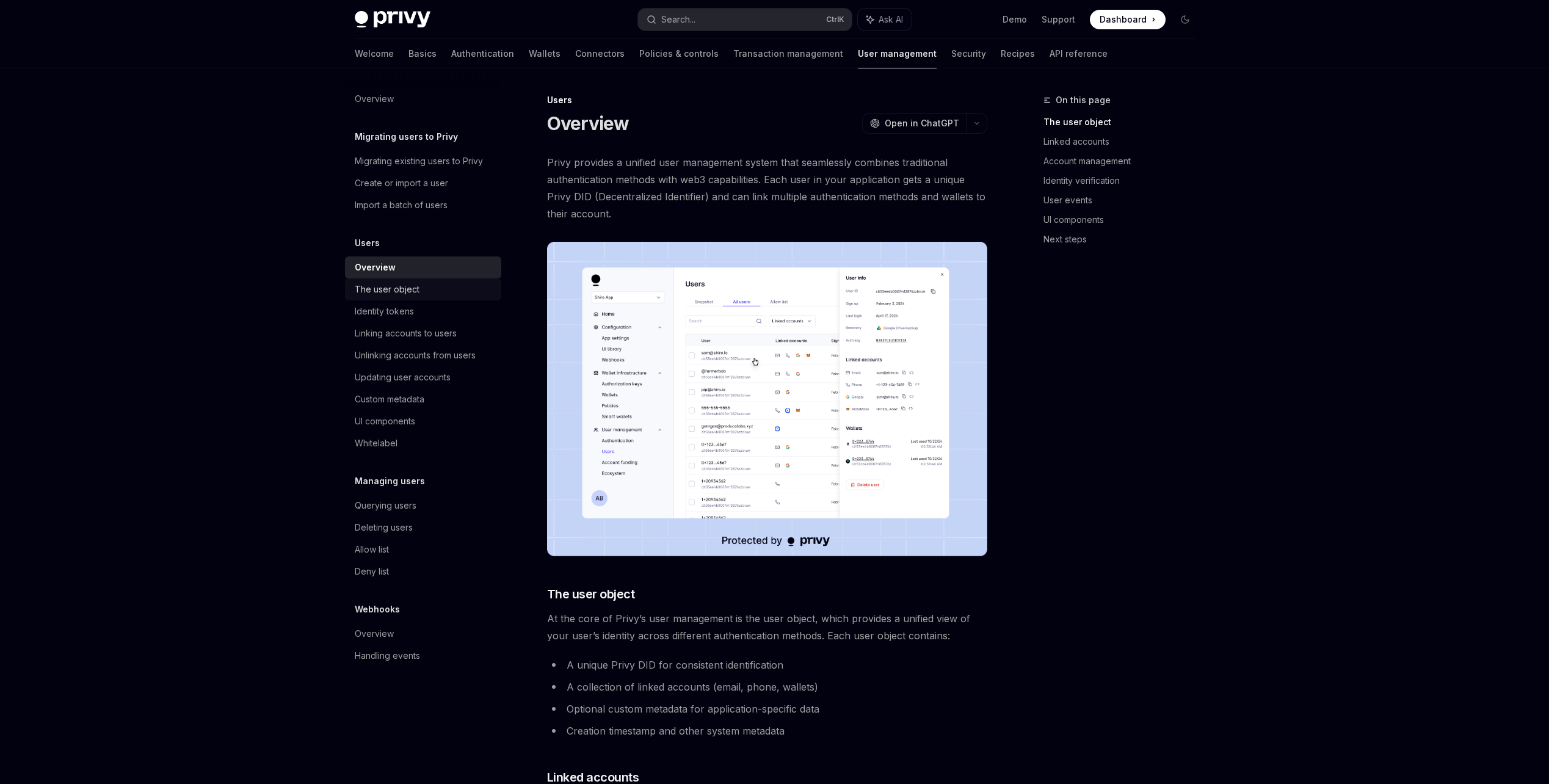
click at [453, 281] on link "The user object" at bounding box center [423, 289] width 156 height 22
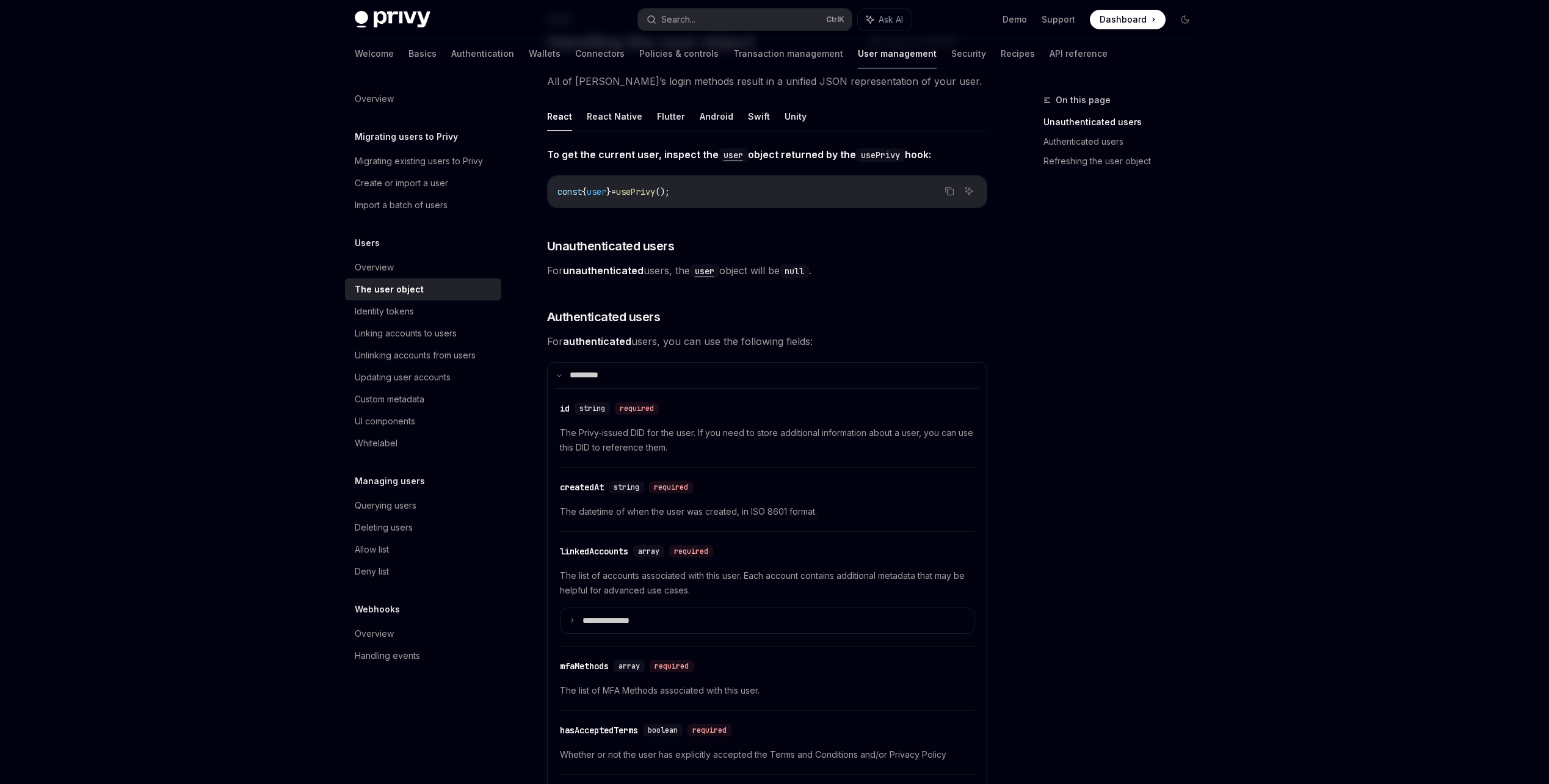
scroll to position [183, 0]
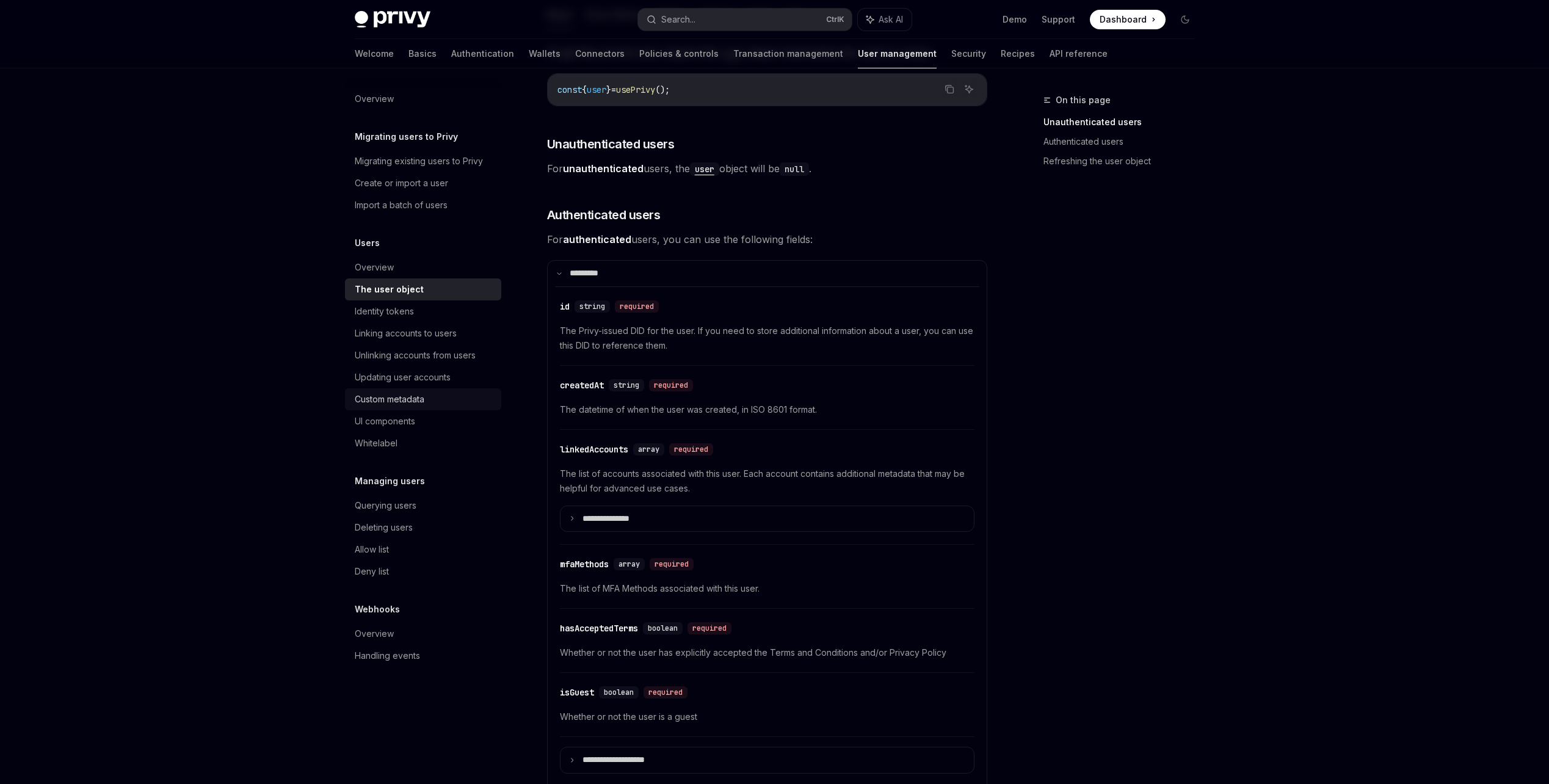
click at [441, 393] on div "Custom metadata" at bounding box center [424, 399] width 139 height 15
type textarea "*"
